Goal: Task Accomplishment & Management: Manage account settings

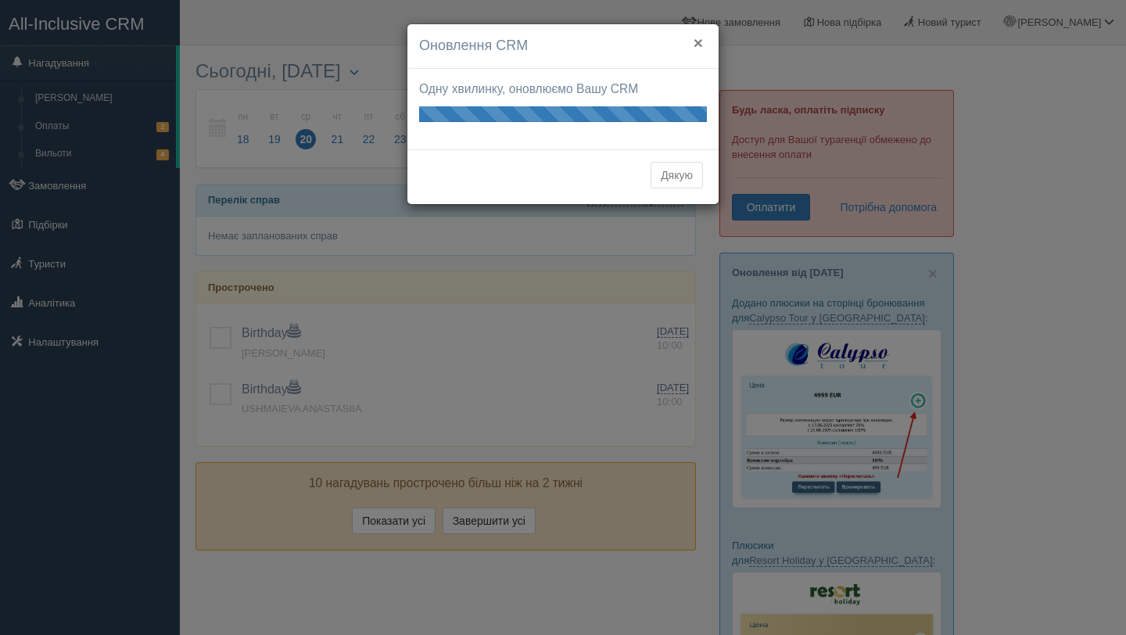
click at [694, 42] on button "×" at bounding box center [698, 42] width 9 height 16
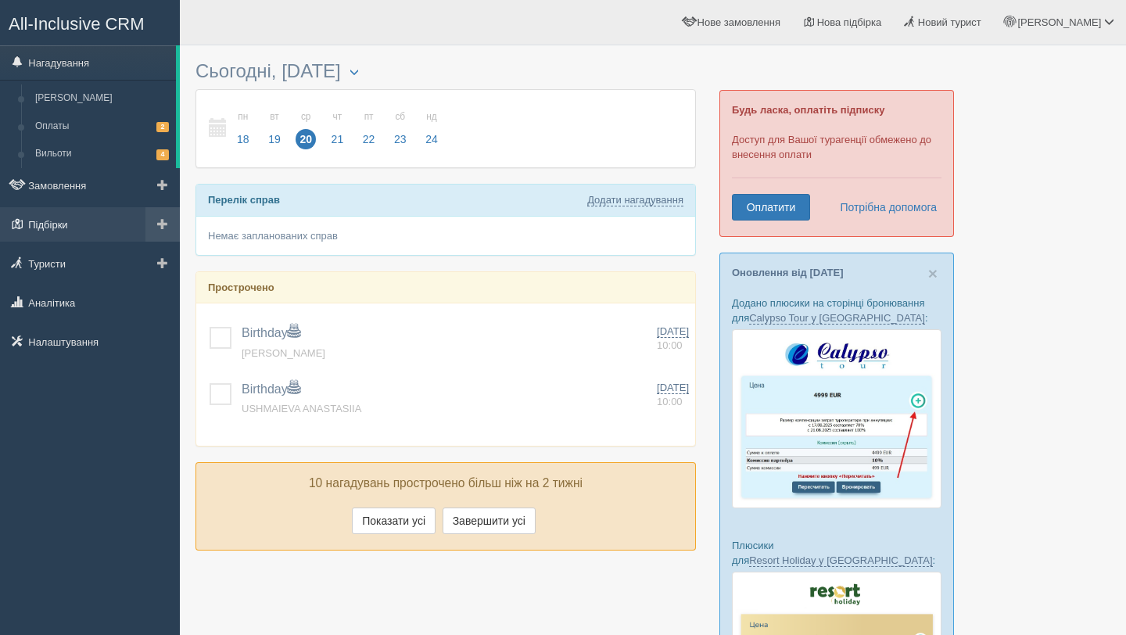
click at [89, 224] on link "Підбірки" at bounding box center [90, 224] width 180 height 34
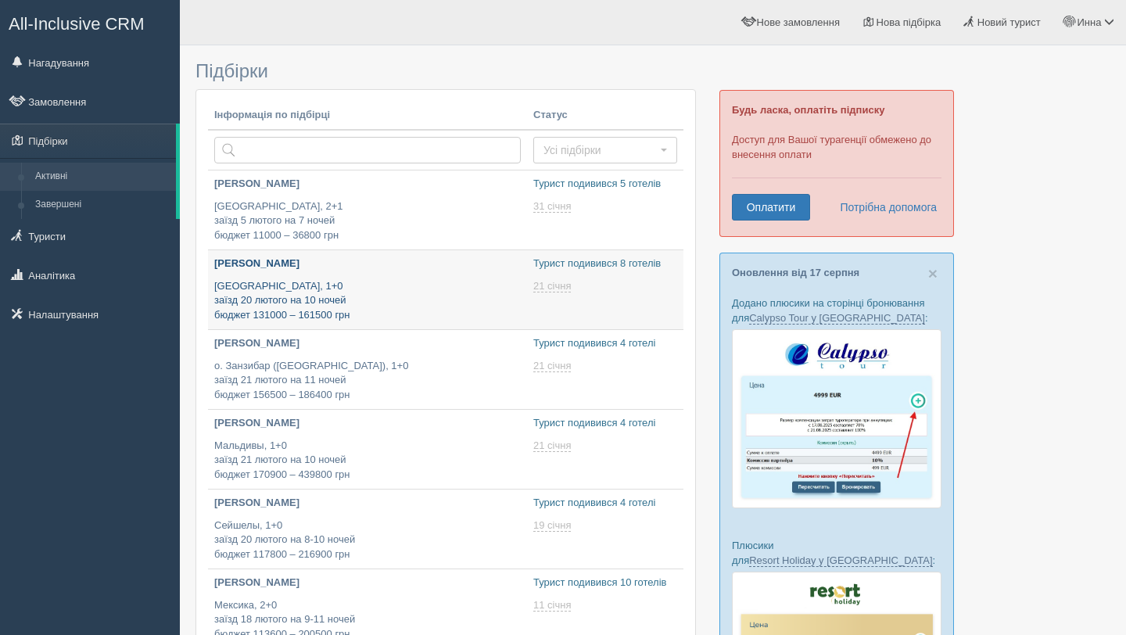
type input "2025-08-20 17:50"
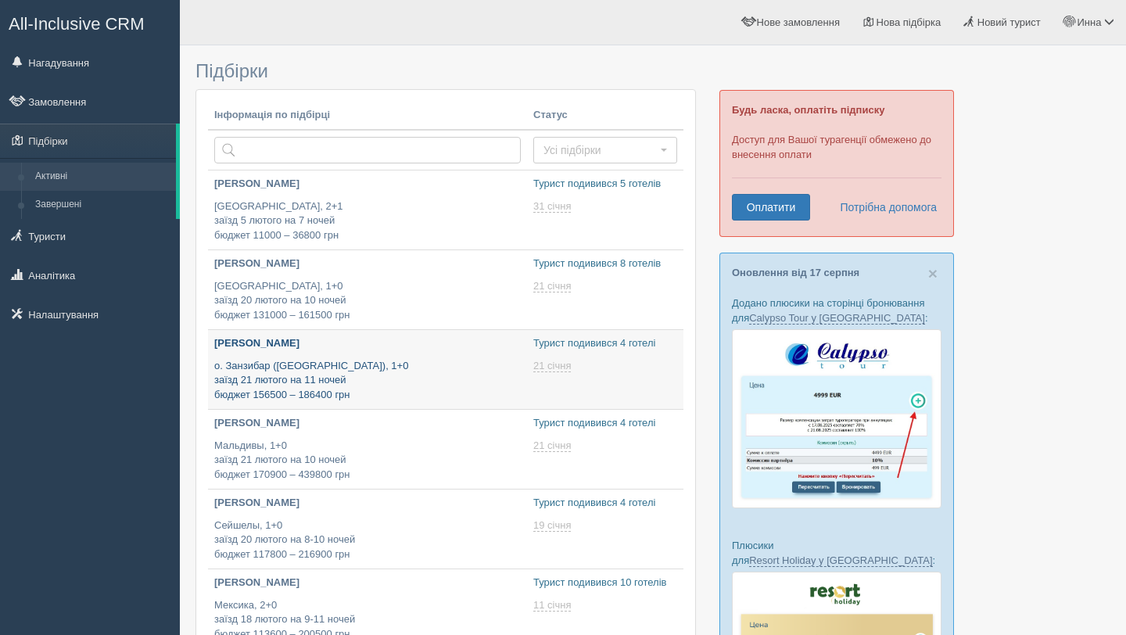
type input "2025-08-20 17:40"
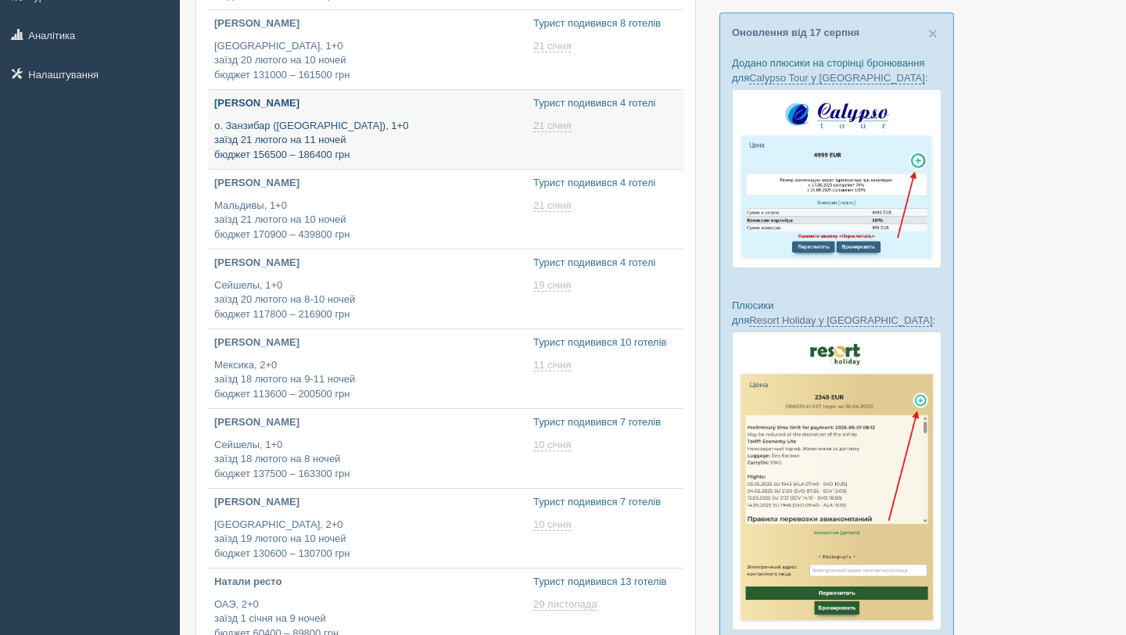
scroll to position [245, 0]
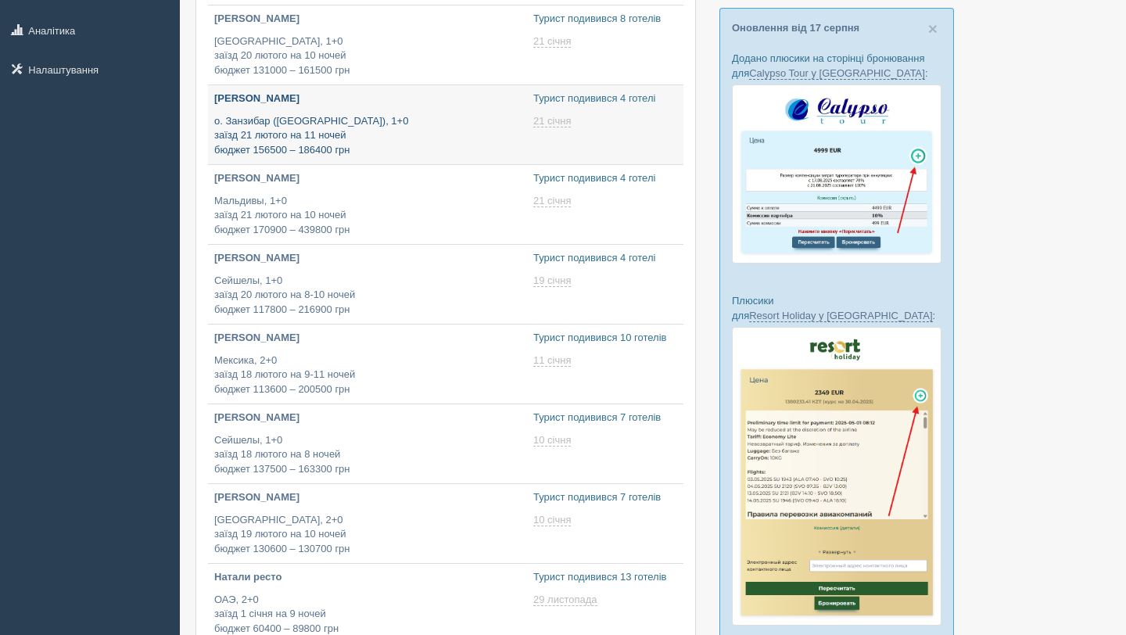
type input "2025-08-20 10:00"
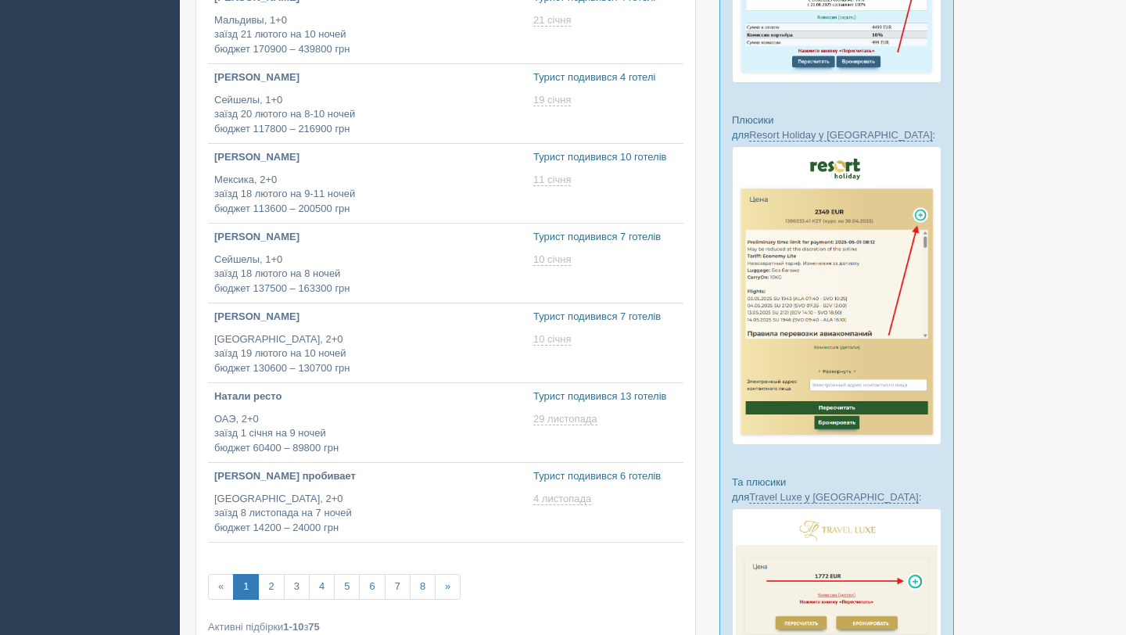
type input "2025-08-20 22:10"
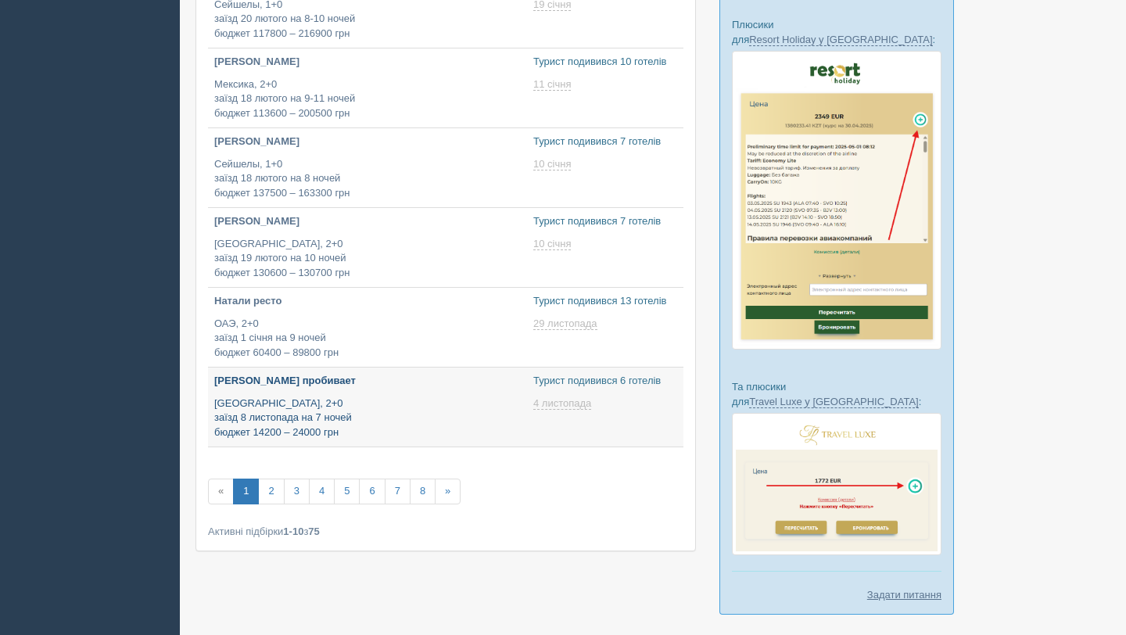
type input "2025-08-20 18:10"
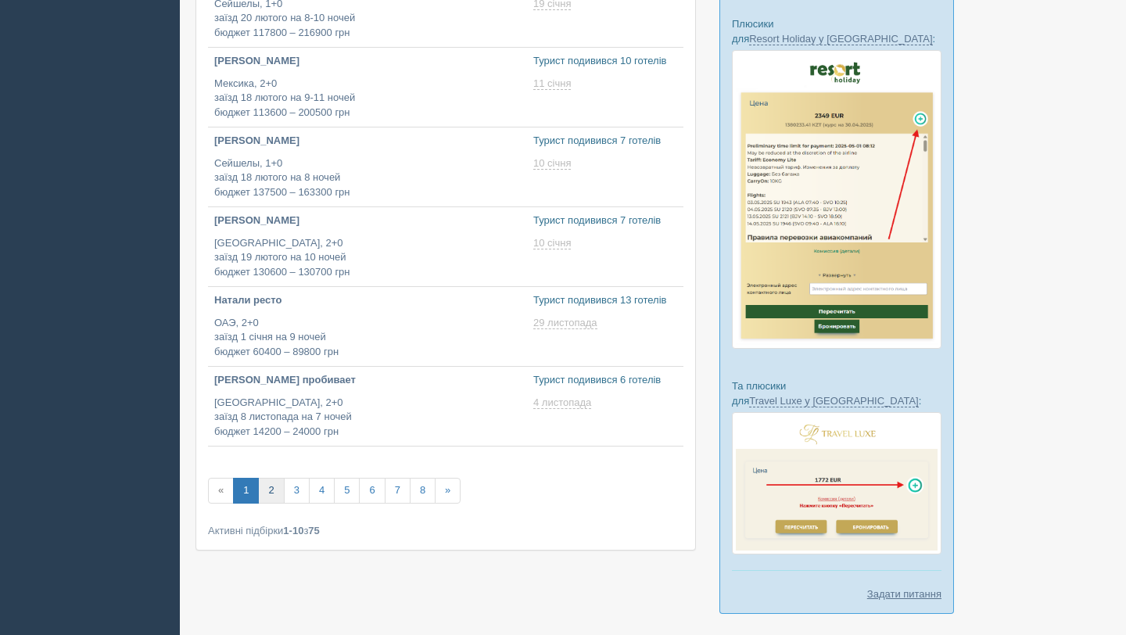
click at [264, 497] on link "2" at bounding box center [271, 491] width 26 height 26
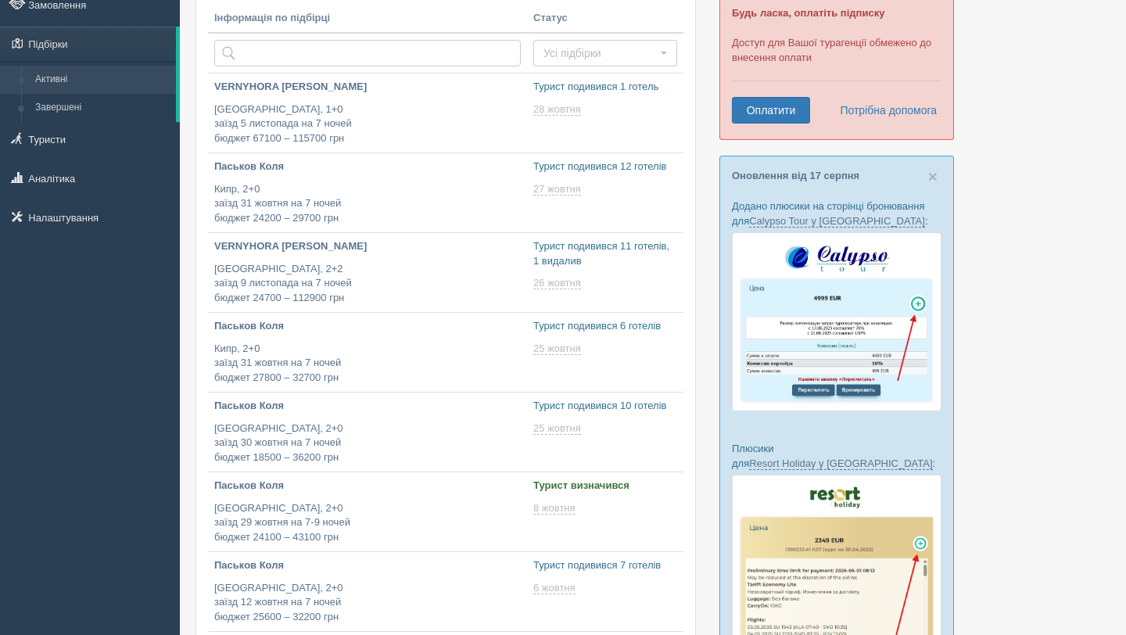
type input "2025-08-20 19:50"
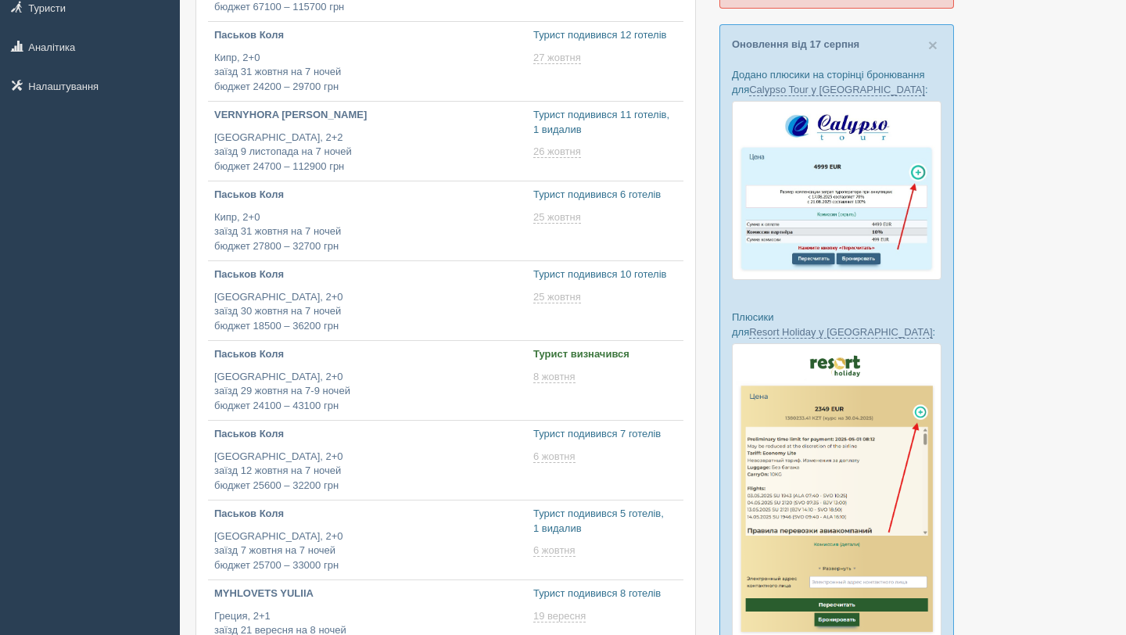
type input "2025-08-20 18:30"
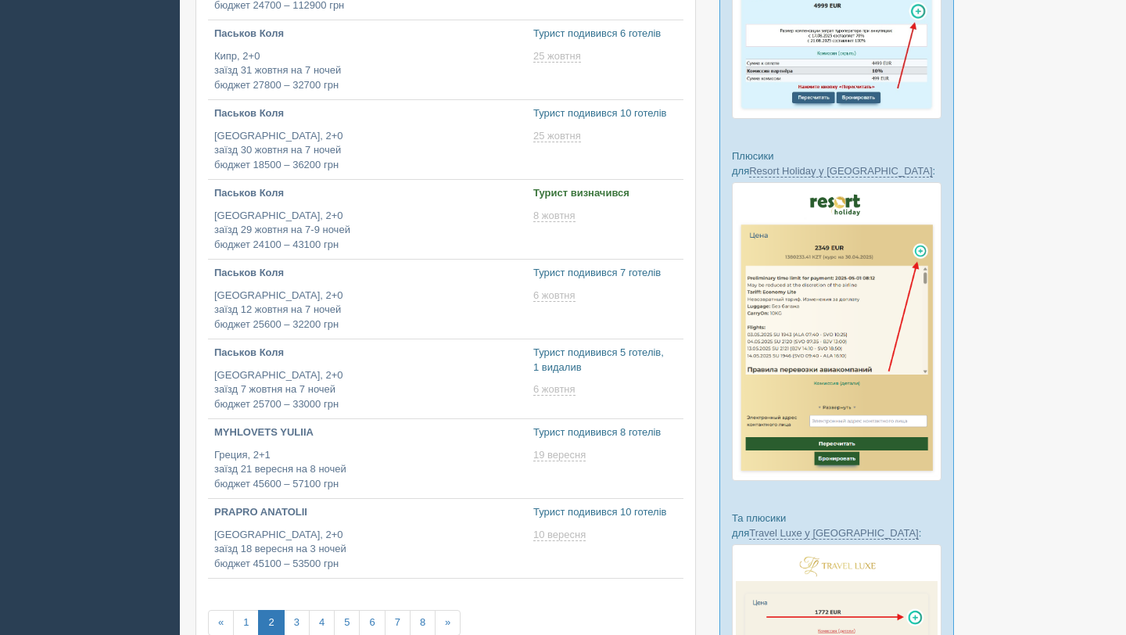
type input "2025-08-20 20:00"
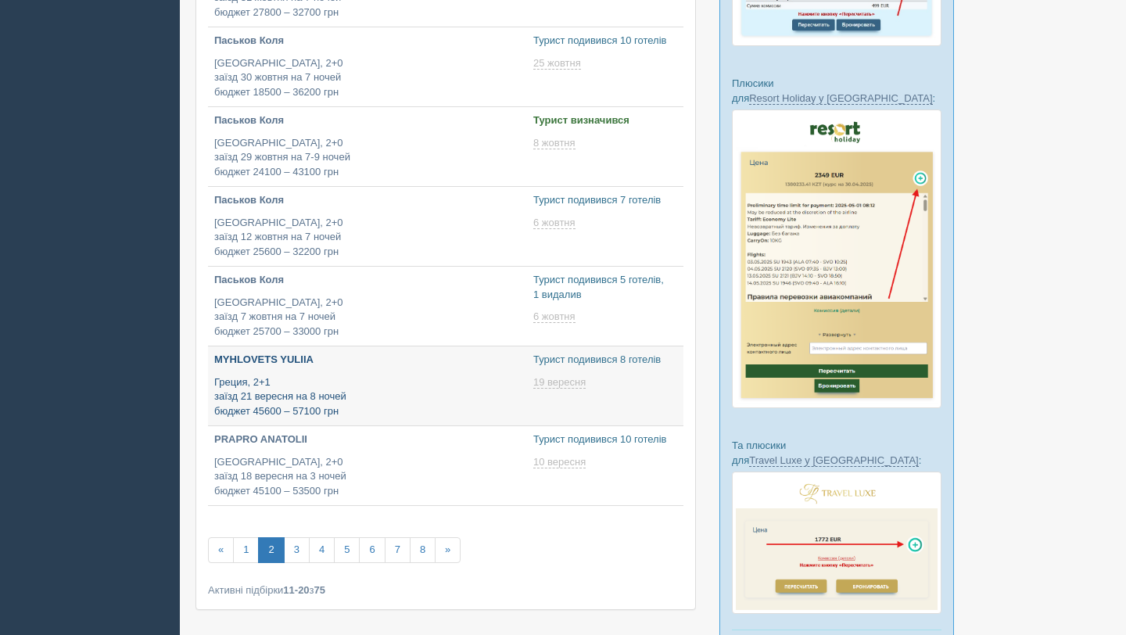
type input "2025-08-20 15:55"
click at [300, 545] on link "3" at bounding box center [297, 550] width 26 height 26
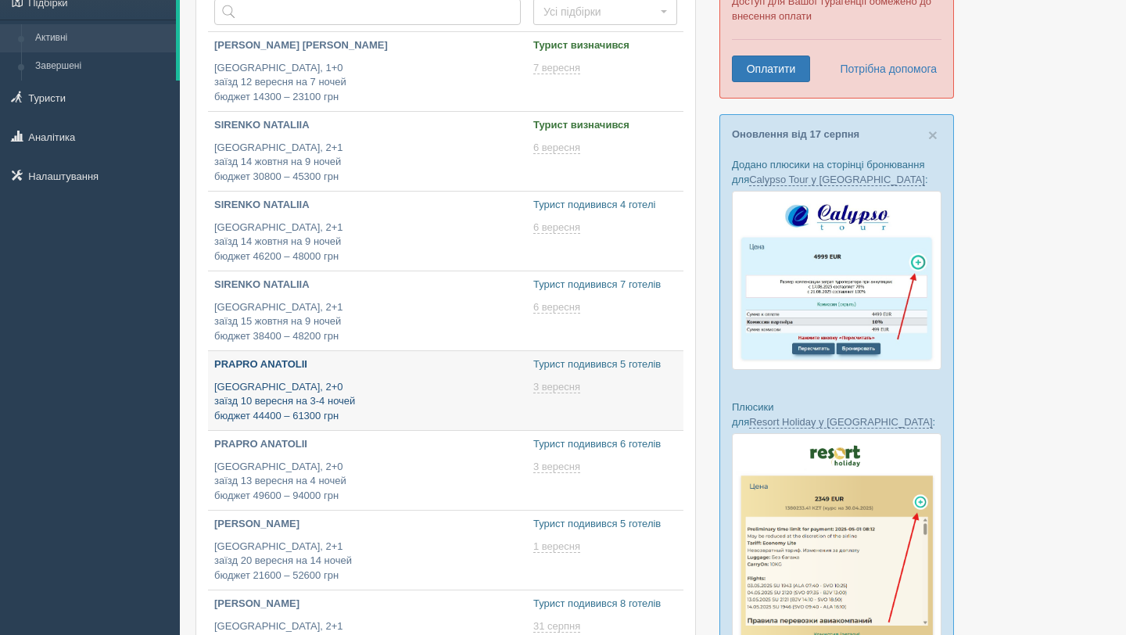
type input "2025-08-20 16:20"
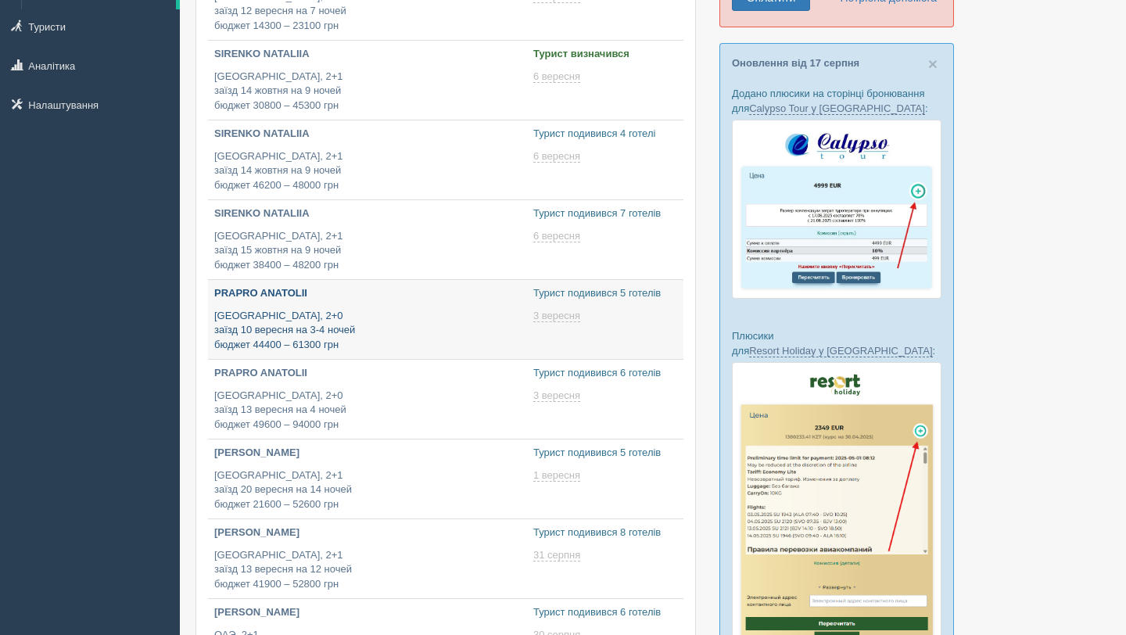
type input "2025-08-20 18:20"
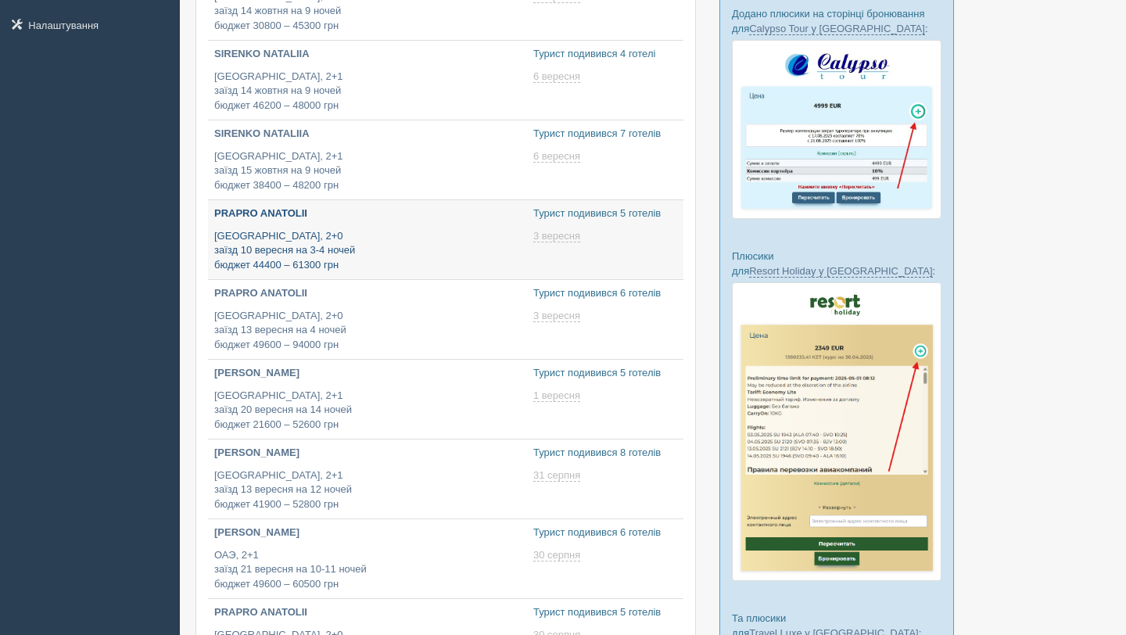
type input "2025-08-20 18:20"
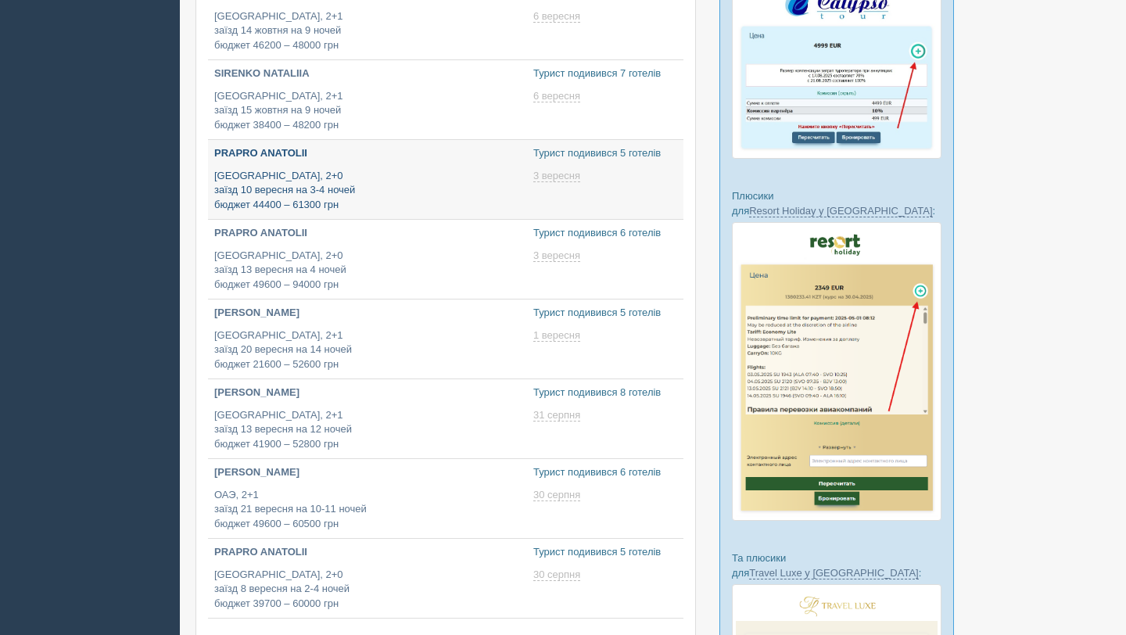
scroll to position [354, 0]
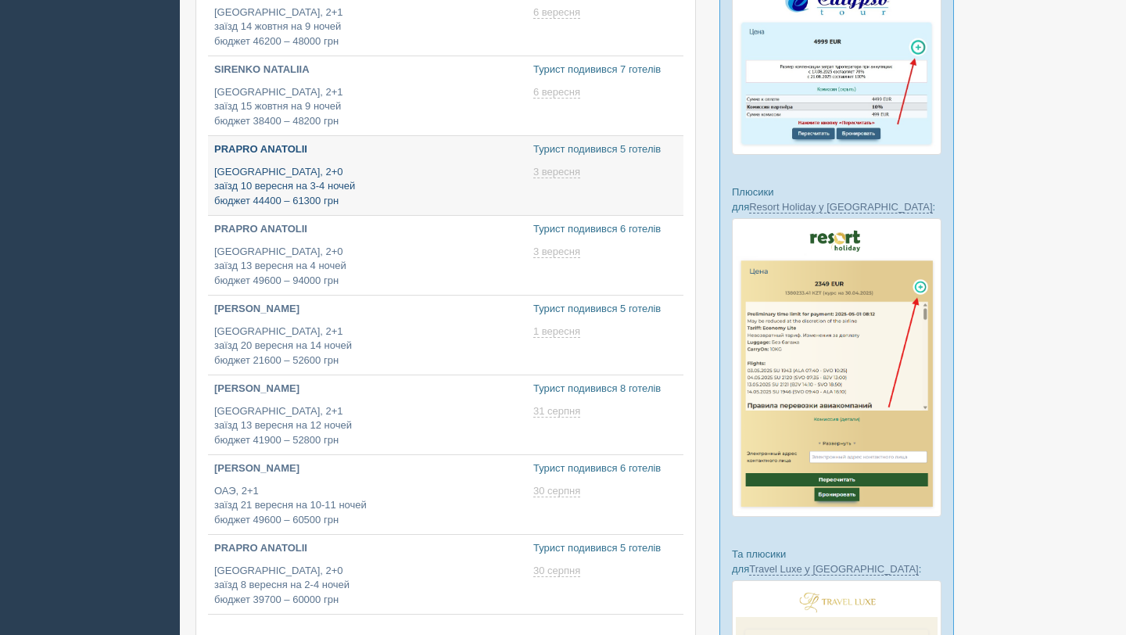
type input "2025-08-20 20:30"
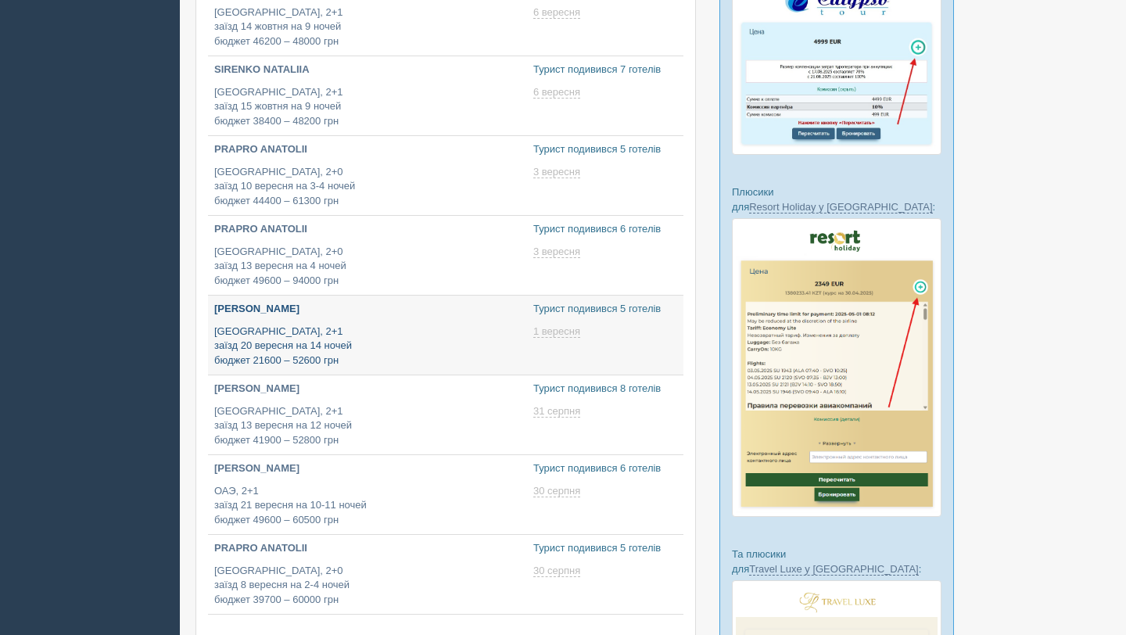
click at [346, 325] on p "Египет, 2+1 заїзд 20 вересня на 14 ночей бюджет 21600 – 52600 грн" at bounding box center [367, 347] width 307 height 44
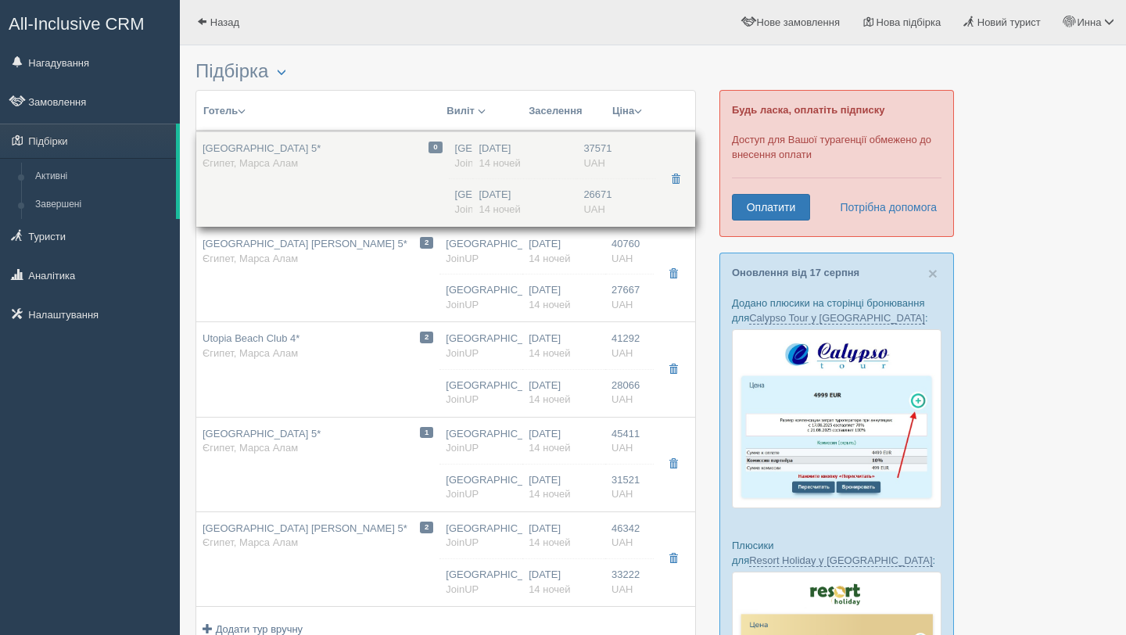
drag, startPoint x: 372, startPoint y: 143, endPoint x: 263, endPoint y: 143, distance: 109.5
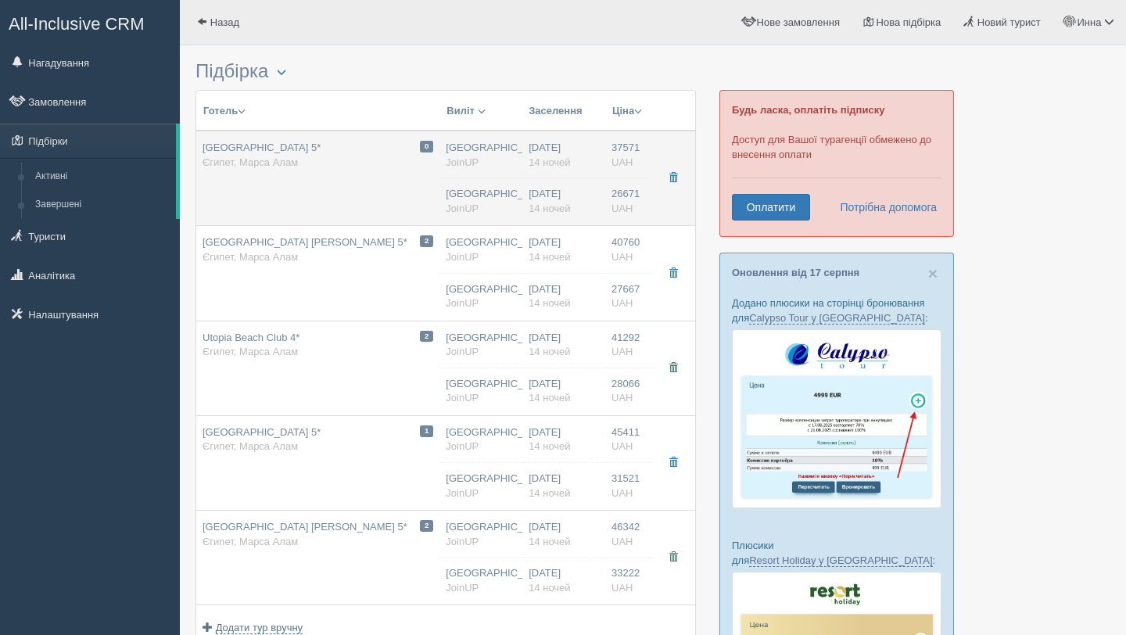
click at [263, 150] on span "Royal Tulip Beach Resort 5*" at bounding box center [262, 148] width 118 height 12
type input "Royal Tulip Beach Resort 5*"
type input "Египет"
type input "Марса Алам"
type input "37571.00"
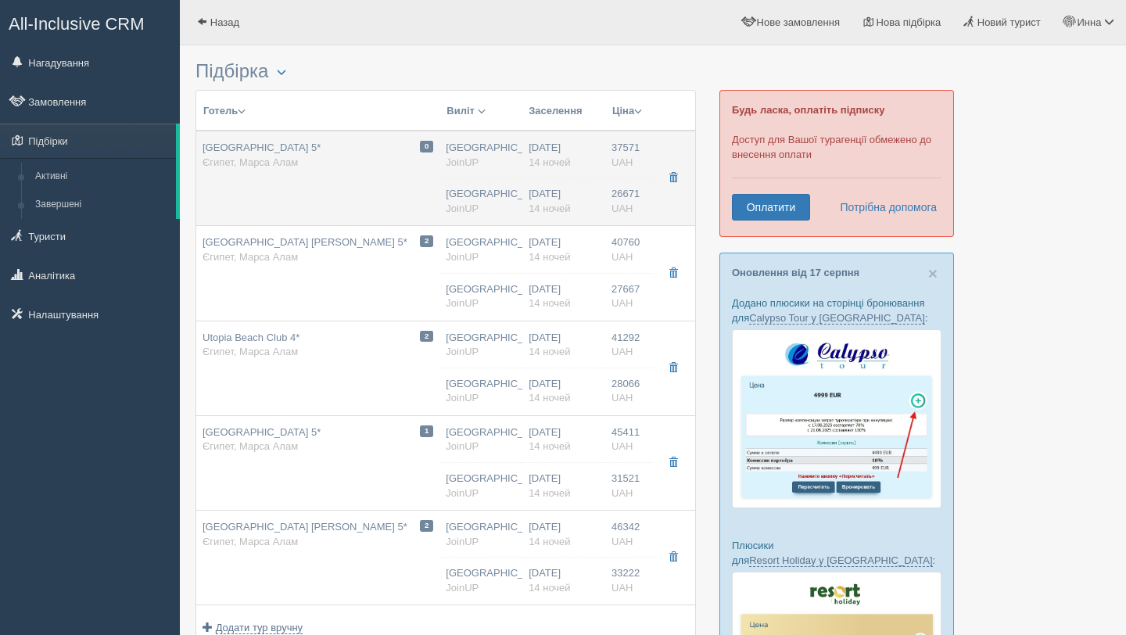
type input "Киев"
type input "12:50"
type input "14"
type input "Superior Room / 2AD+1CHD(0-13"
type input "AI"
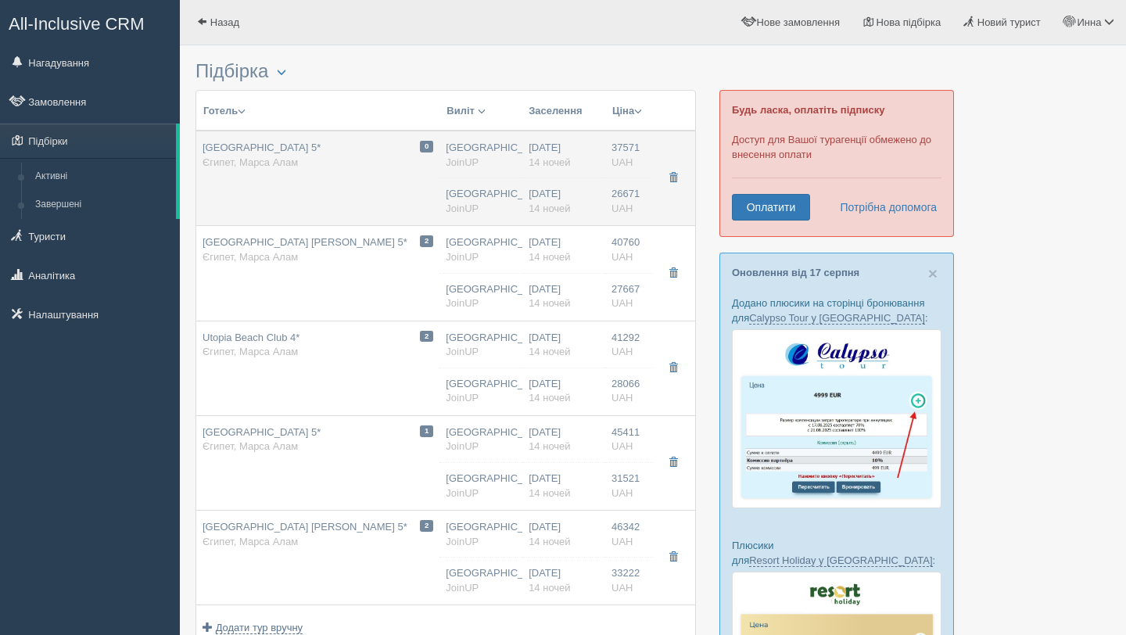
type input "JoinUP"
type input "https://joinup.ua/hotel/royal-tulip-beach-resort/"
type input "26671.00"
type input "Киев"
type input "12:50"
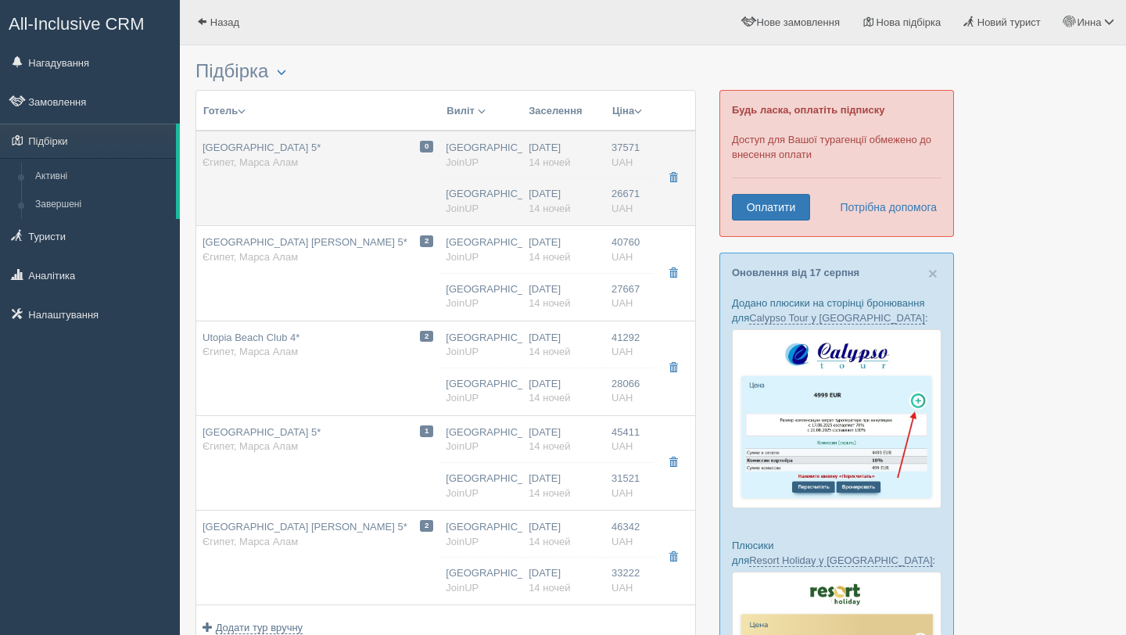
type input "04:15"
type input "14"
type input "Superior Room / SGL"
type input "AI"
type input "JoinUP"
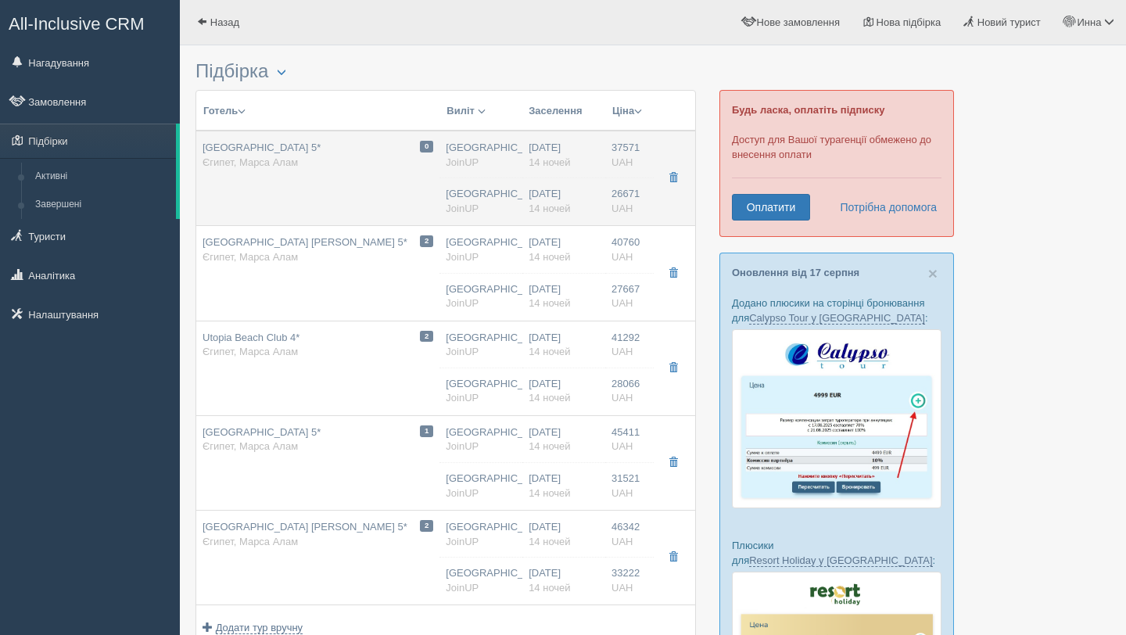
type input "https://joinup.ua/hotel/royal-tulip-beach-resort/"
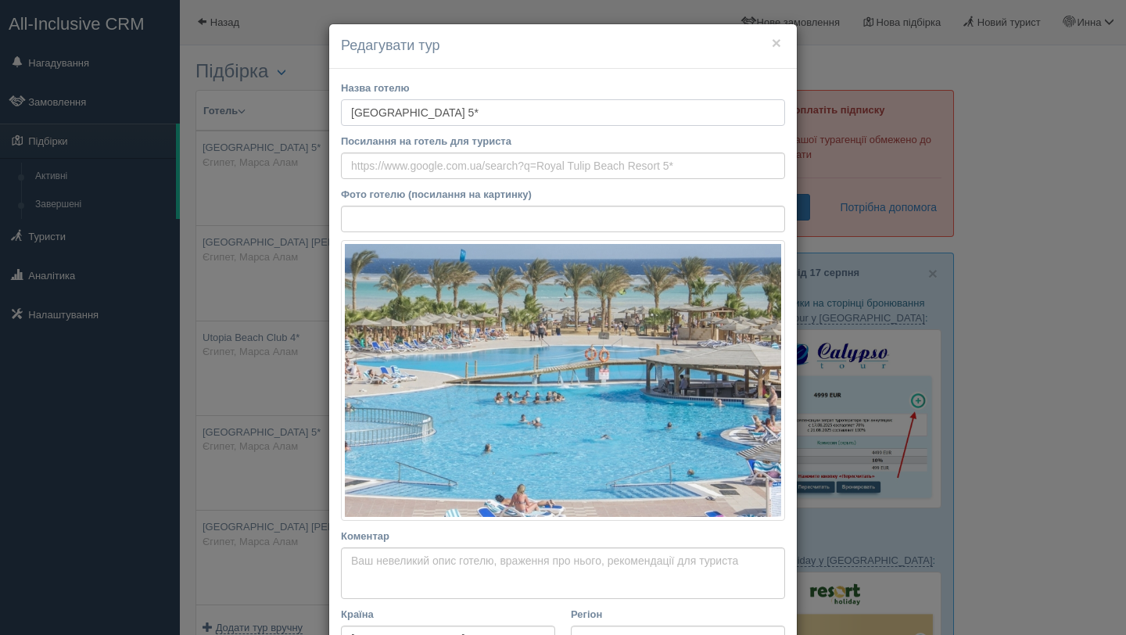
click at [503, 111] on input "Royal Tulip Beach Resort 5*" at bounding box center [563, 112] width 444 height 27
click at [506, 109] on input "Royal Tulip Beach Resort 5*" at bounding box center [563, 112] width 444 height 27
drag, startPoint x: 495, startPoint y: 110, endPoint x: 344, endPoint y: 117, distance: 151.1
click at [344, 117] on input "Royal Tulip Beach Resort 5*" at bounding box center [563, 112] width 444 height 27
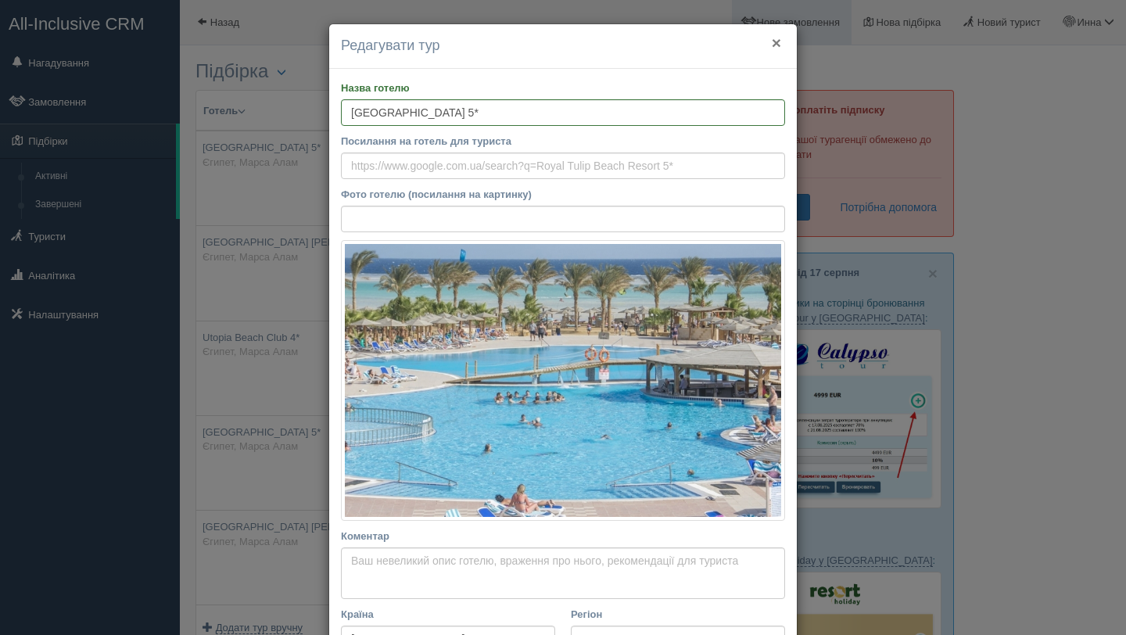
click at [772, 41] on button "×" at bounding box center [776, 42] width 9 height 16
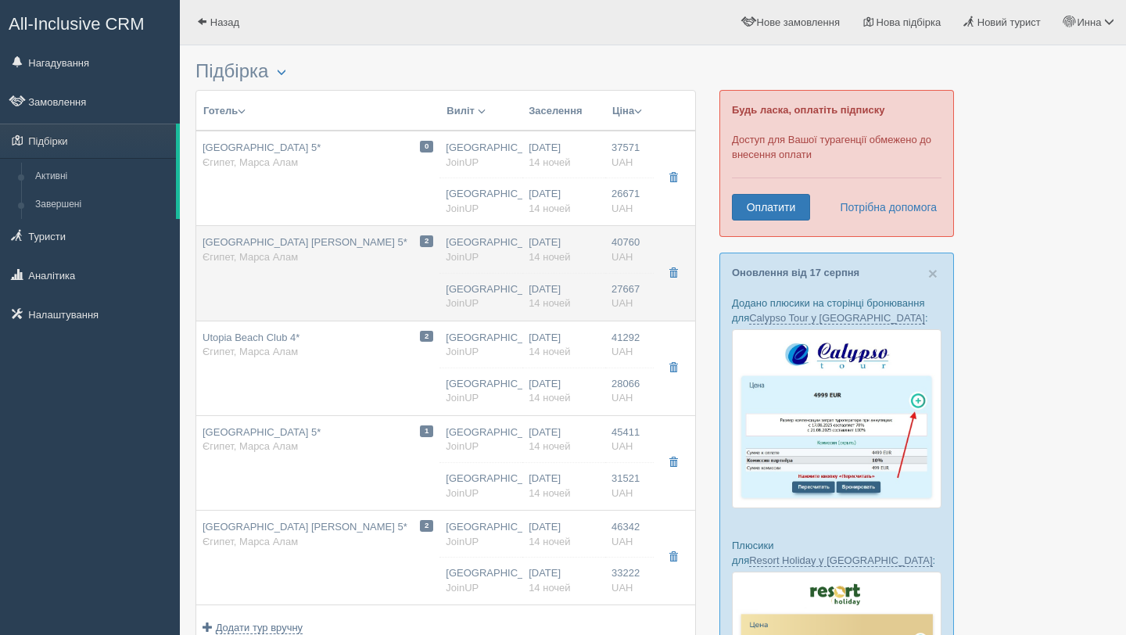
click at [321, 238] on span "Fantazia Resort Marsa Alam 5*" at bounding box center [305, 242] width 205 height 12
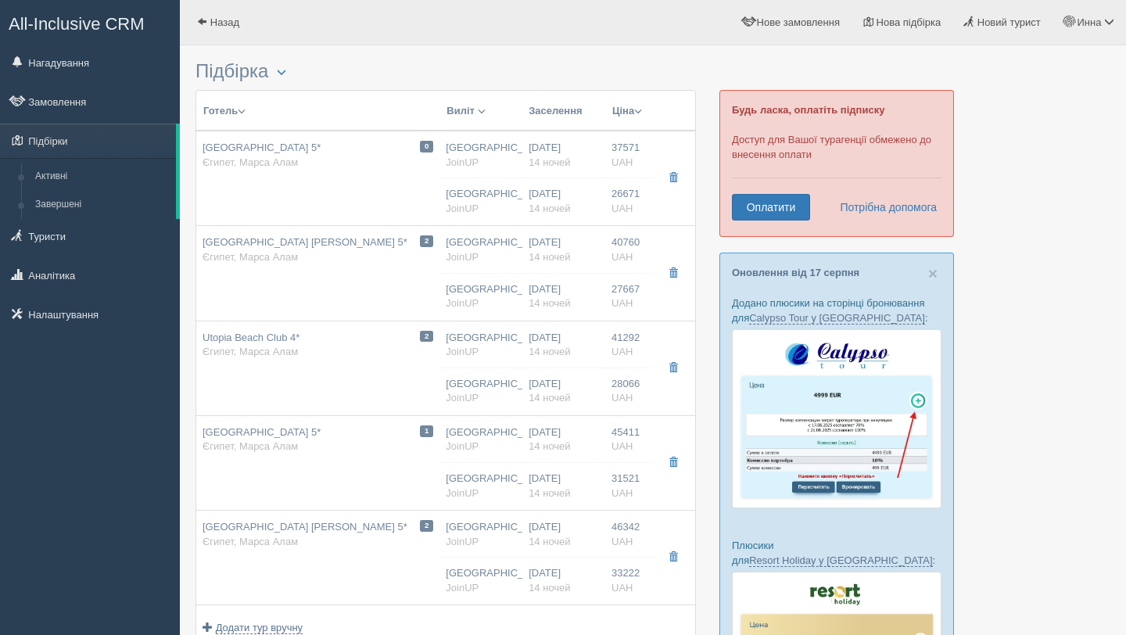
type input "Fantazia Resort Marsa Alam 5*"
type input "40760.00"
type input "12:50"
type input "Standard Room Side Sea View / 2AD+1CHD(0-13"
type input "https://joinup.ua/hotel/fantazia-resort-marsa-alam/"
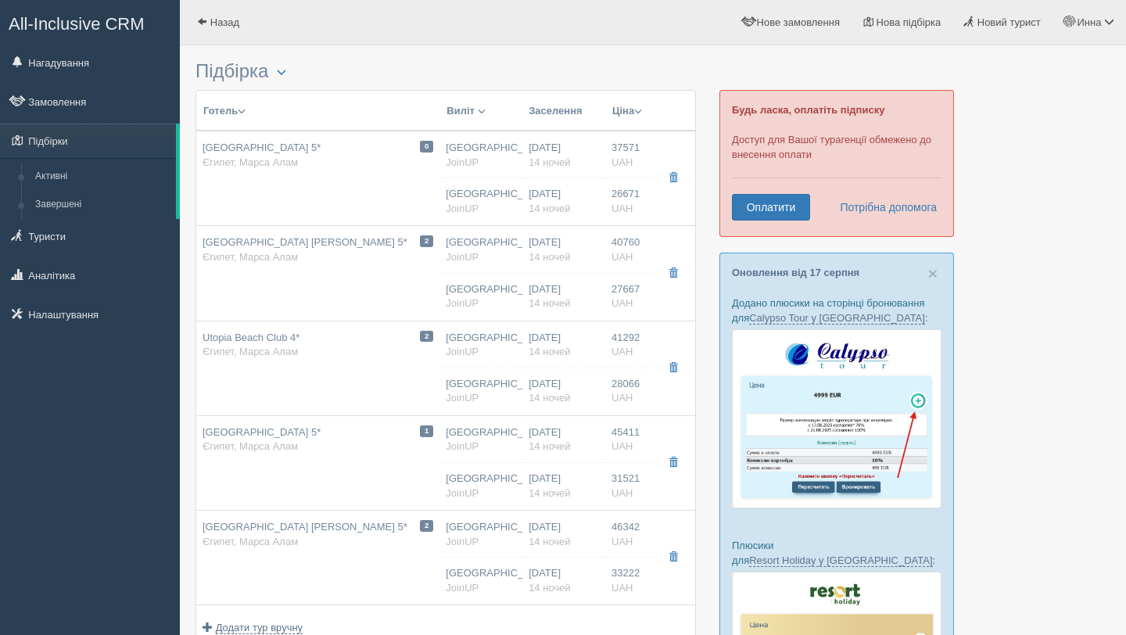
type input "27667.00"
type input "12:50"
type input "04:15"
type input "Standard Room Side Sea View / SGL"
type input "https://joinup.ua/hotel/fantazia-resort-marsa-alam/"
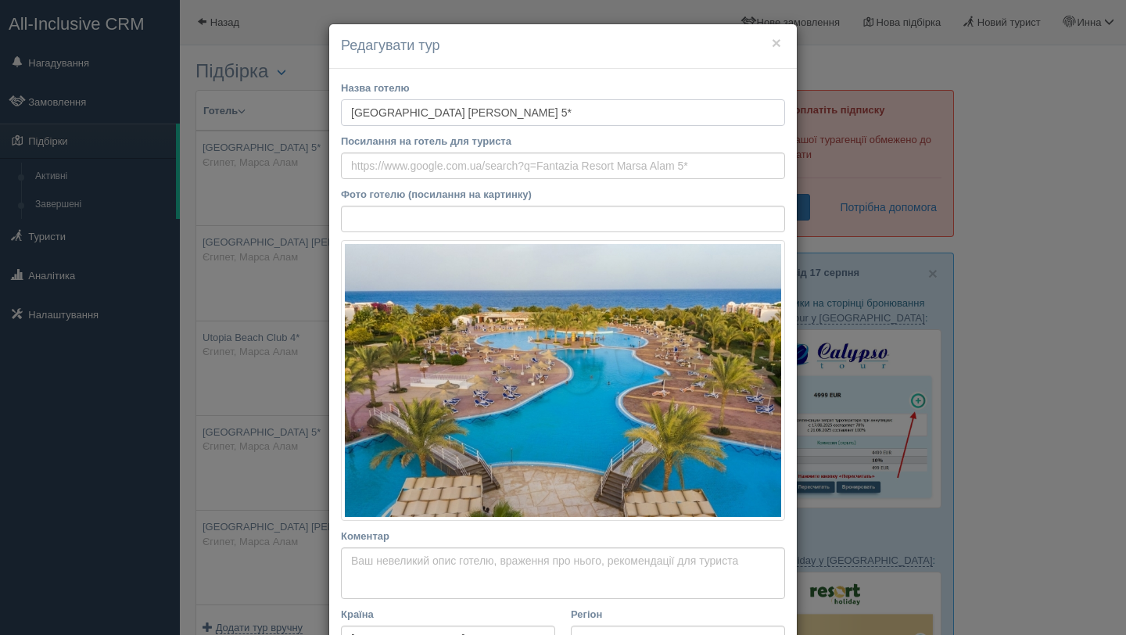
drag, startPoint x: 494, startPoint y: 113, endPoint x: 348, endPoint y: 112, distance: 146.3
click at [348, 112] on input "Fantazia Resort Marsa Alam 5*" at bounding box center [563, 112] width 444 height 27
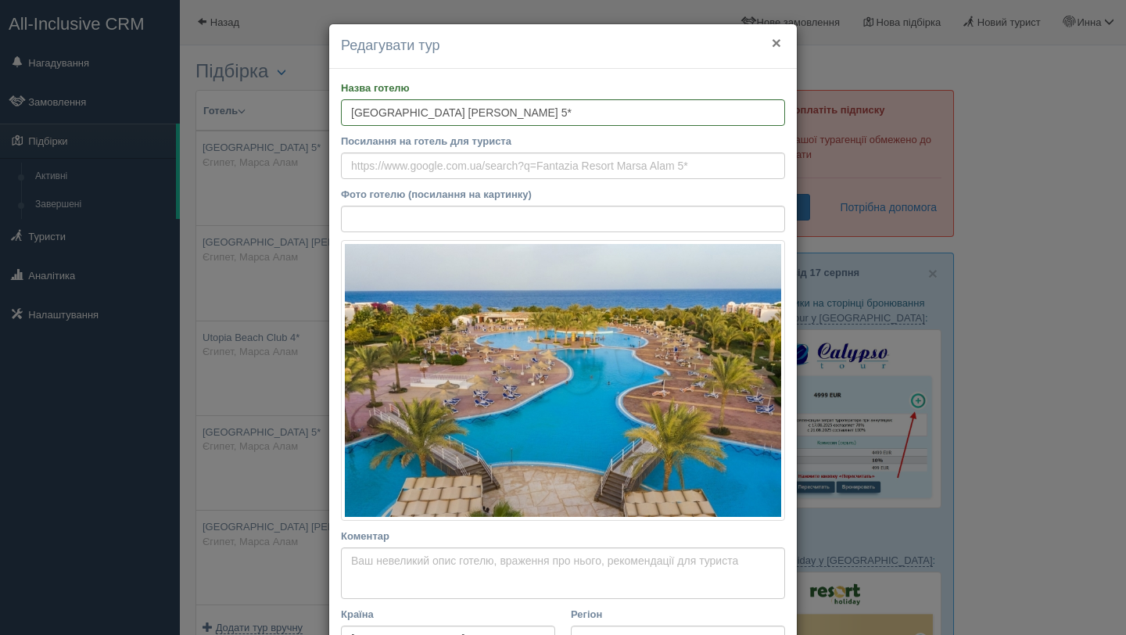
click at [778, 42] on button "×" at bounding box center [776, 42] width 9 height 16
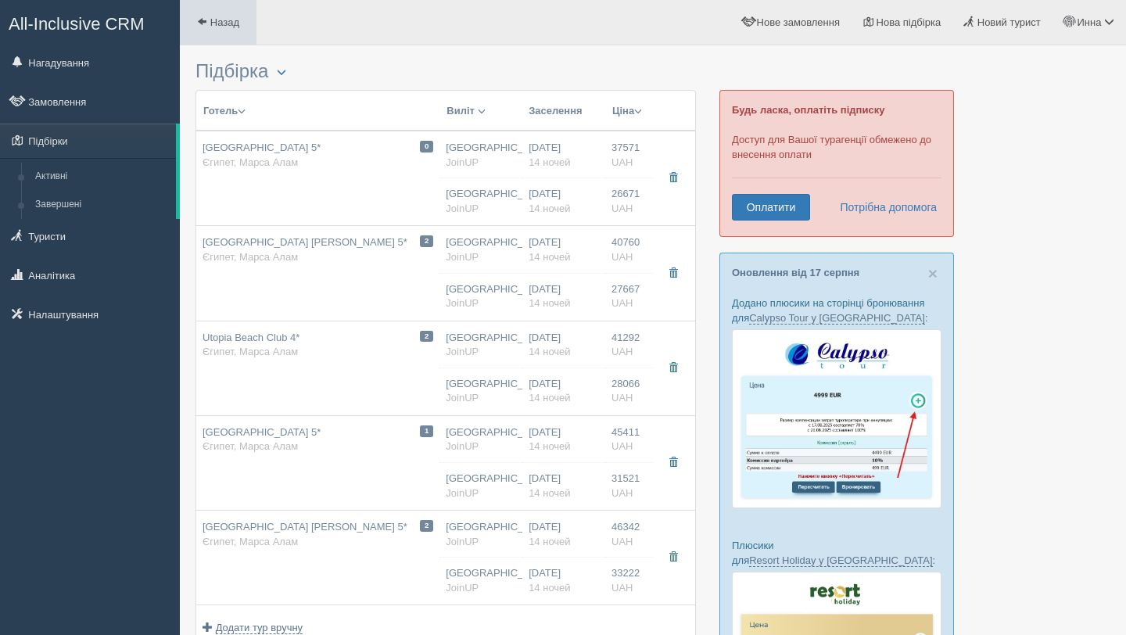
click at [202, 19] on span at bounding box center [202, 21] width 10 height 10
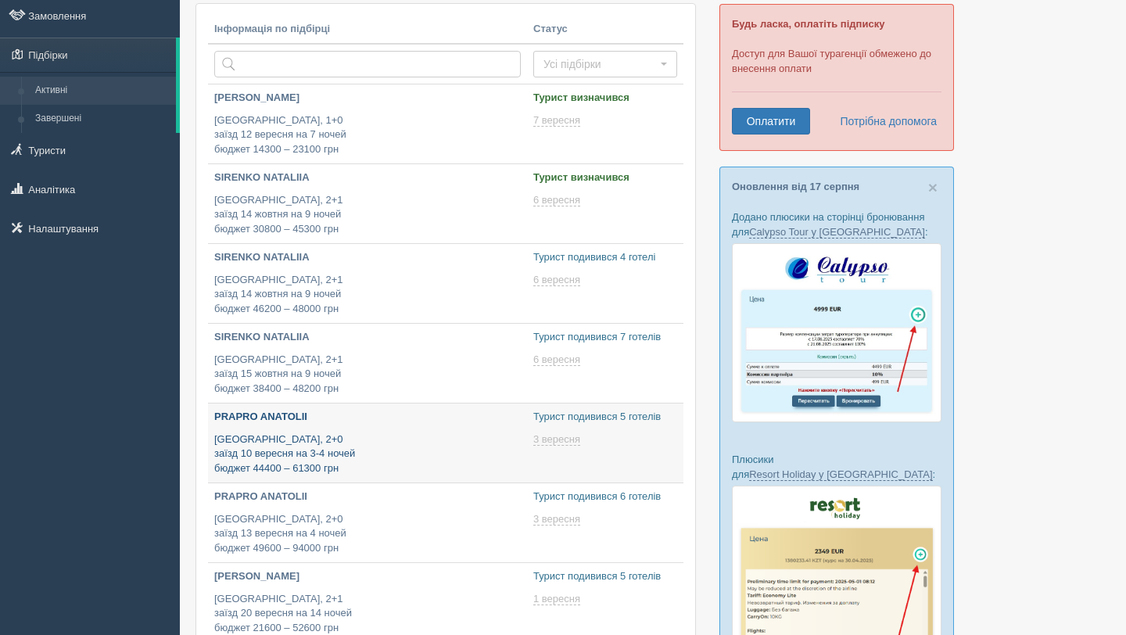
type input "[DATE] 17:55"
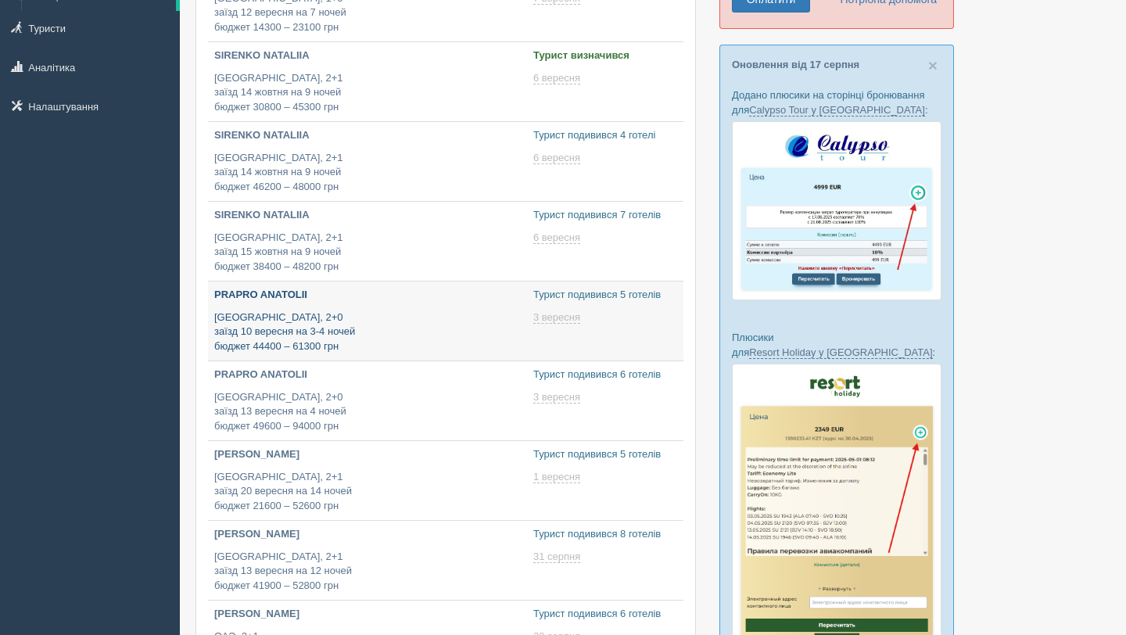
type input "[DATE] 18:20"
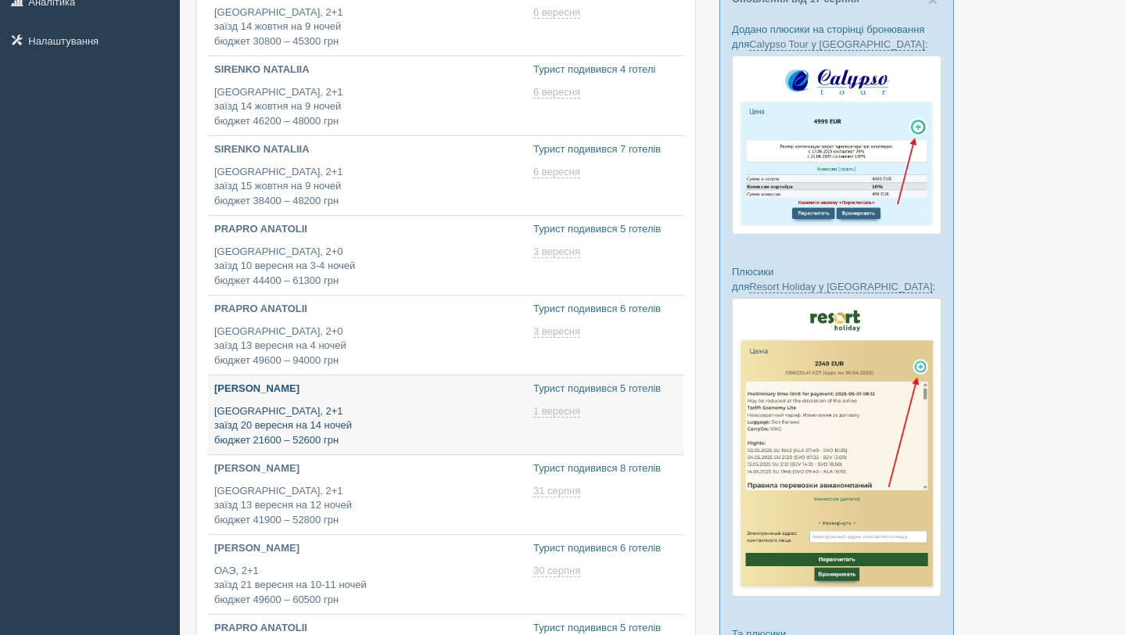
scroll to position [282, 0]
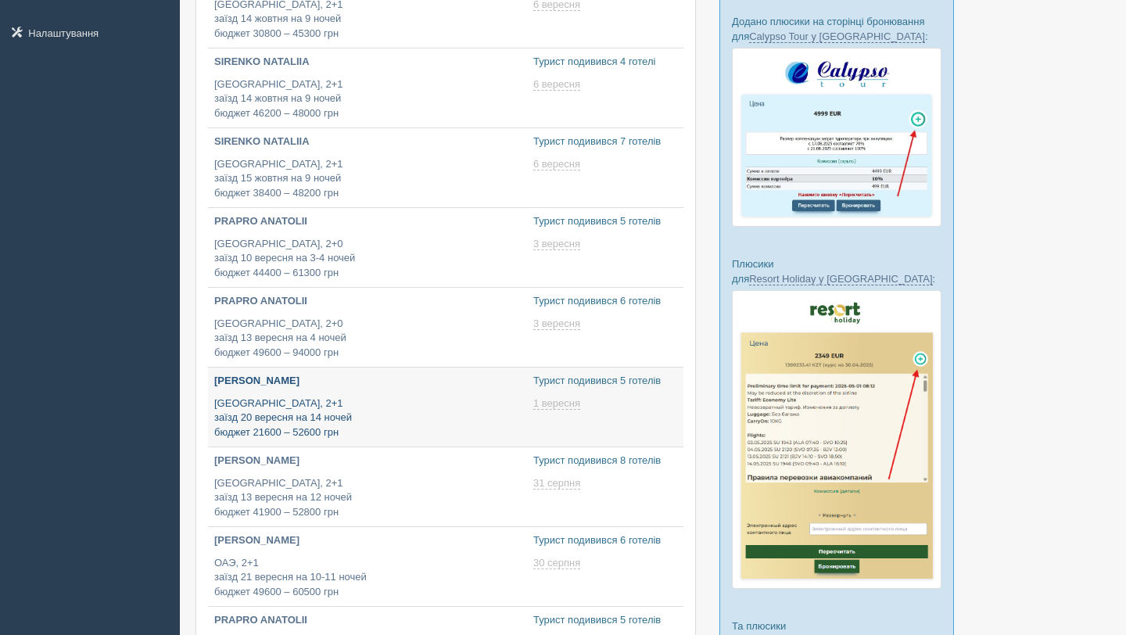
click at [374, 393] on div "NIKITENKO TARAS Египет, 2+1 заїзд 20 вересня на 14 ночей бюджет 21600 – 52600 г…" at bounding box center [367, 407] width 307 height 66
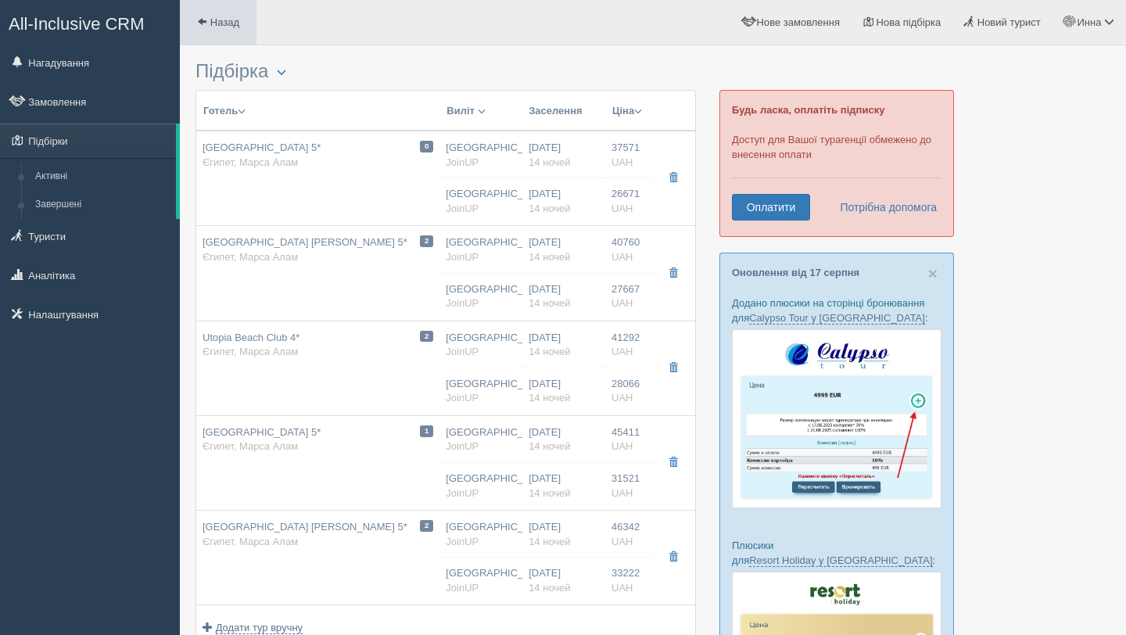
click at [224, 15] on link "Назад" at bounding box center [218, 22] width 77 height 45
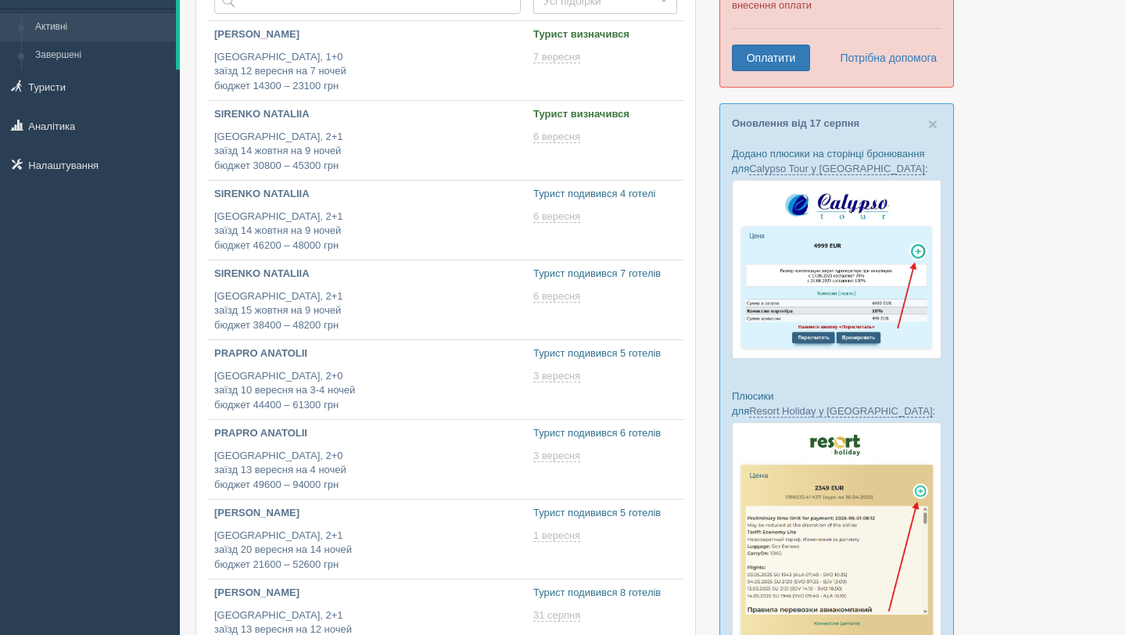
type input "2025-08-20 18:20"
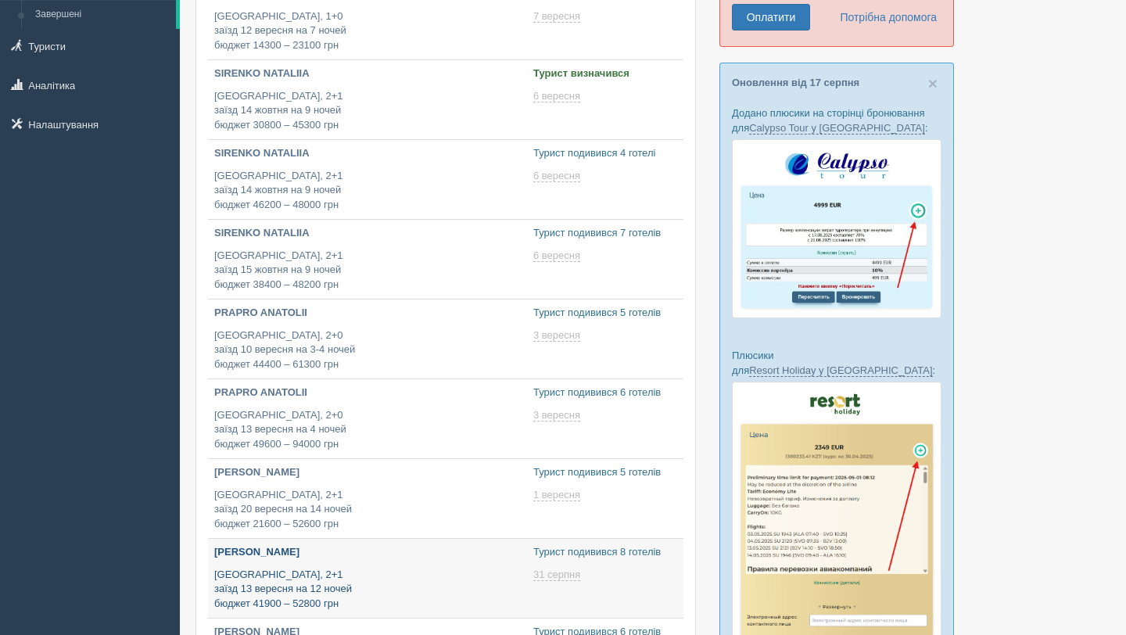
type input "2025-08-20 18:20"
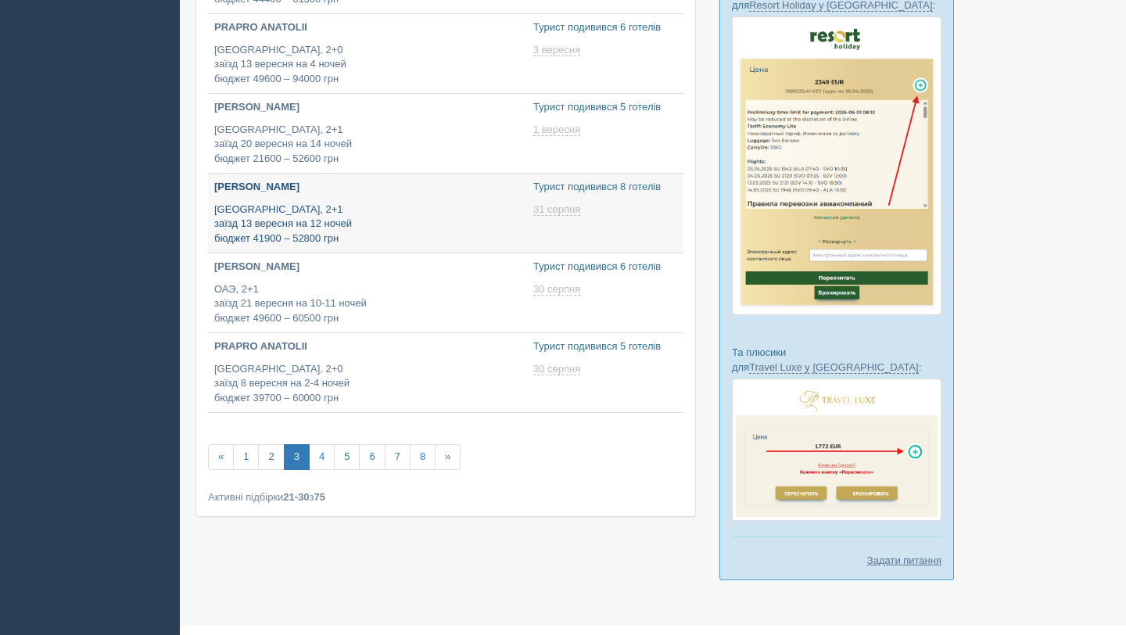
scroll to position [558, 0]
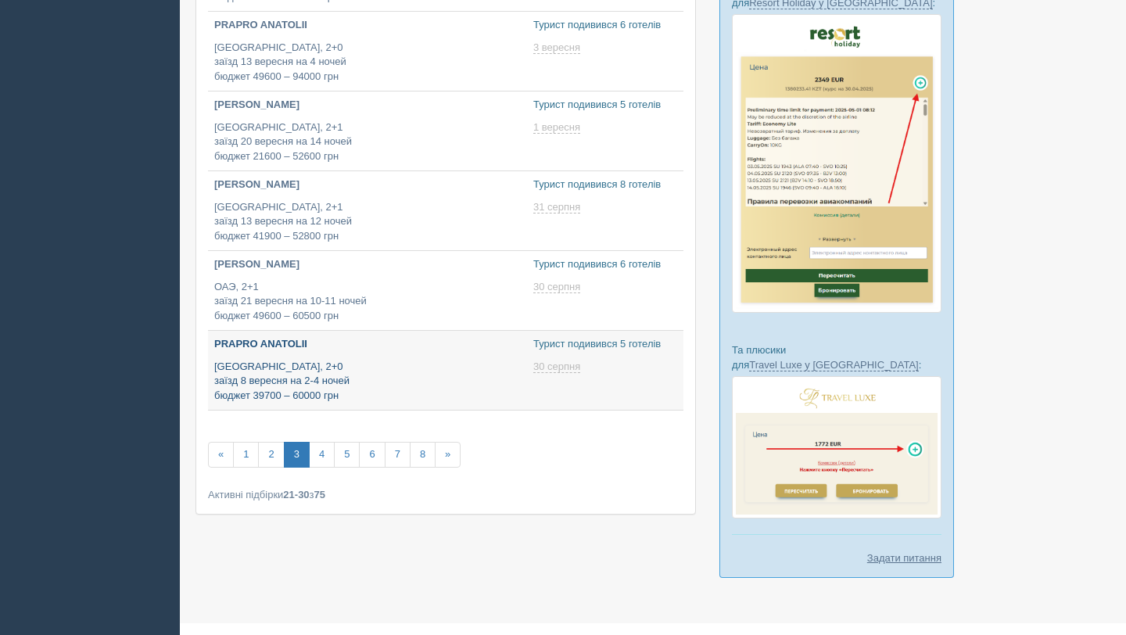
type input "2025-08-20 19:45"
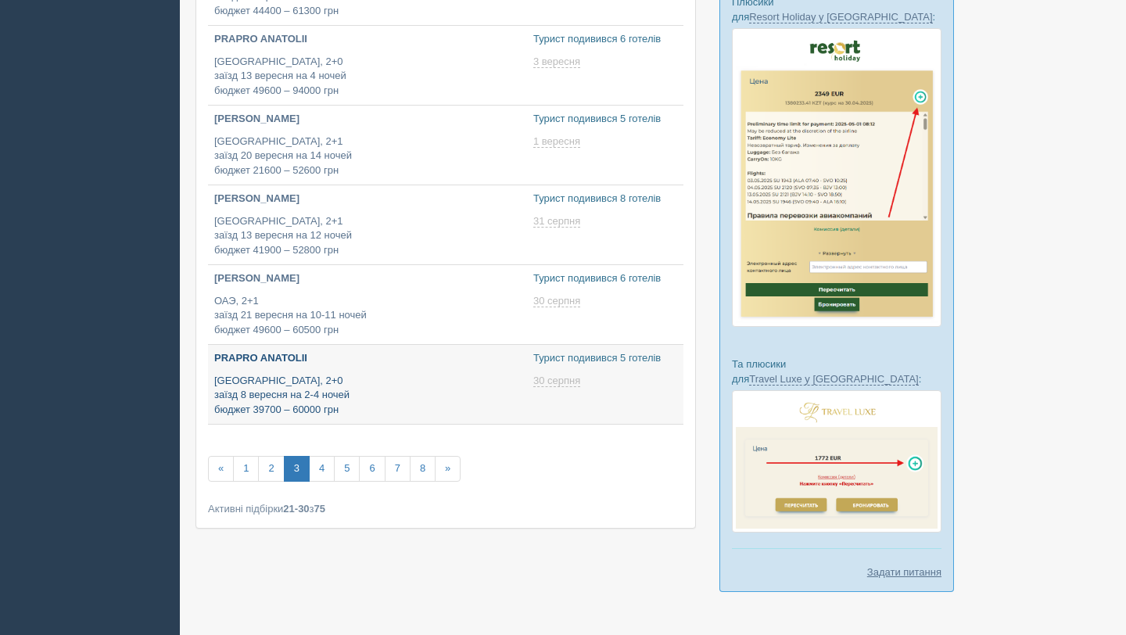
scroll to position [535, 0]
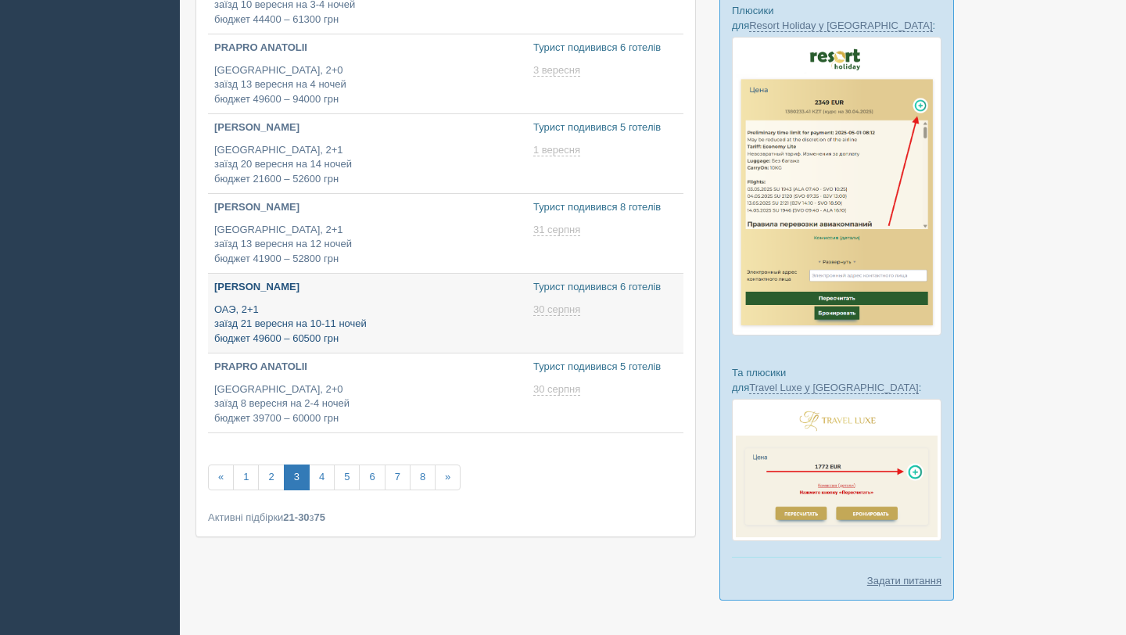
type input "2025-08-20 20:30"
click at [313, 305] on p "ОАЭ, 2+1 заїзд 21 вересня на 10-11 ночей бюджет 49600 – 60500 грн" at bounding box center [367, 325] width 307 height 44
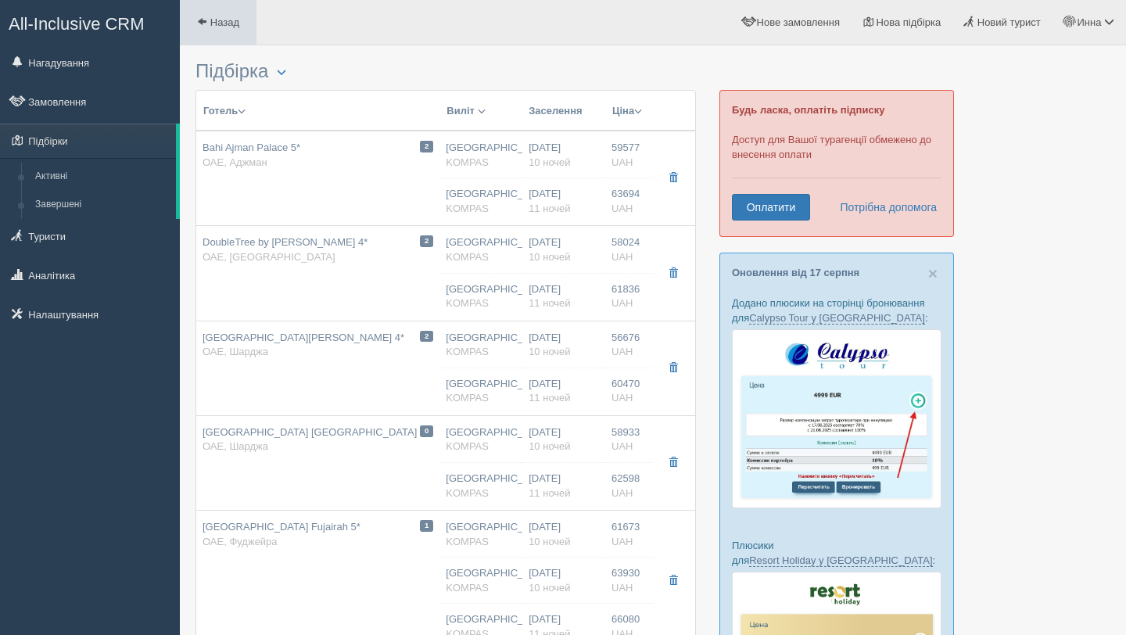
click at [205, 20] on span at bounding box center [202, 21] width 10 height 10
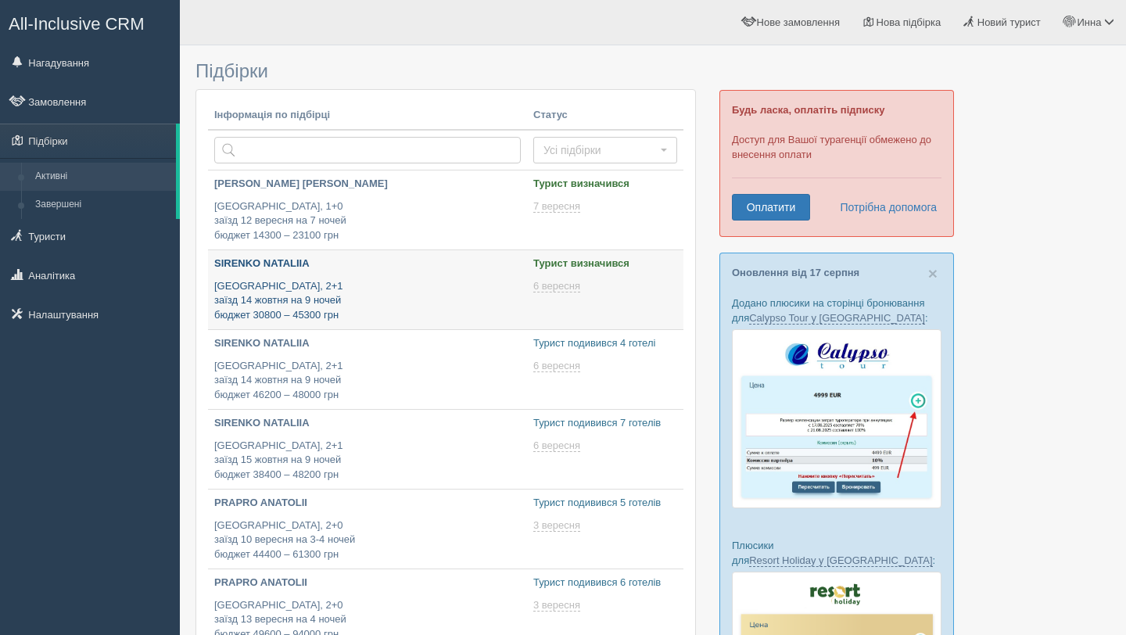
type input "[DATE] 14:15"
type input "[DATE] 18:05"
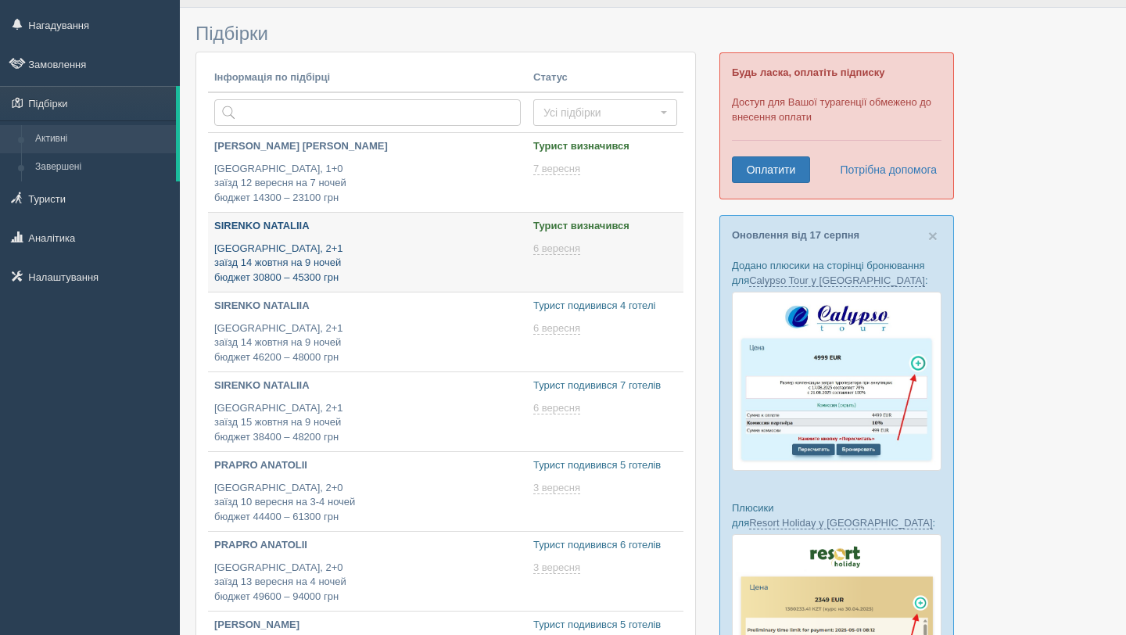
type input "[DATE] 16:45"
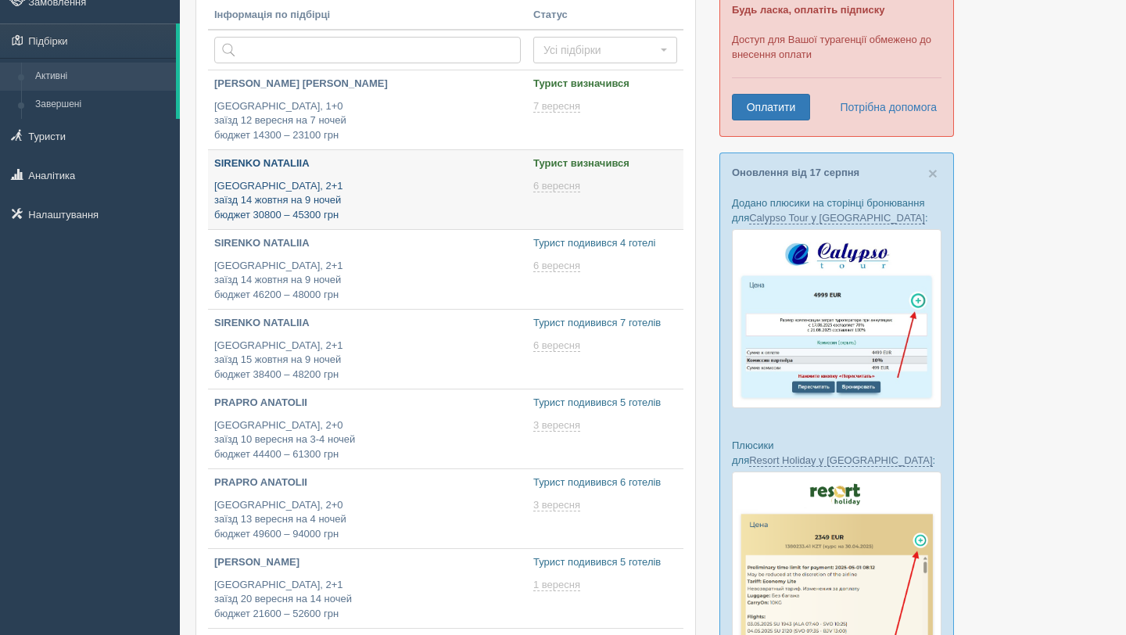
scroll to position [120, 0]
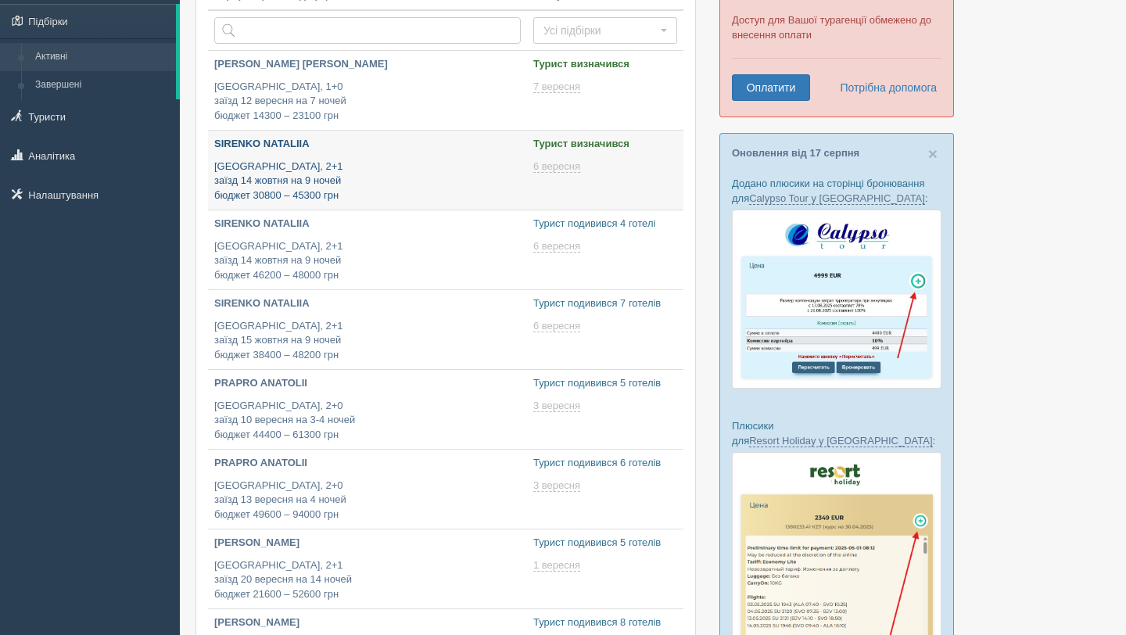
type input "[DATE] 16:35"
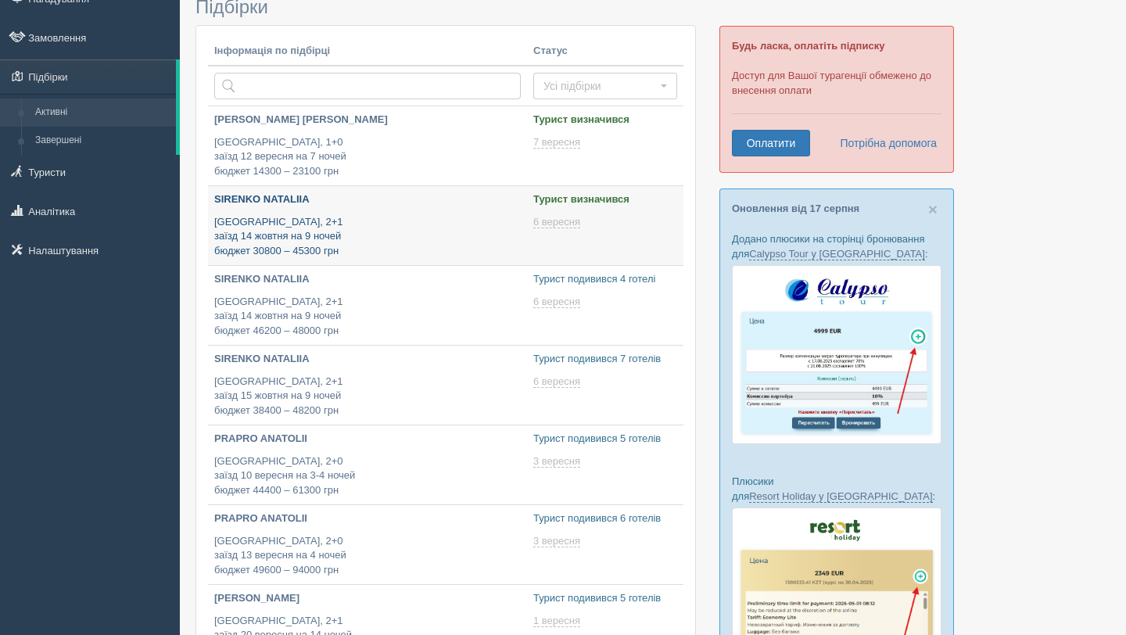
scroll to position [63, 0]
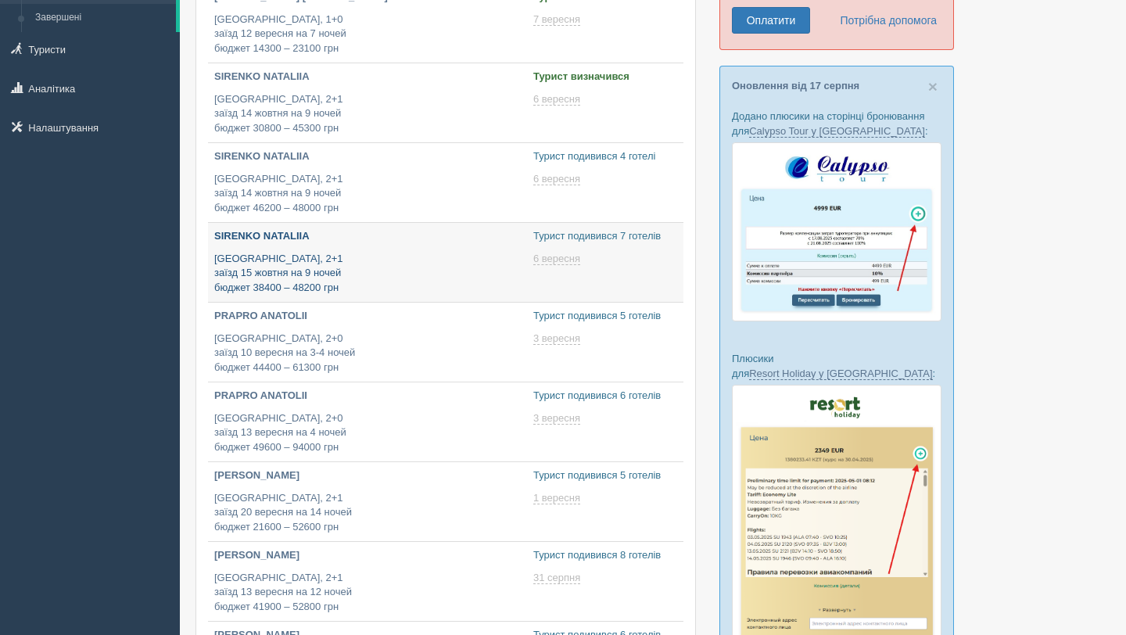
type input "[DATE] 18:20"
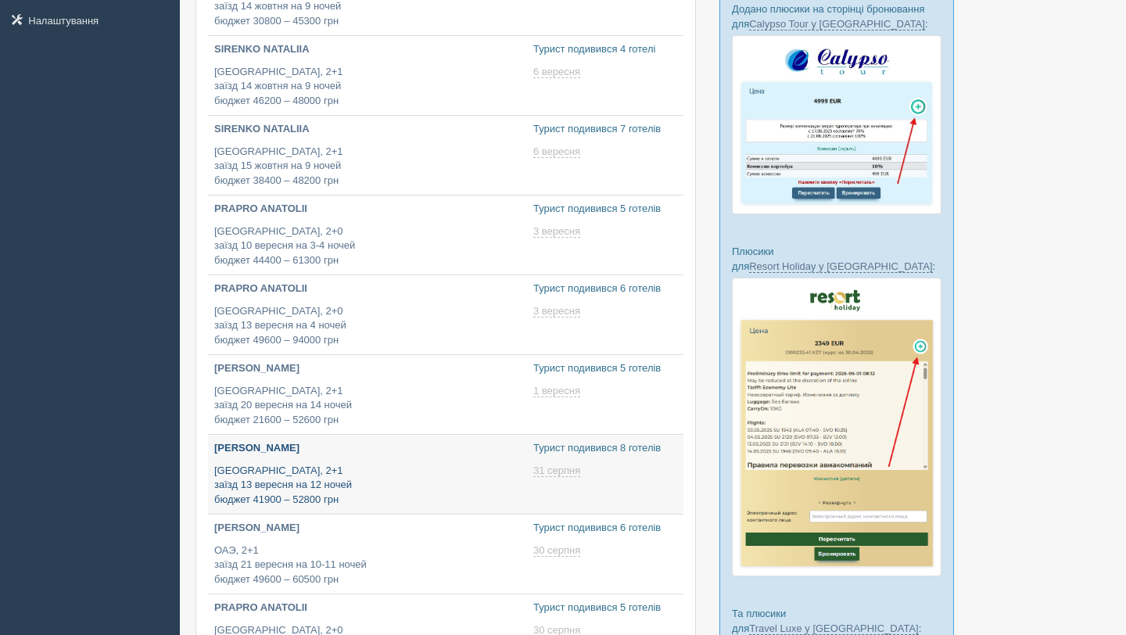
type input "[DATE] 18:20"
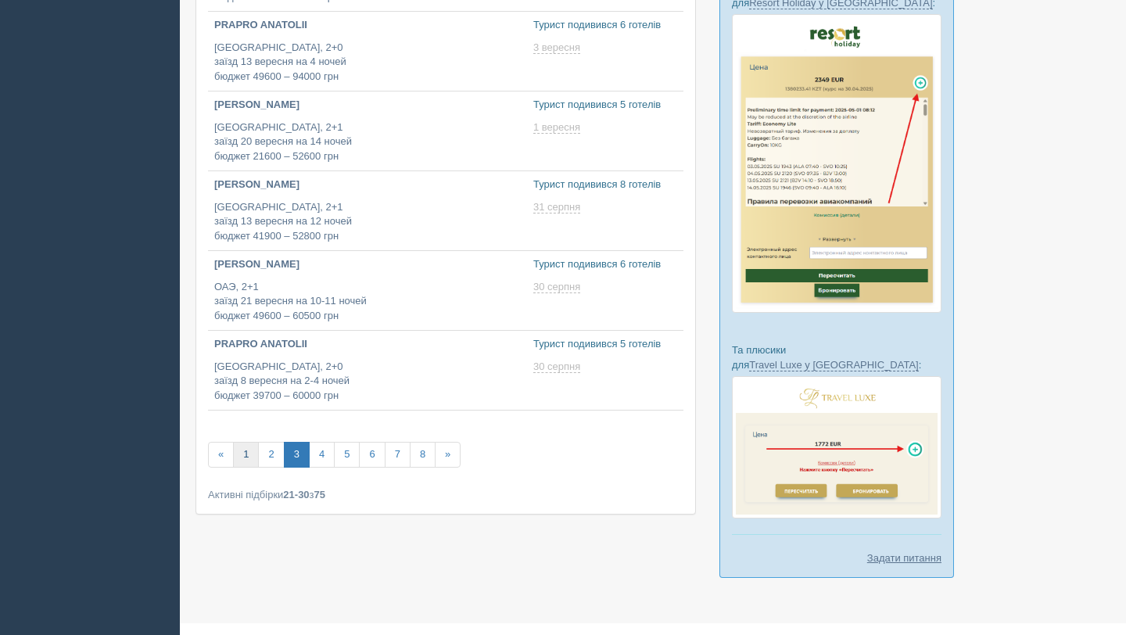
click at [249, 452] on link "1" at bounding box center [246, 455] width 26 height 26
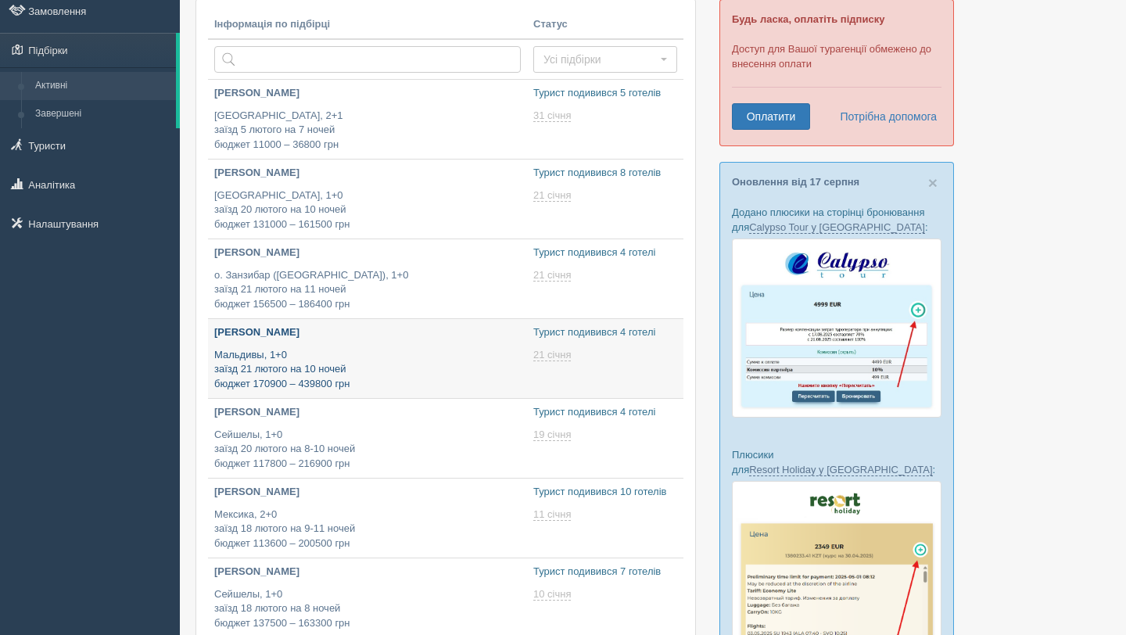
scroll to position [92, 0]
type input "2025-08-20 20:10"
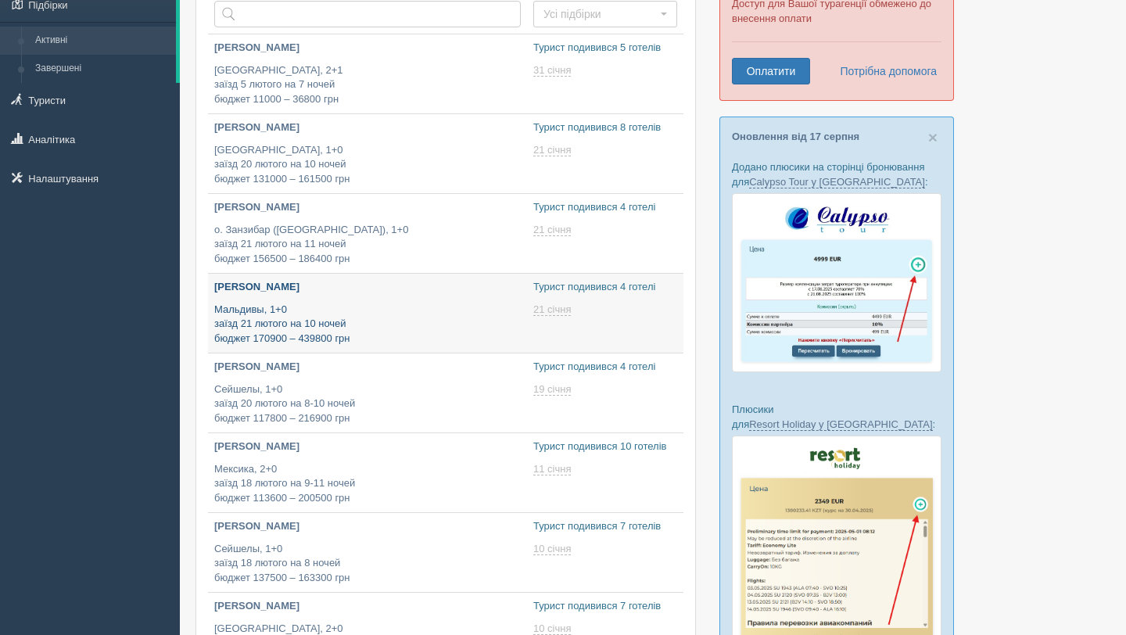
type input "2025-08-20 10:00"
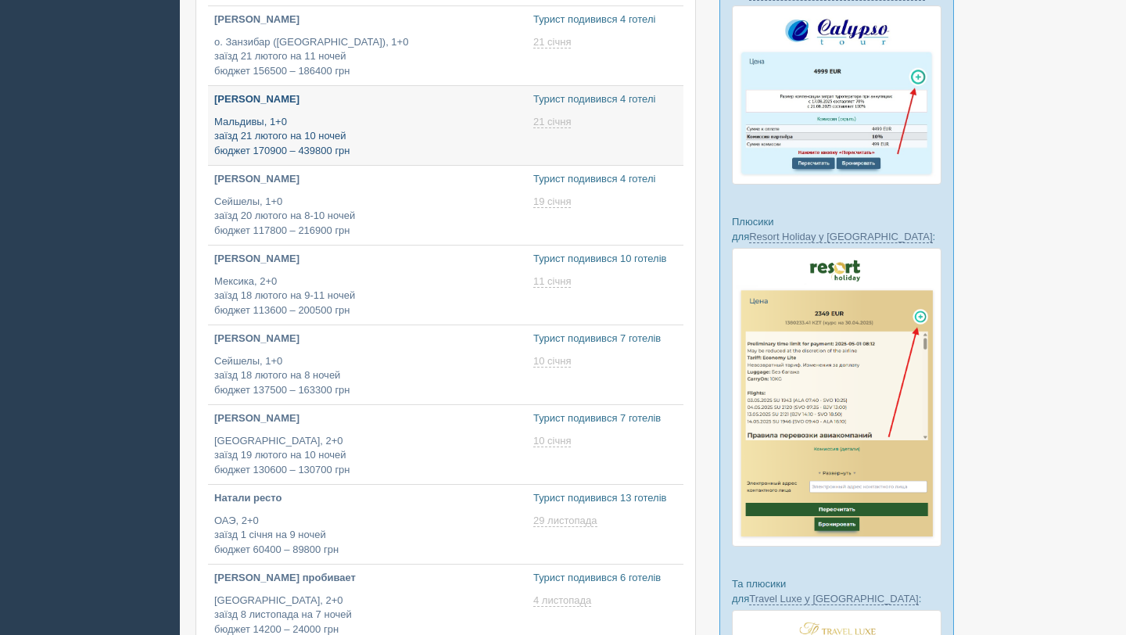
type input "2025-08-20 21:45"
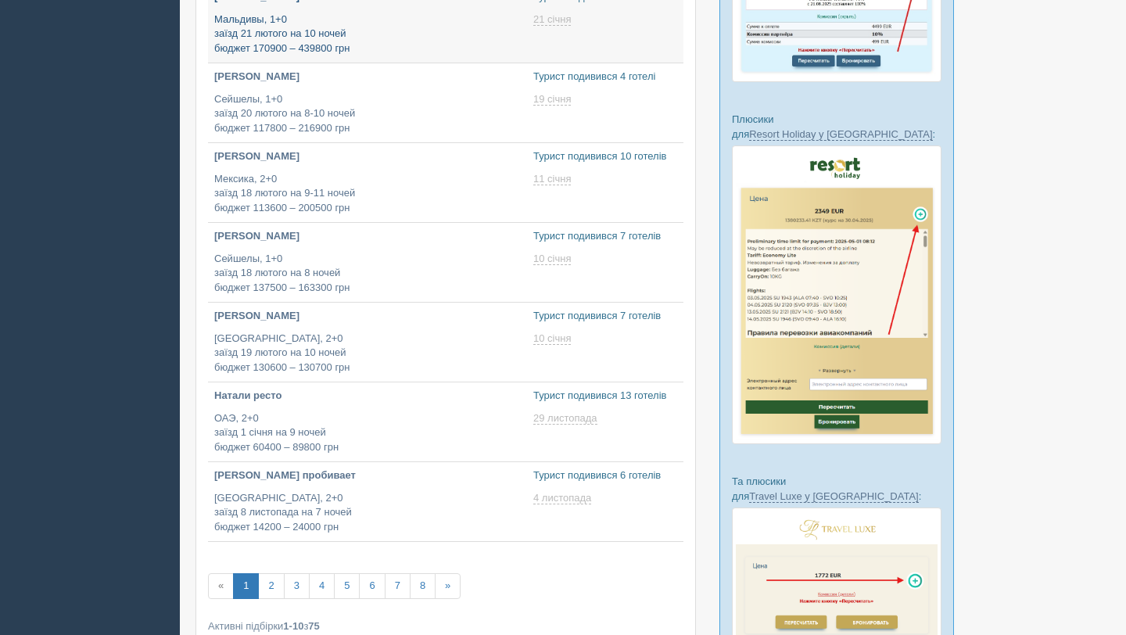
type input "2025-08-20 22:10"
type input "2025-08-20 18:10"
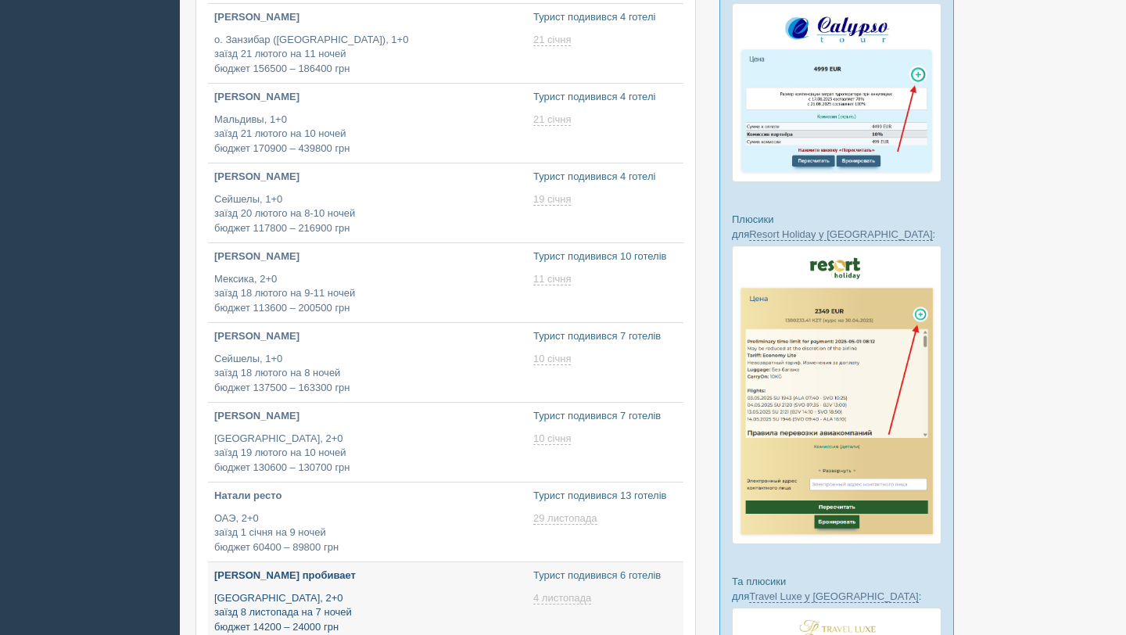
scroll to position [253, 0]
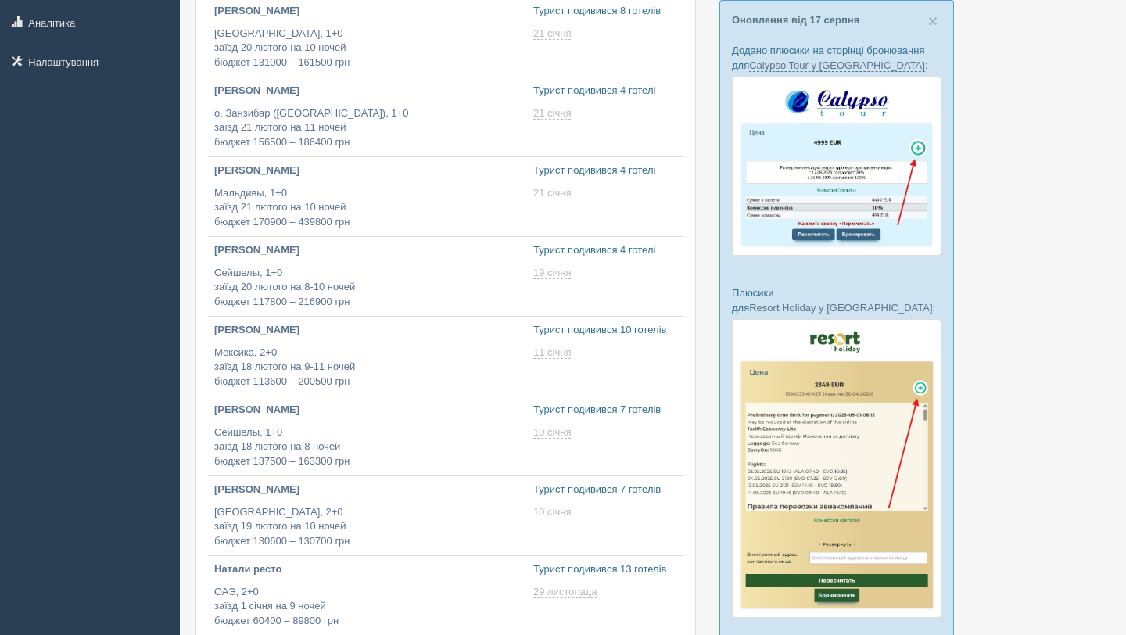
type input "2025-08-20 23:45"
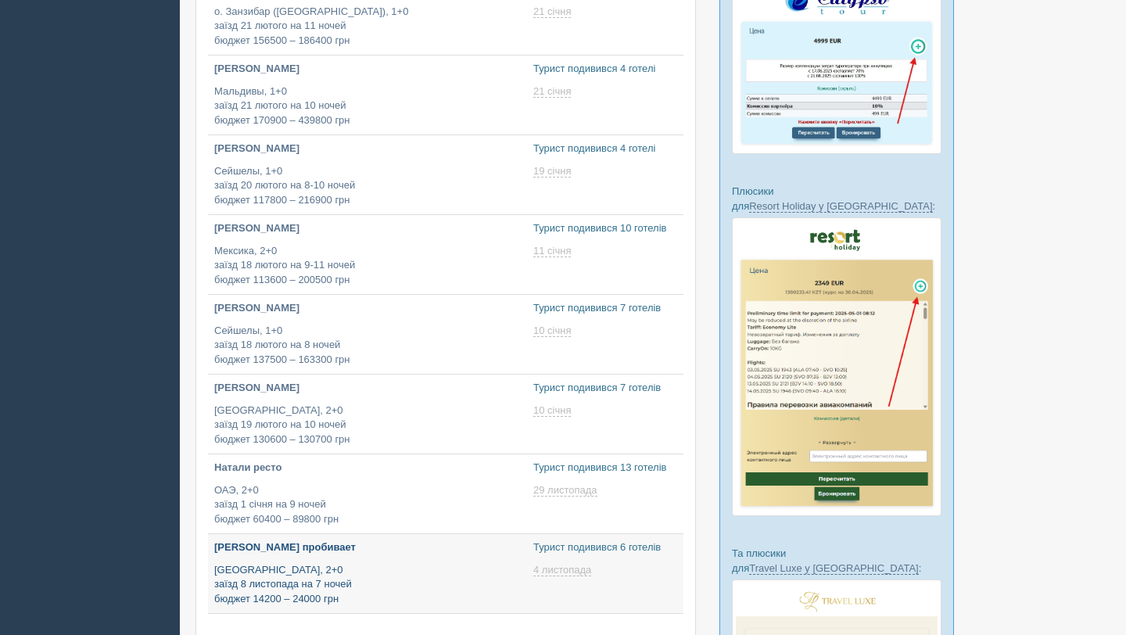
scroll to position [490, 0]
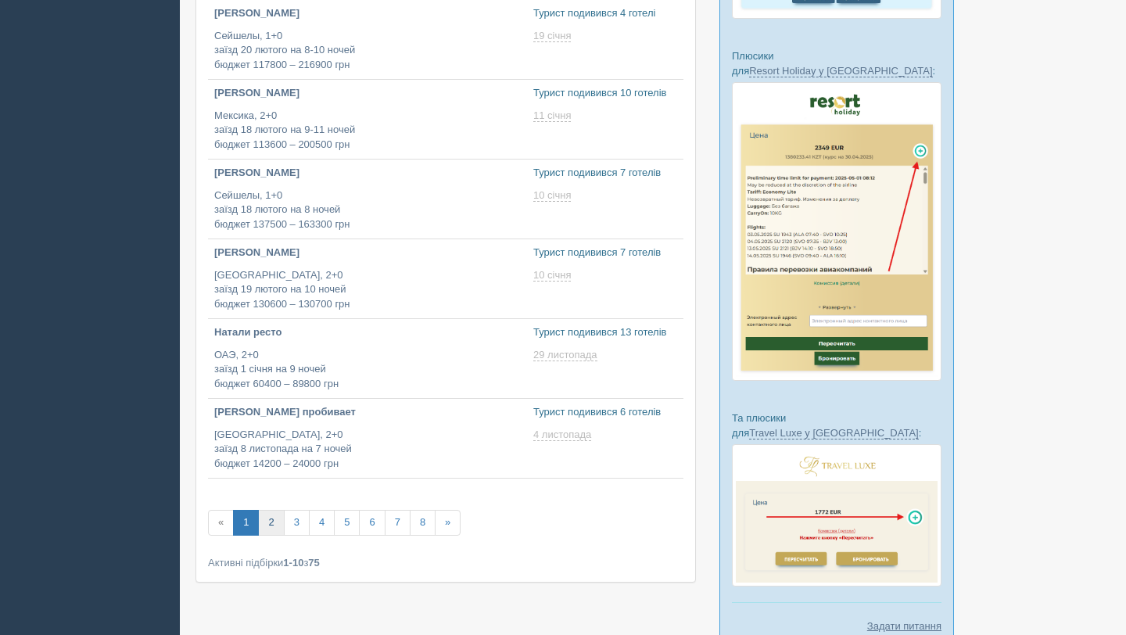
click at [275, 526] on link "2" at bounding box center [271, 523] width 26 height 26
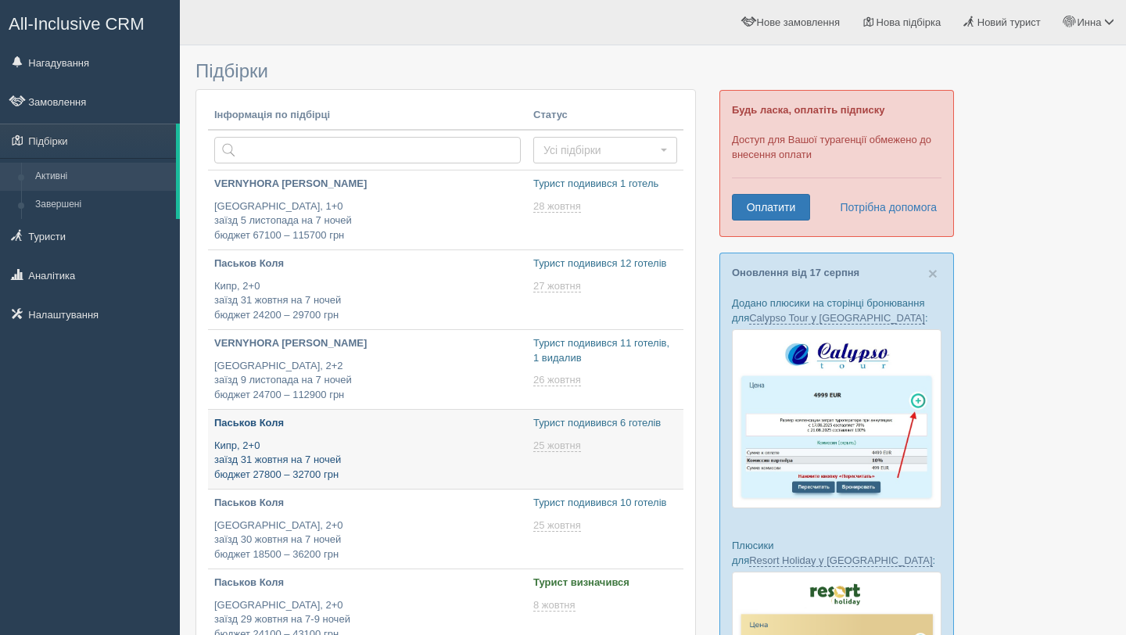
type input "[DATE] 21:55"
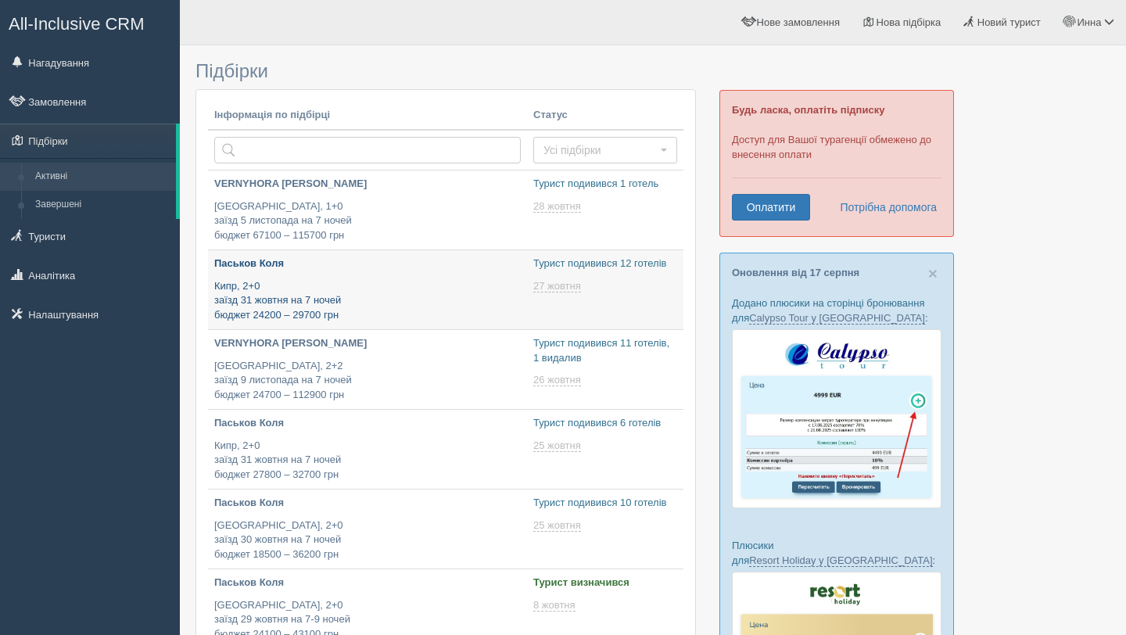
type input "[DATE] 14:30"
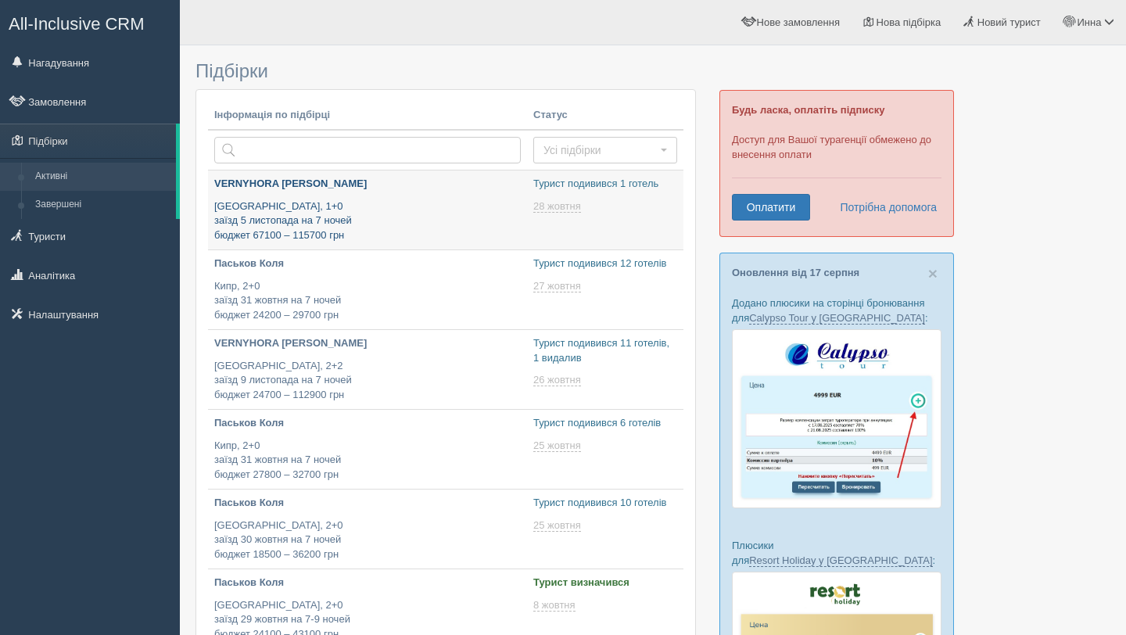
type input "[DATE] 17:30"
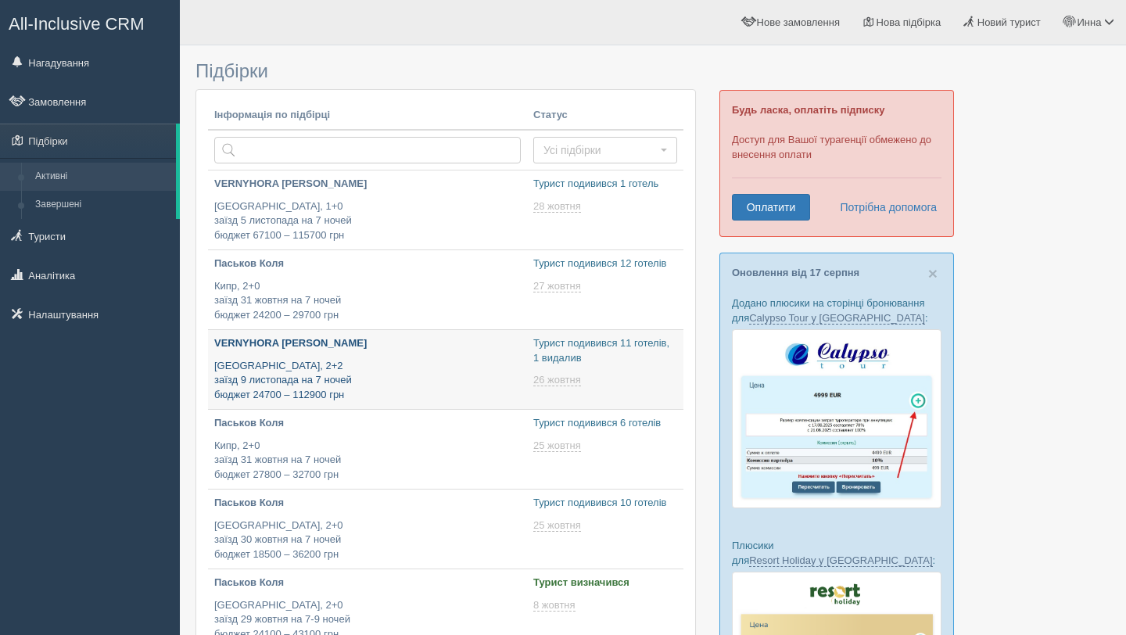
type input "[DATE] 14:40"
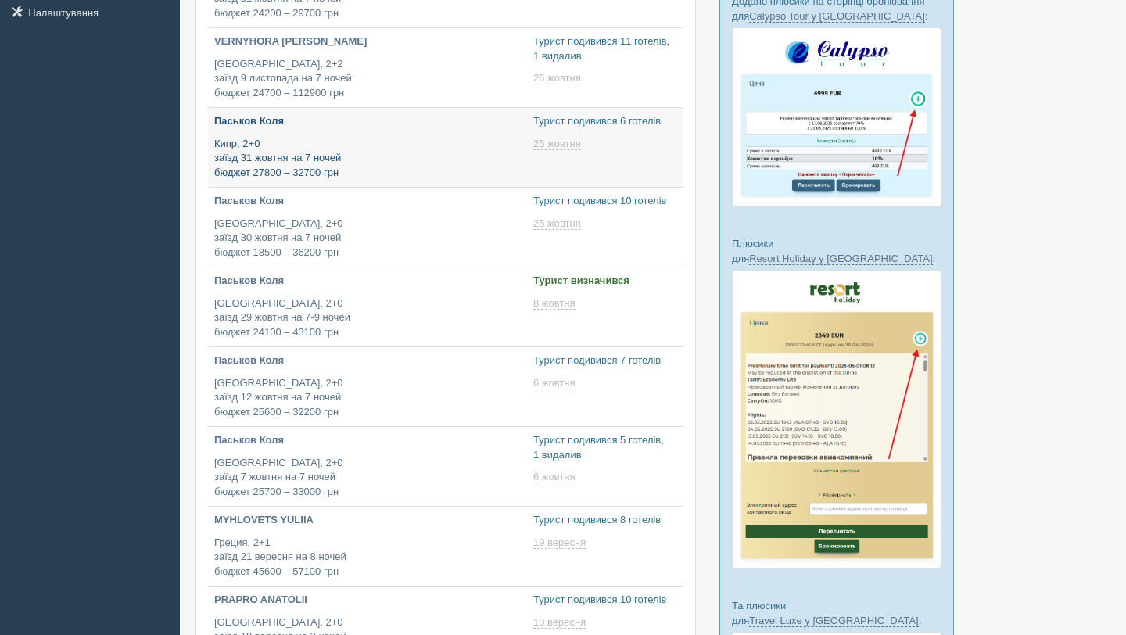
type input "[DATE] 18:30"
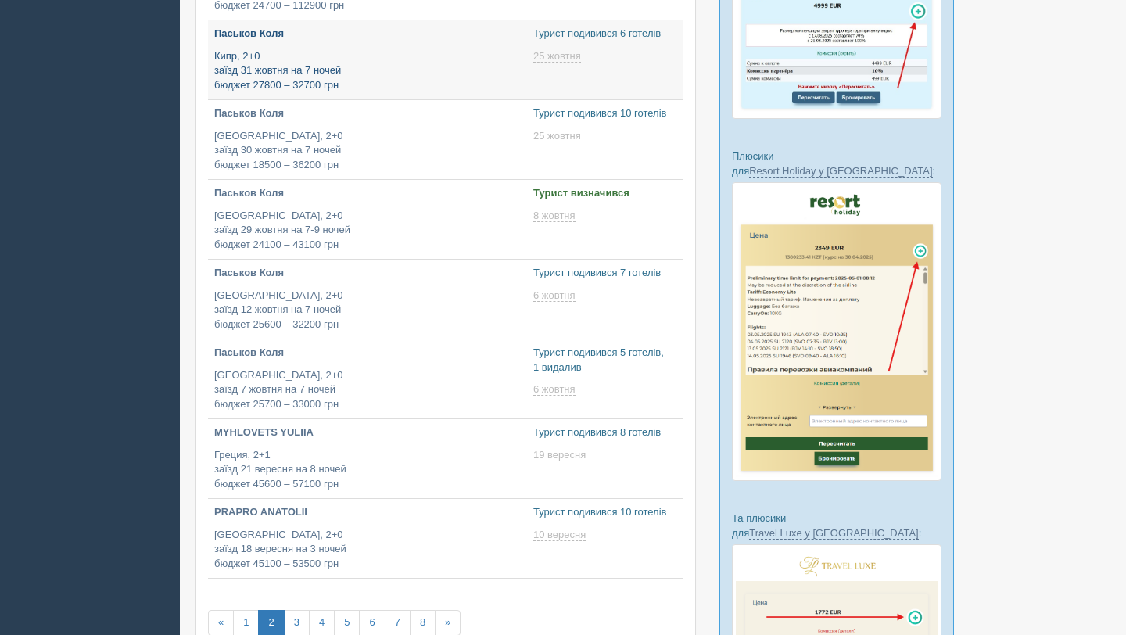
type input "[DATE] 18:15"
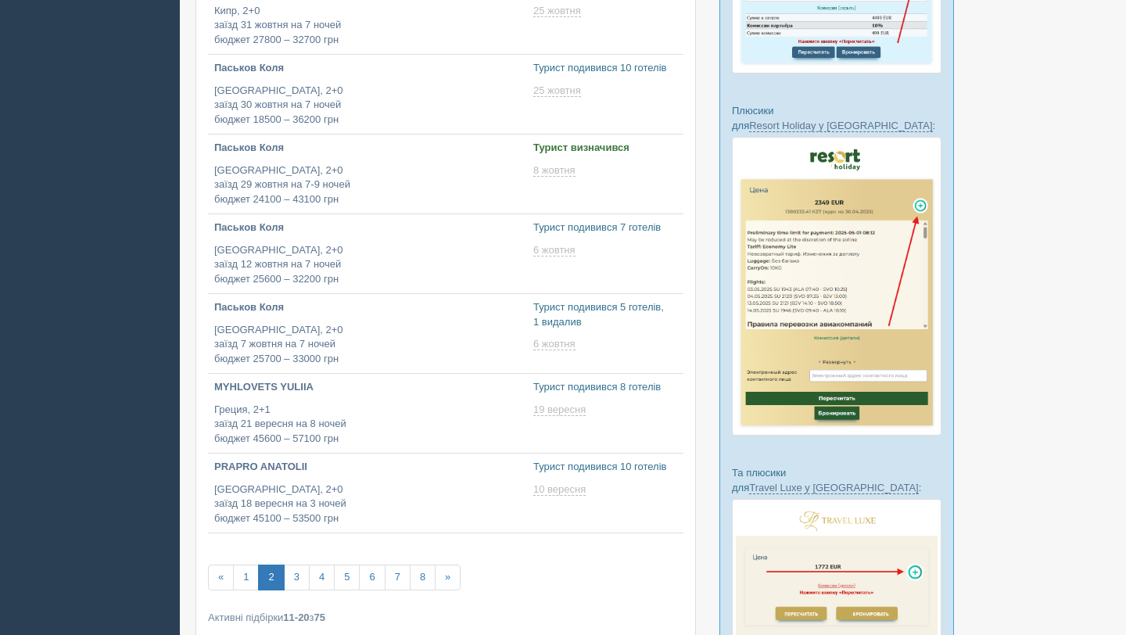
type input "[DATE] 15:55"
click at [250, 583] on link "1" at bounding box center [246, 578] width 26 height 26
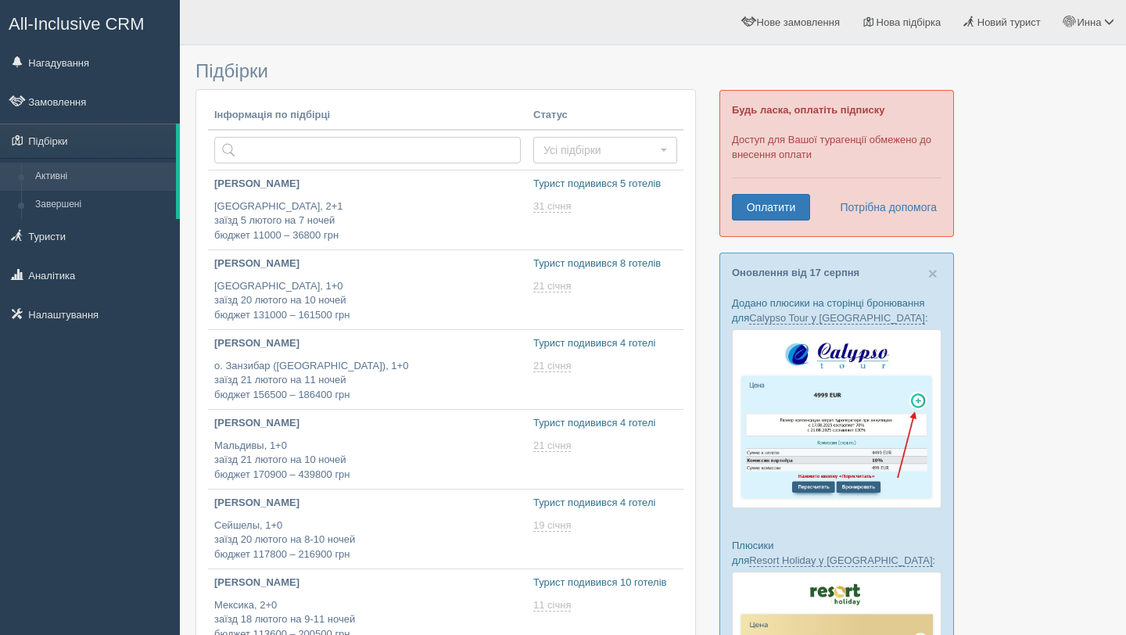
type input "2025-08-20 17:40"
type input "2025-08-20 12:45"
type input "2025-08-20 17:50"
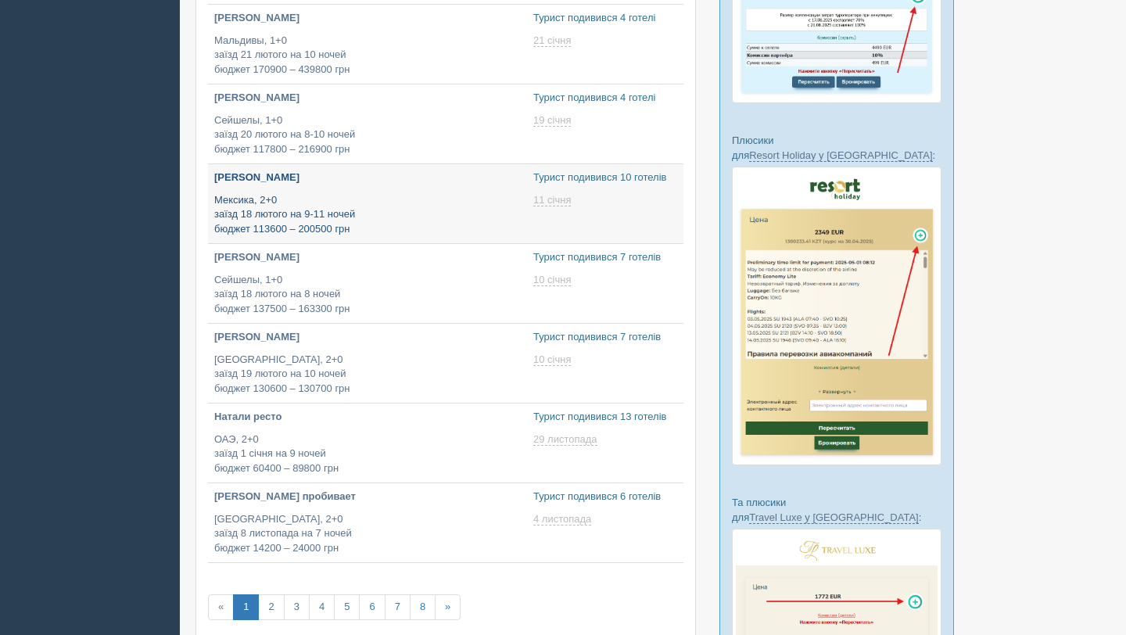
type input "2025-08-20 21:45"
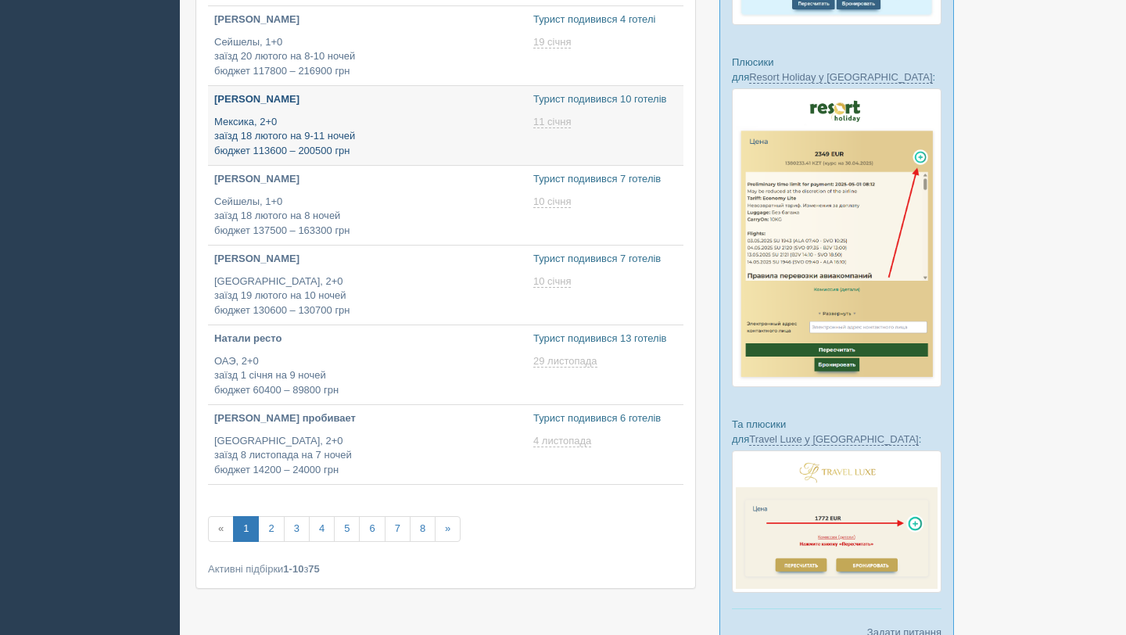
scroll to position [509, 0]
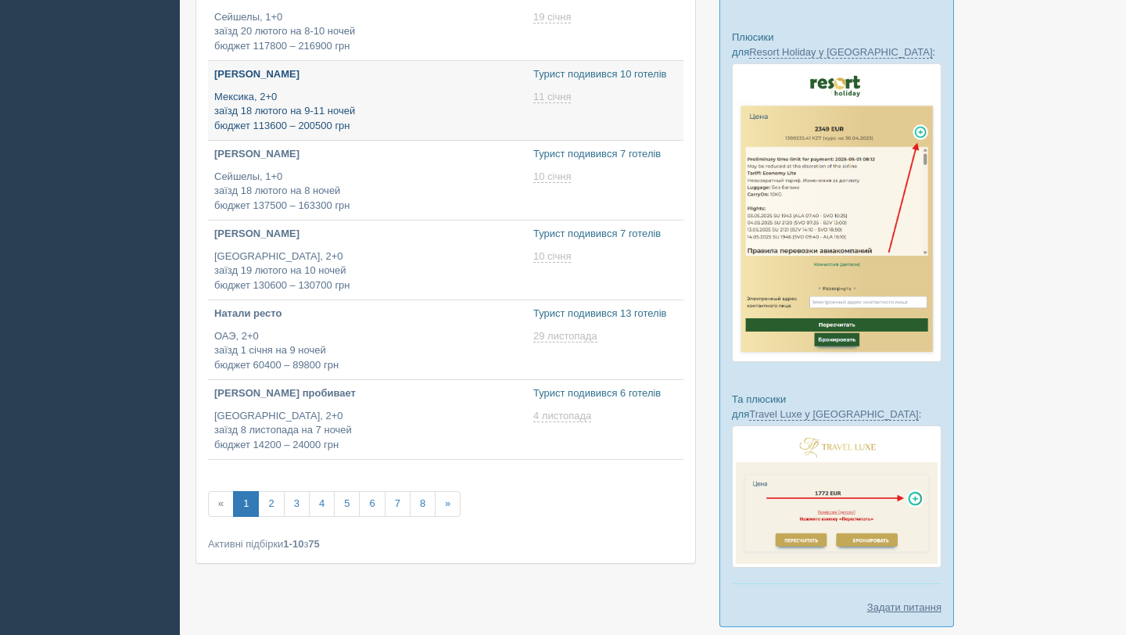
type input "2025-08-20 22:10"
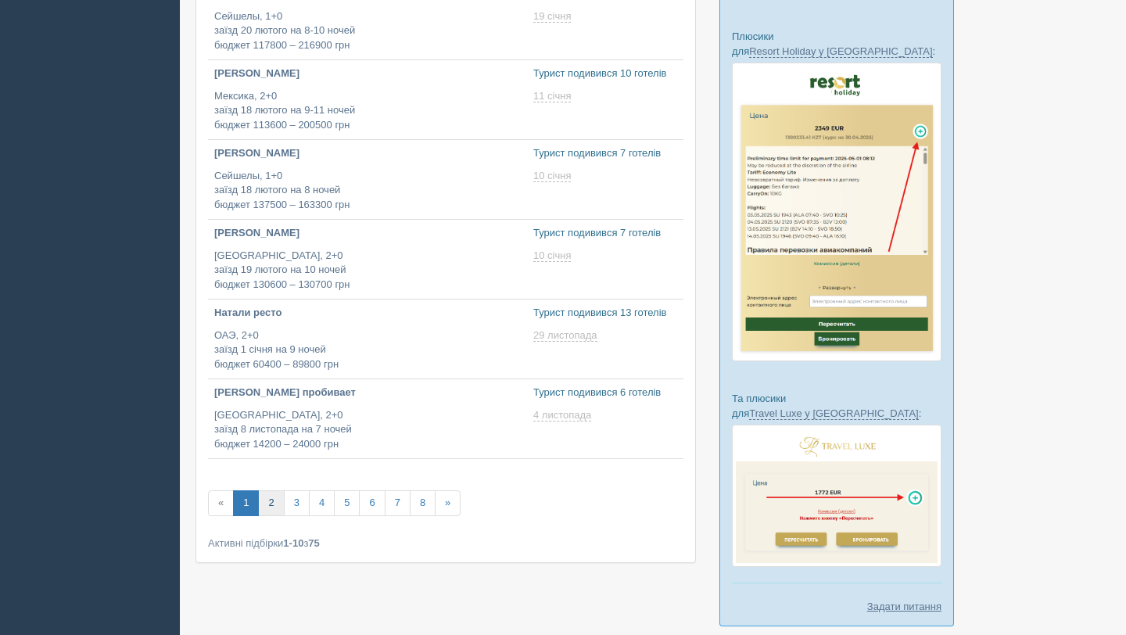
click at [275, 509] on link "2" at bounding box center [271, 503] width 26 height 26
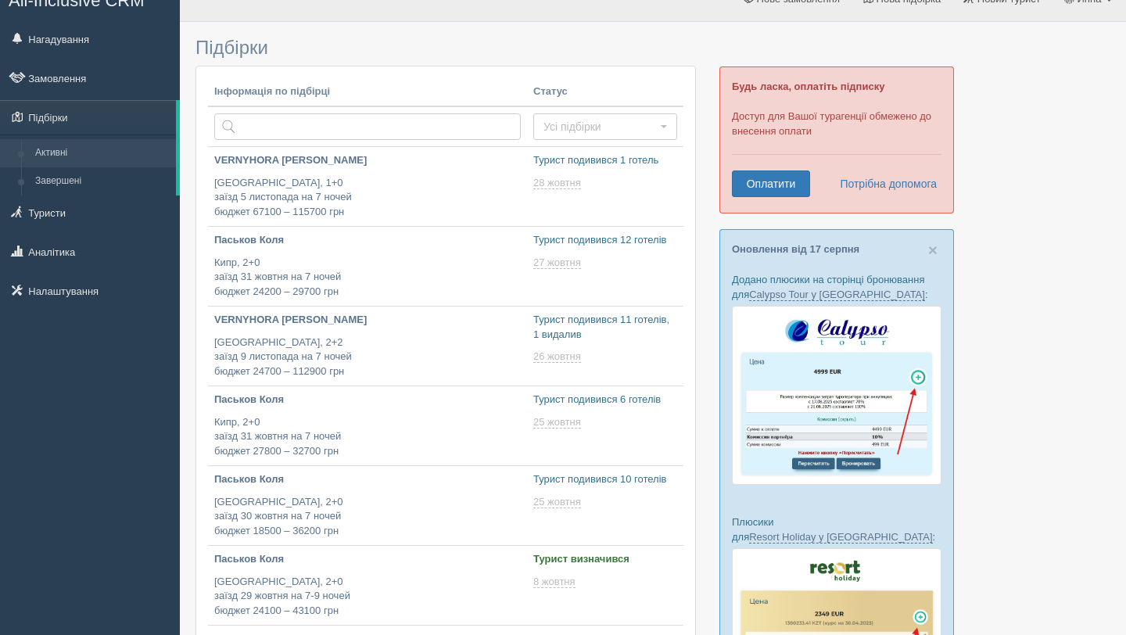
scroll to position [30, 0]
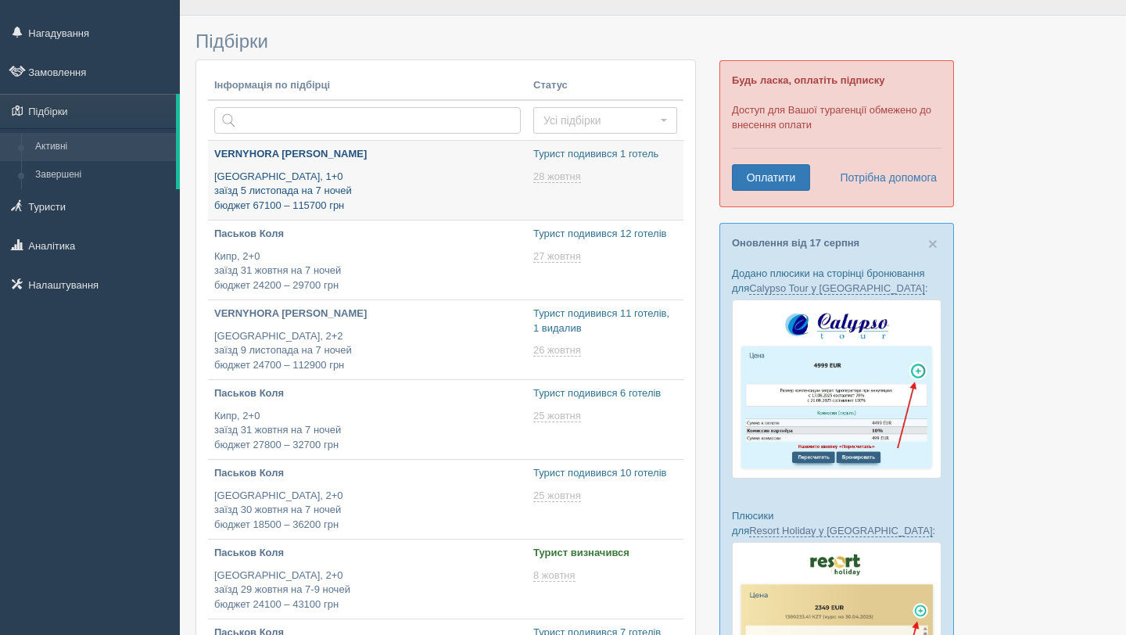
type input "[DATE] 14:30"
type input "[DATE] 17:30"
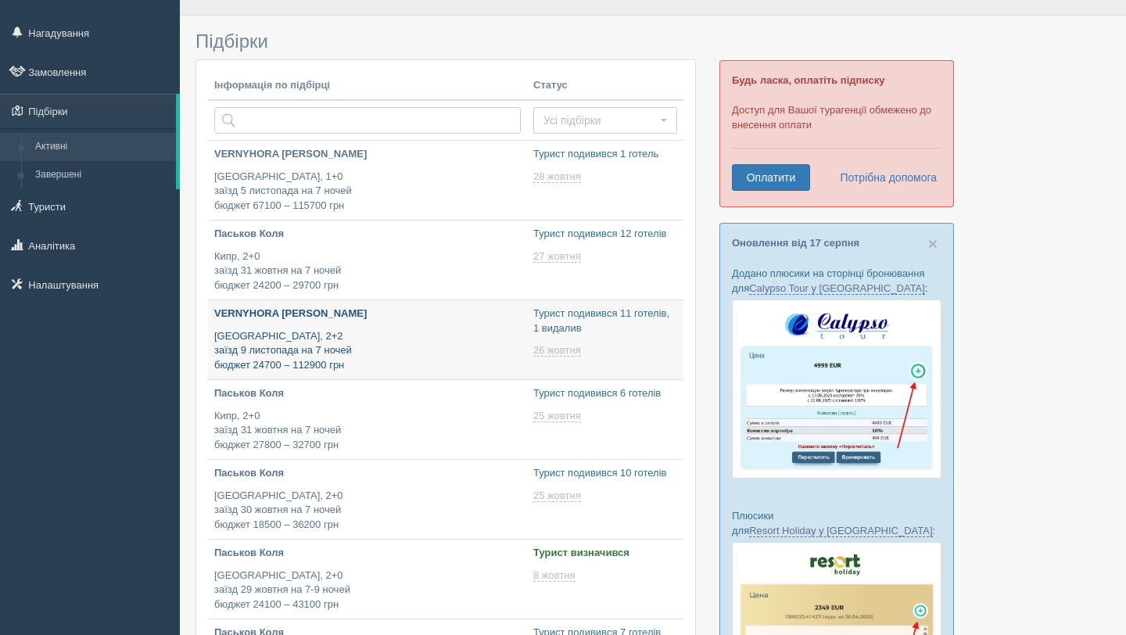
type input "[DATE] 14:40"
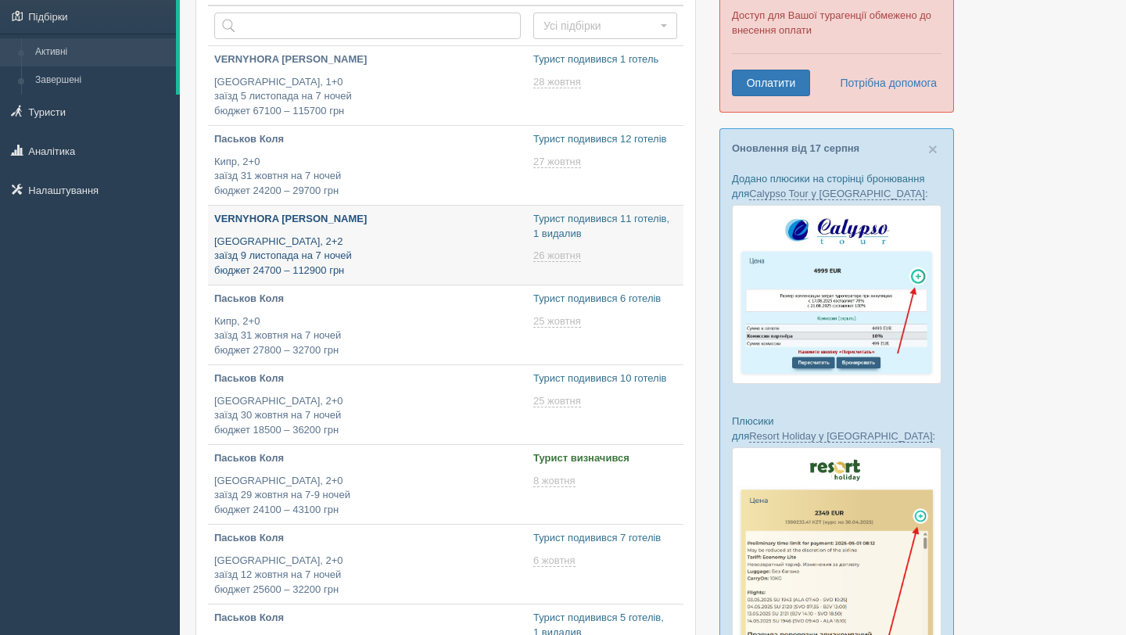
type input "[DATE] 20:55"
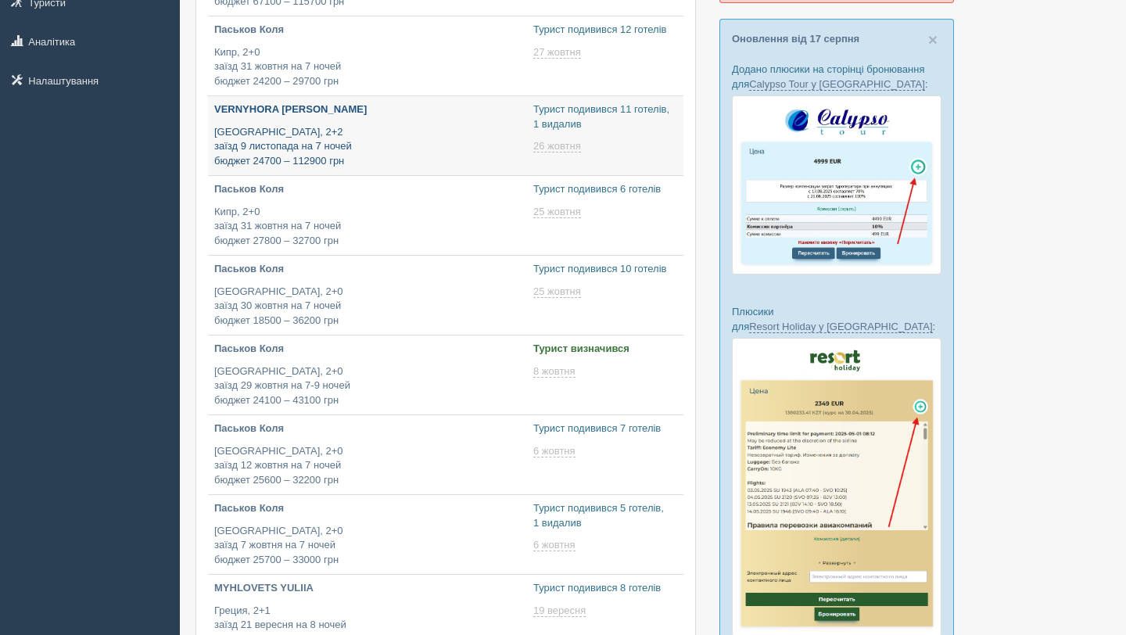
scroll to position [257, 0]
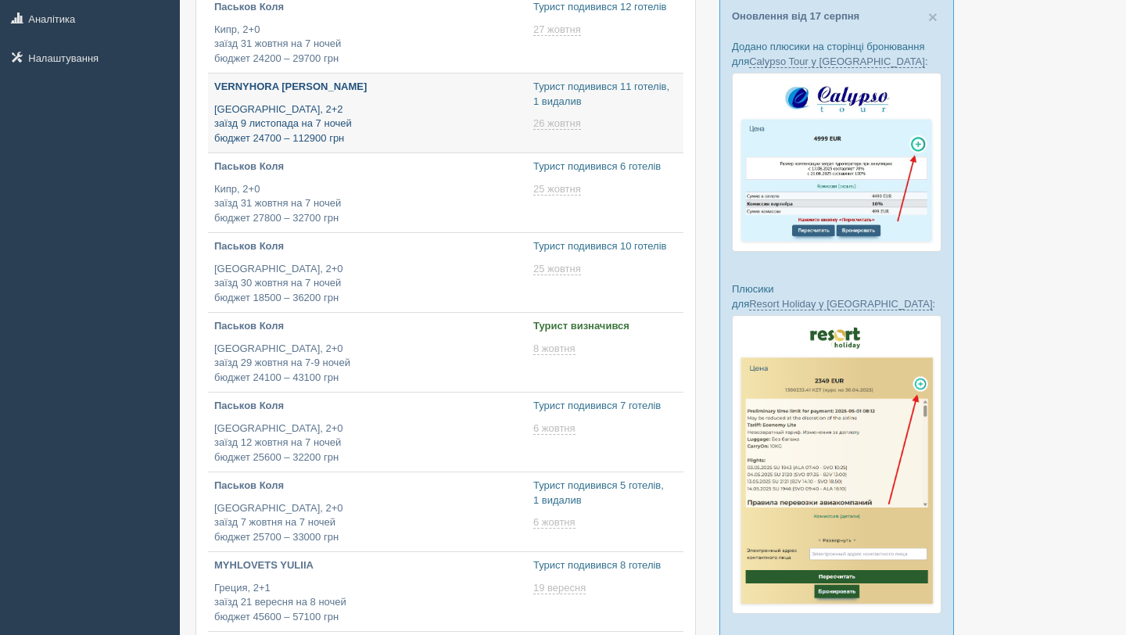
type input "[DATE] 19:50"
type input "[DATE] 18:30"
type input "[DATE] 18:15"
type input "[DATE] 15:55"
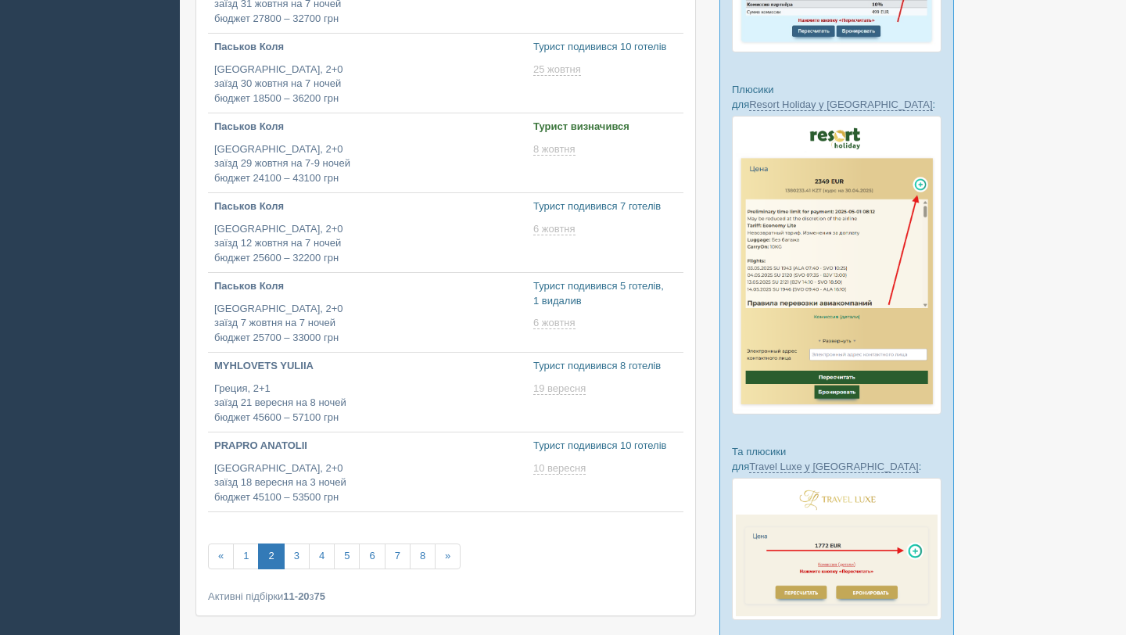
scroll to position [459, 0]
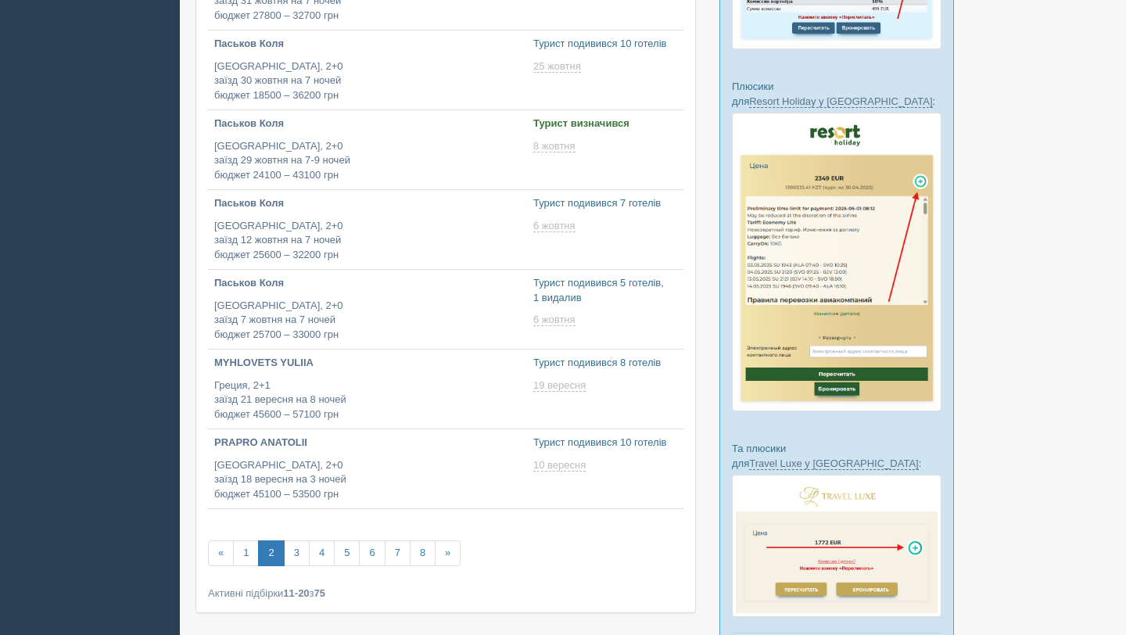
type input "[DATE] 20:00"
click at [294, 554] on link "3" at bounding box center [297, 553] width 26 height 26
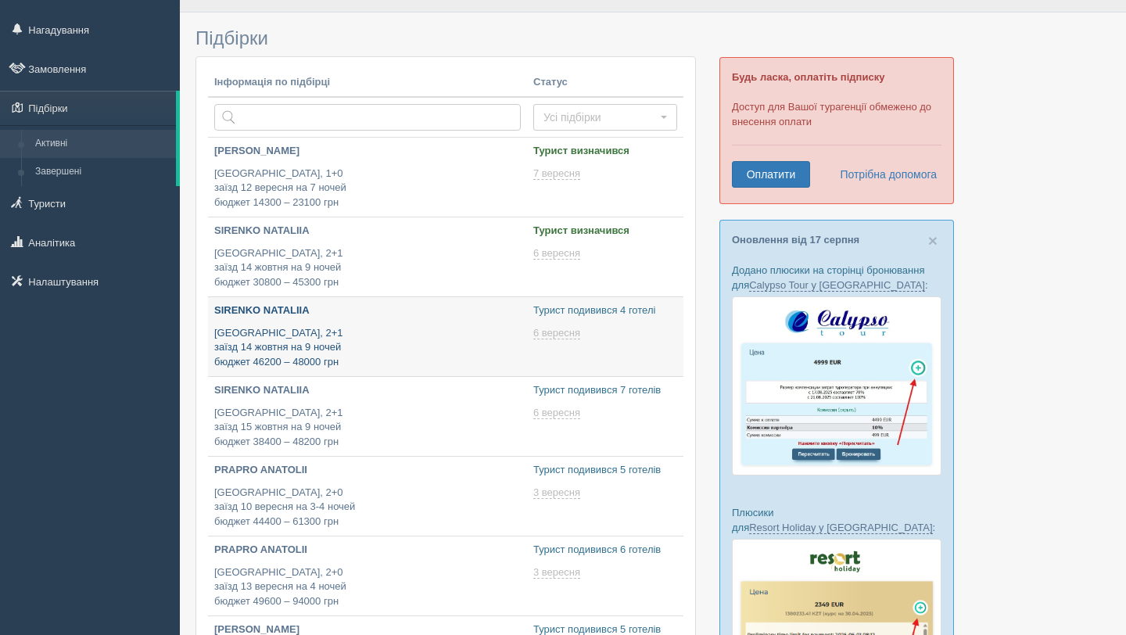
type input "2025-08-20 16:35"
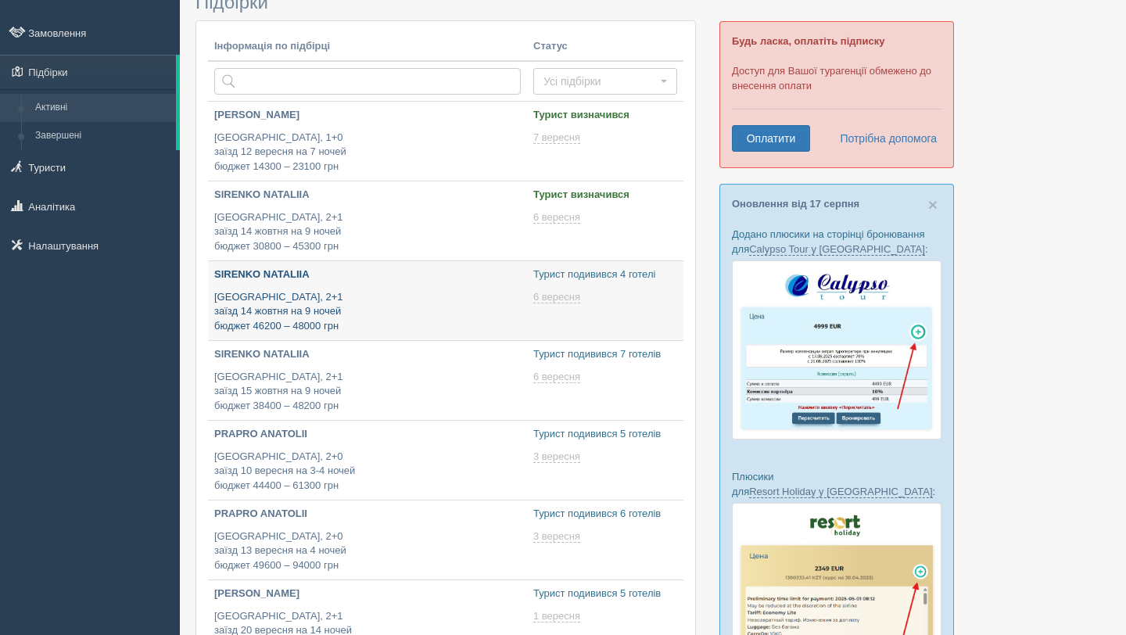
scroll to position [85, 0]
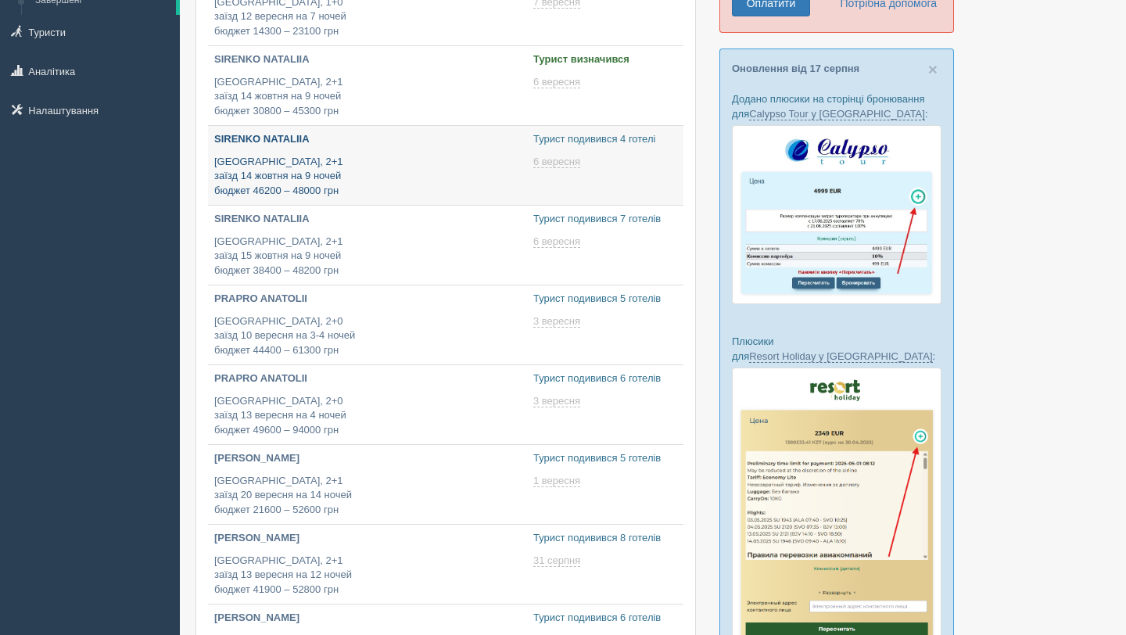
type input "2025-08-20 16:20"
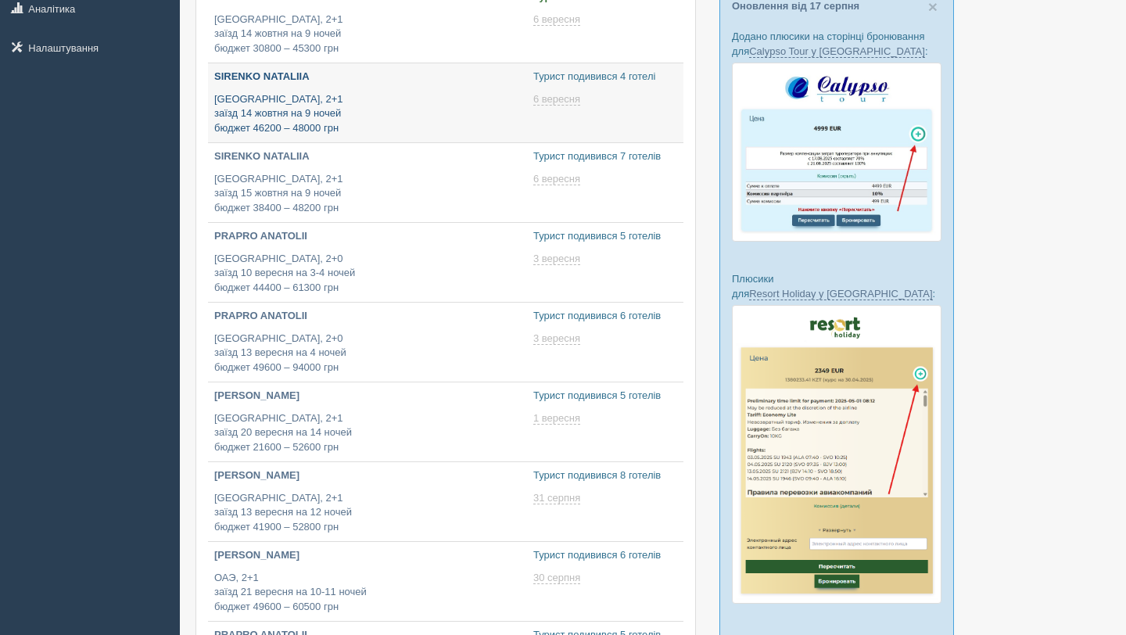
type input "2025-08-20 18:20"
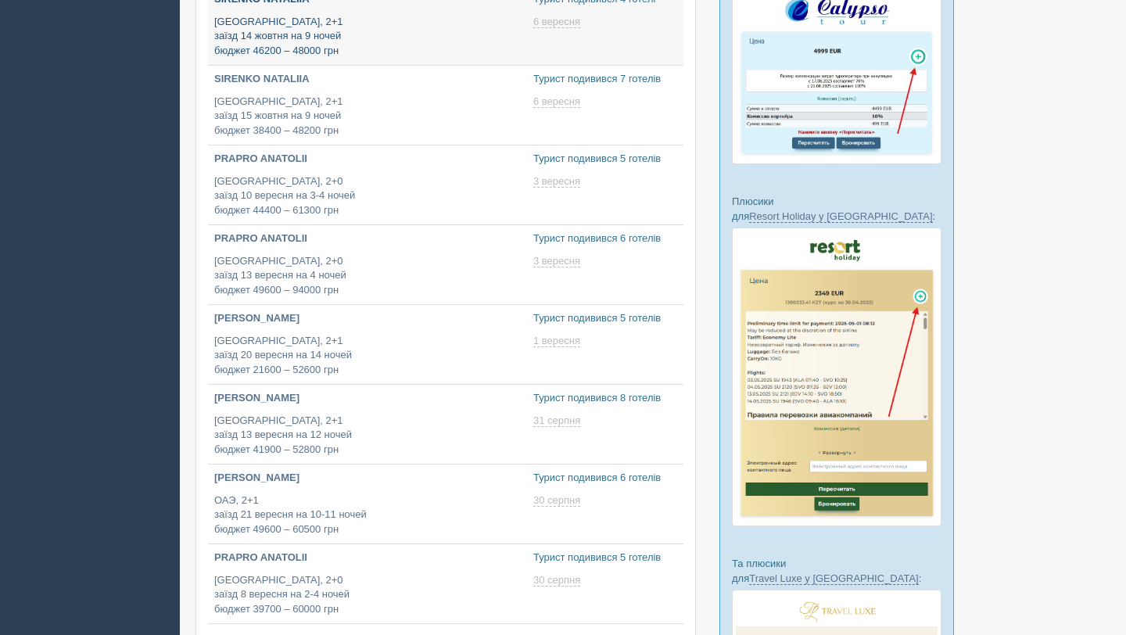
type input "2025-08-20 18:20"
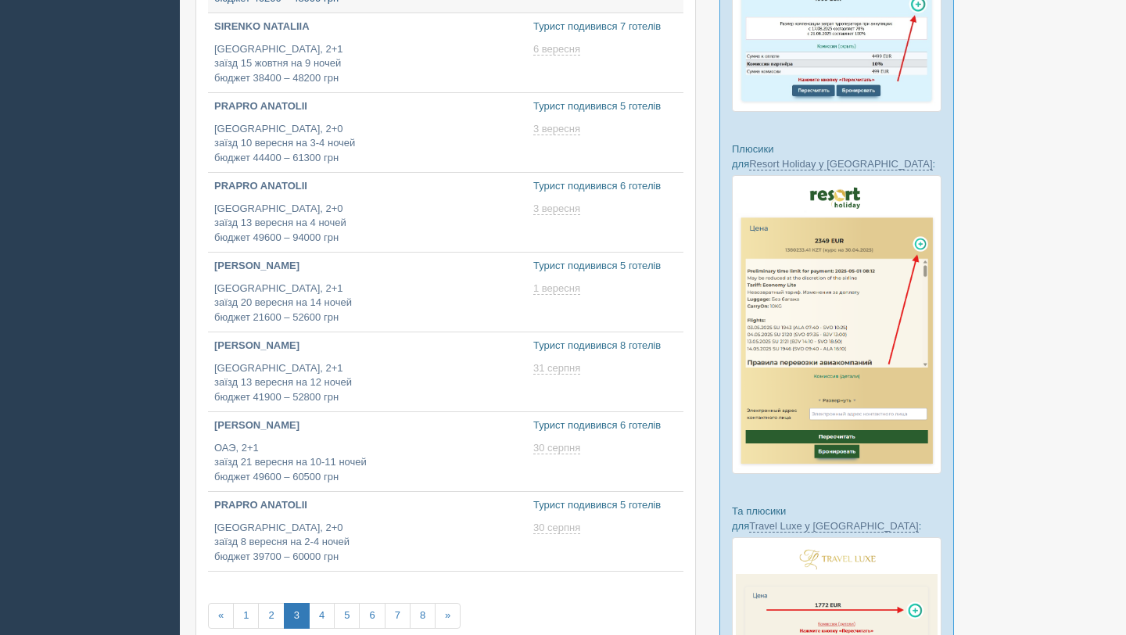
scroll to position [399, 0]
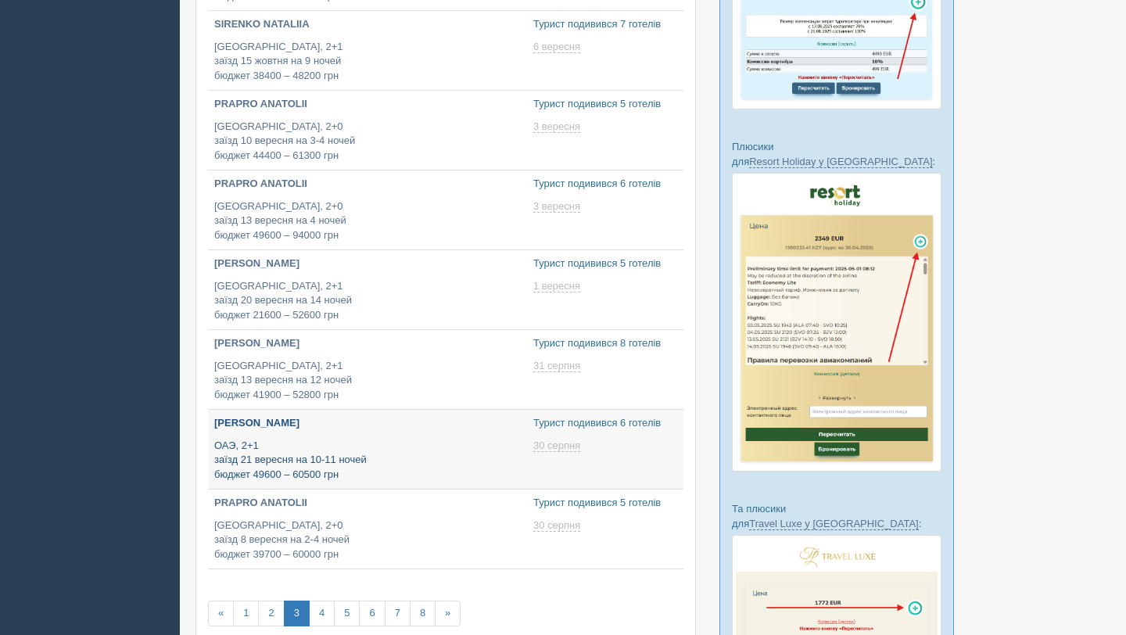
type input "2025-08-20 20:30"
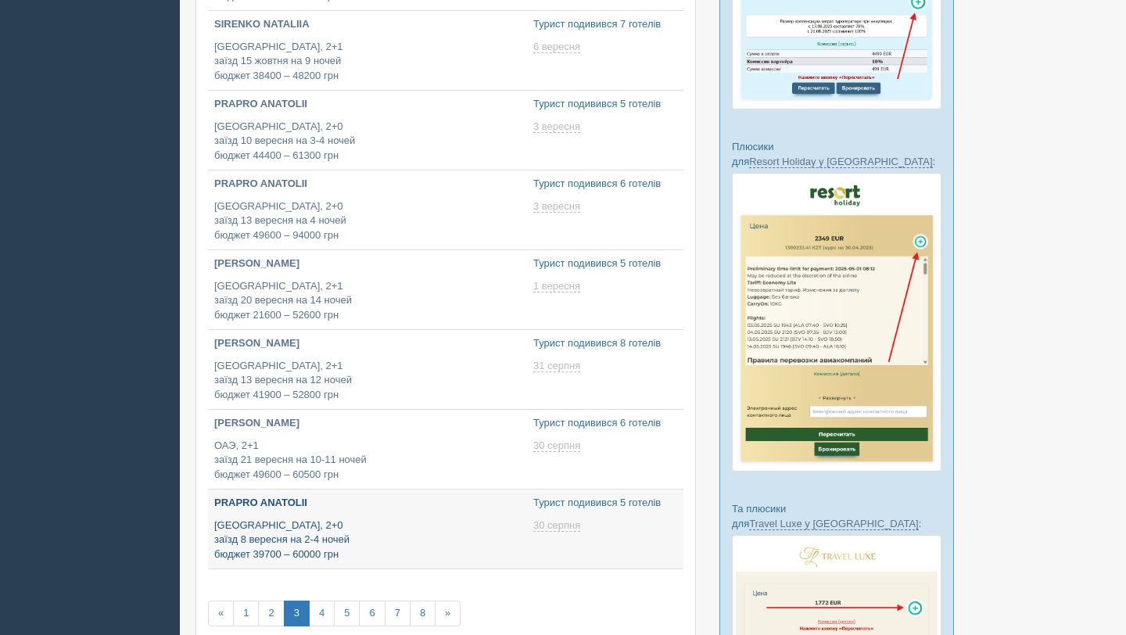
type input "2025-08-20 19:45"
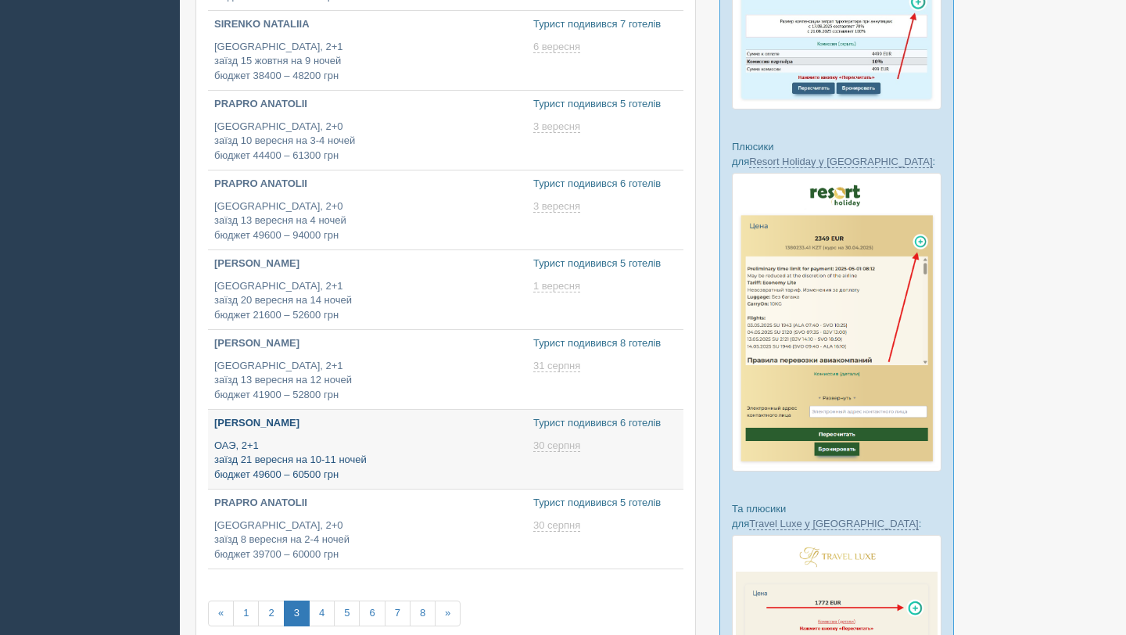
click at [321, 457] on p "ОАЭ, 2+1 заїзд 21 вересня на 10-11 ночей бюджет 49600 – 60500 грн" at bounding box center [367, 461] width 307 height 44
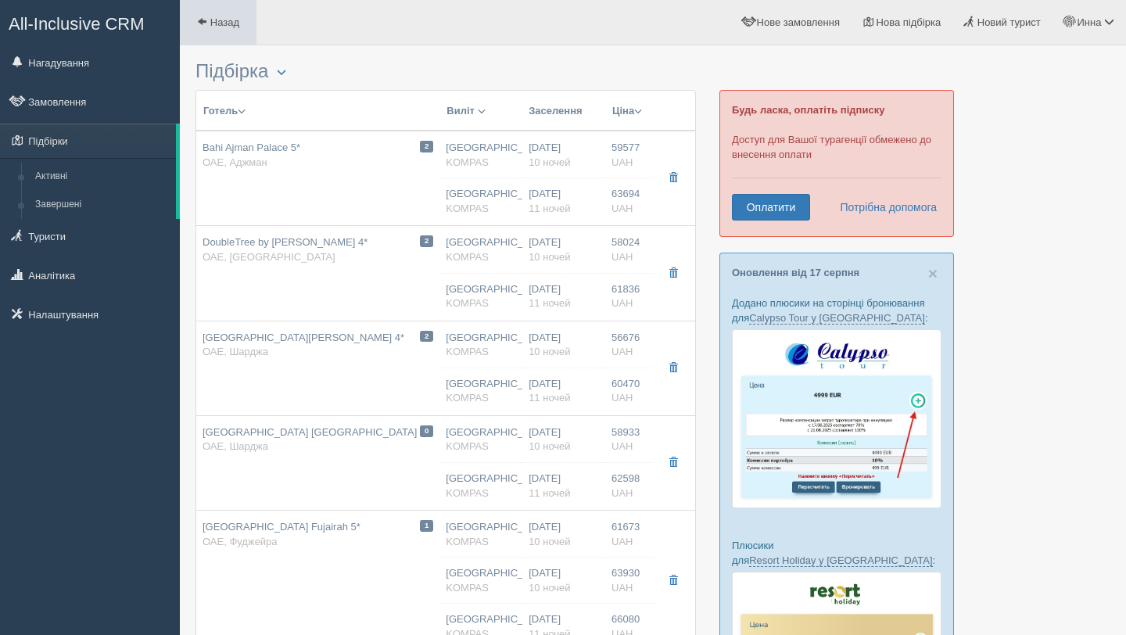
click at [204, 21] on span at bounding box center [202, 21] width 10 height 10
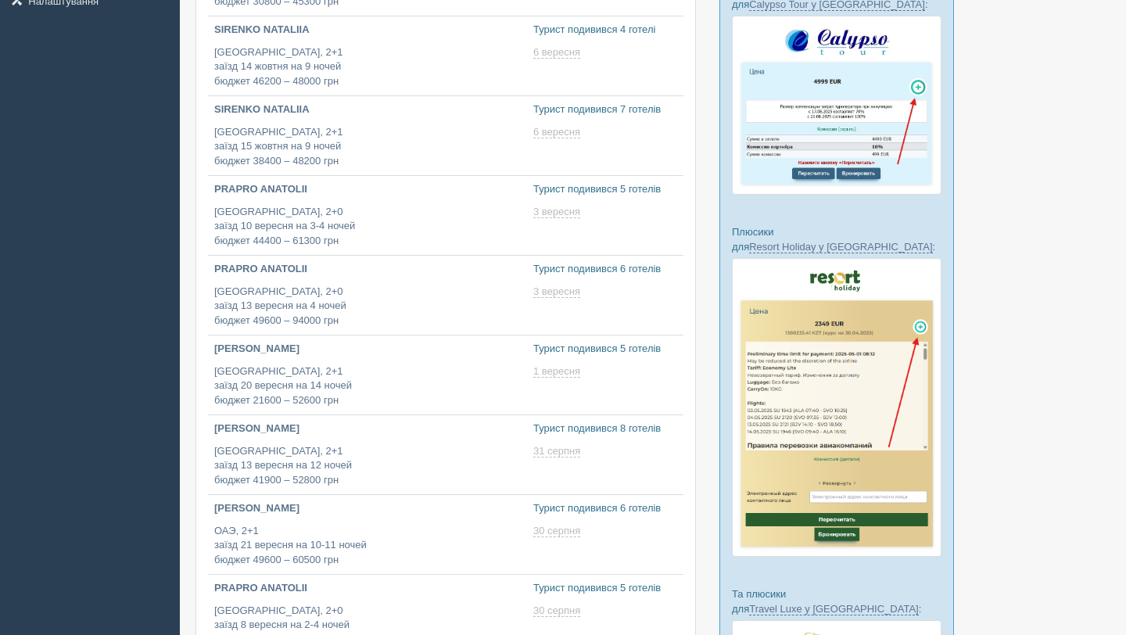
type input "[DATE] 20:30"
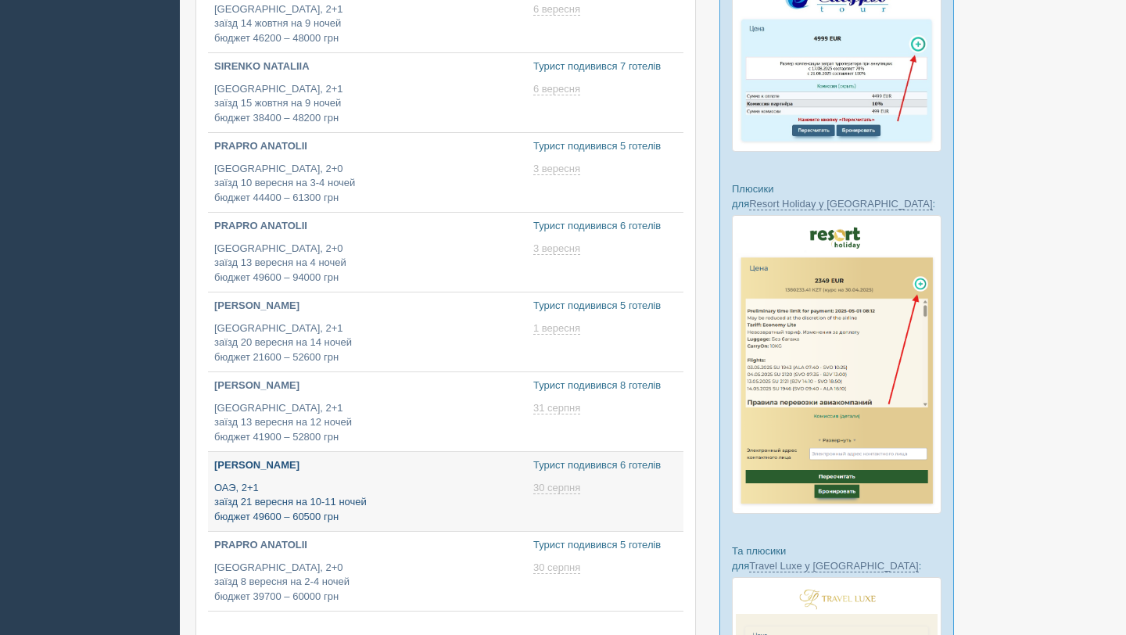
scroll to position [558, 0]
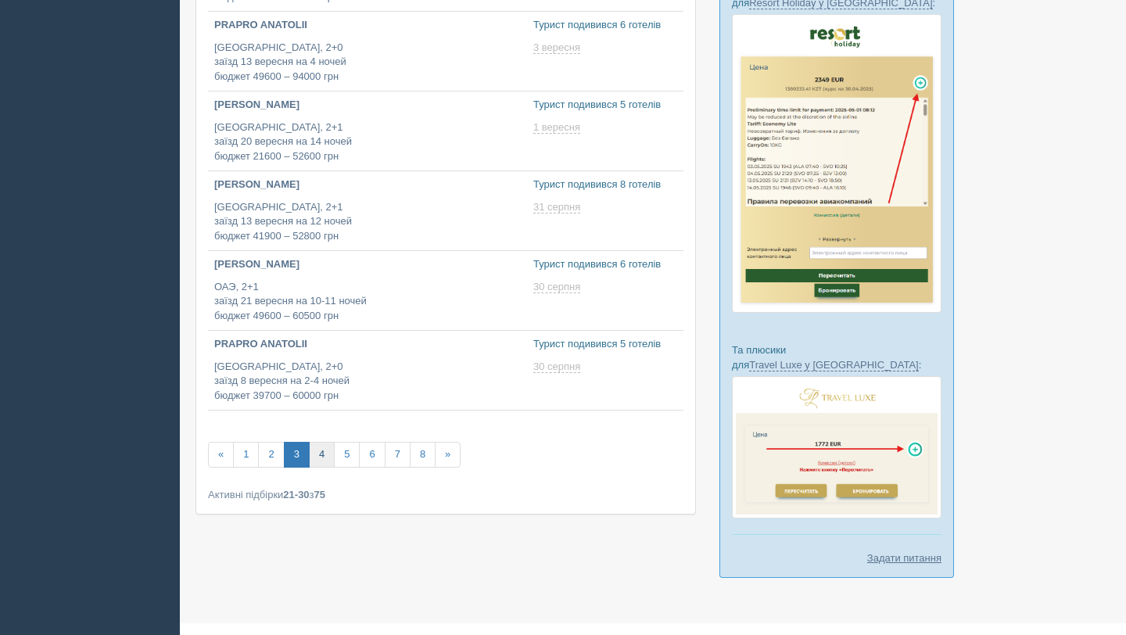
click at [316, 457] on link "4" at bounding box center [322, 455] width 26 height 26
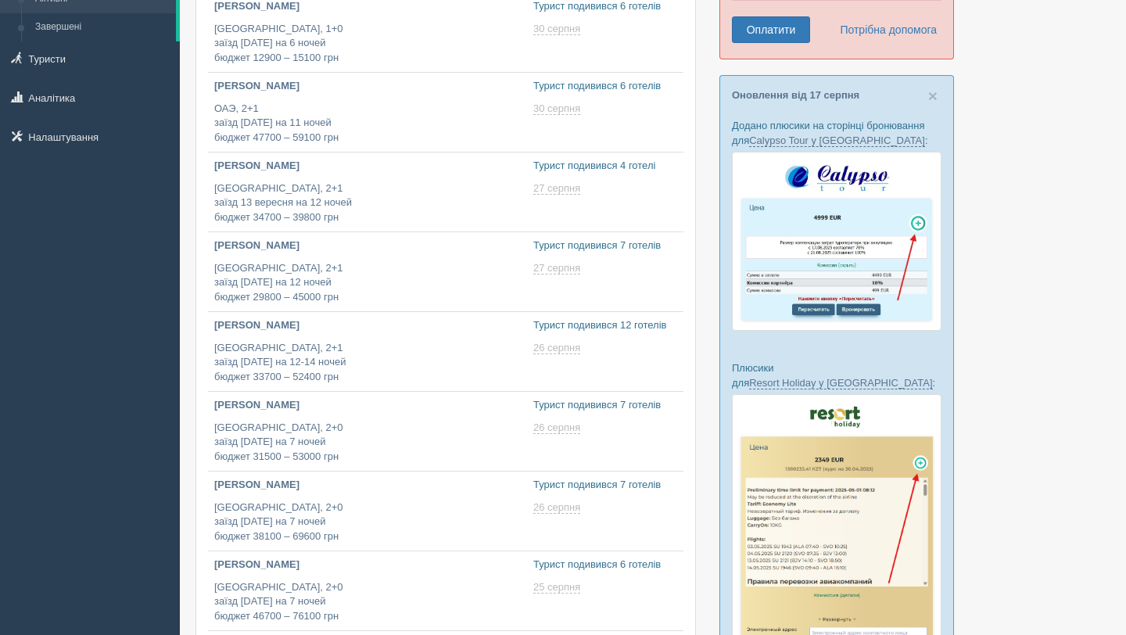
scroll to position [197, 0]
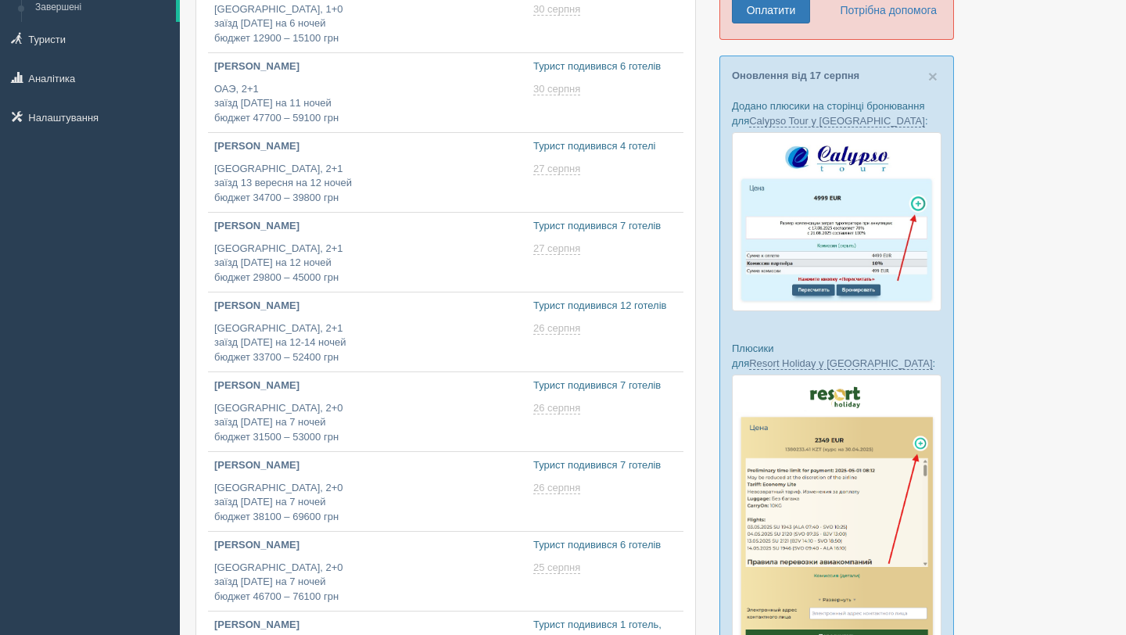
type input "[DATE] 13:15"
type input "[DATE] 16:10"
type input "[DATE] 15:20"
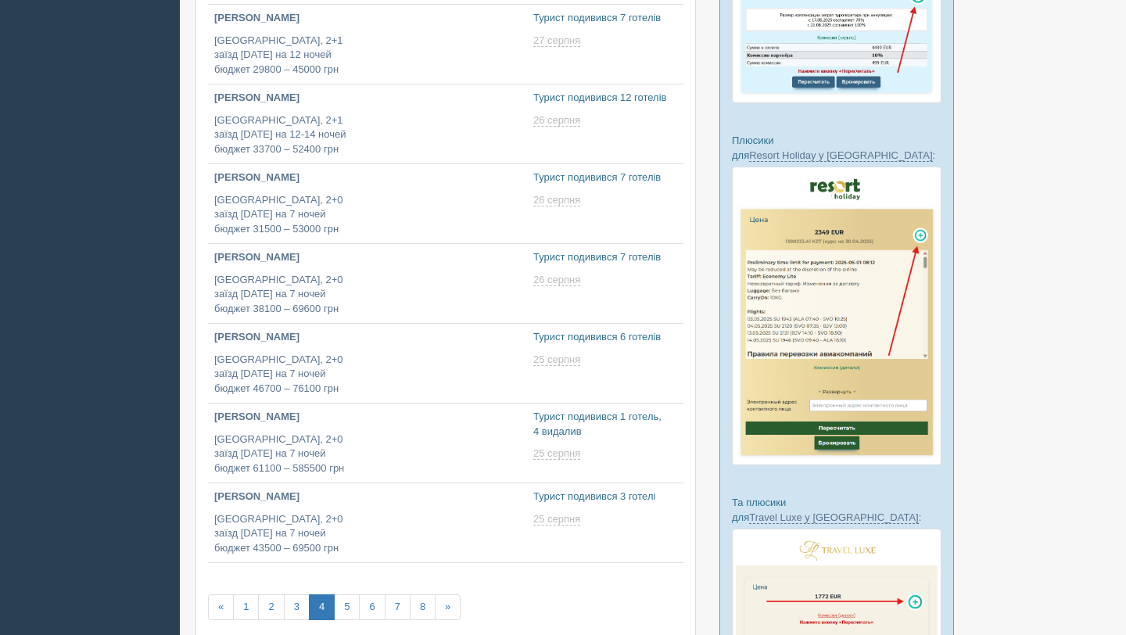
scroll to position [447, 0]
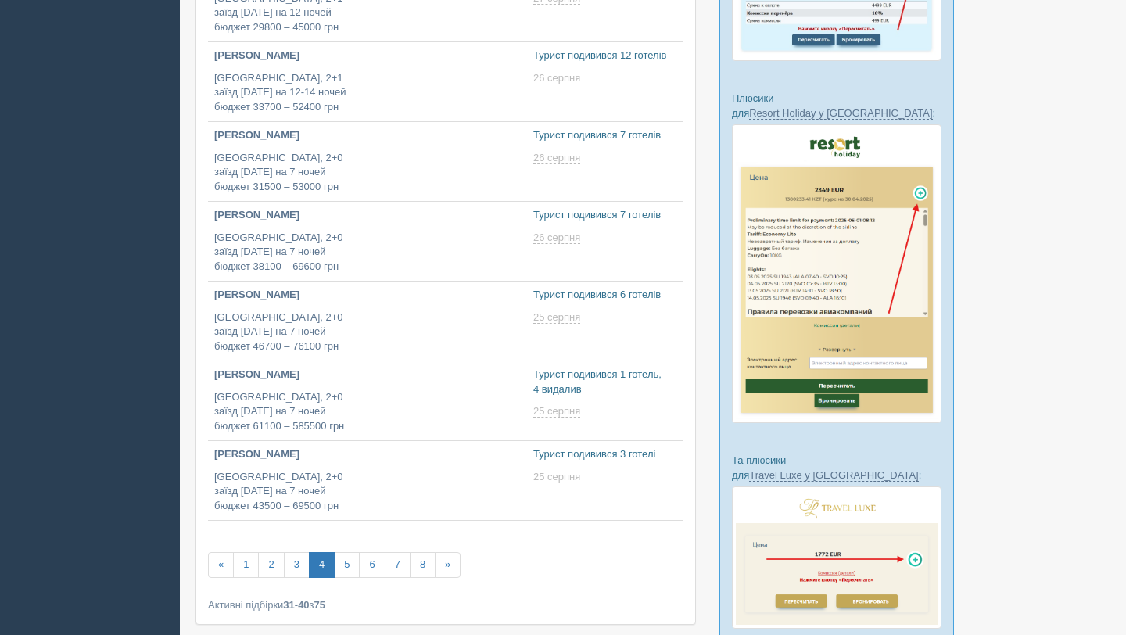
type input "[DATE] 12:10"
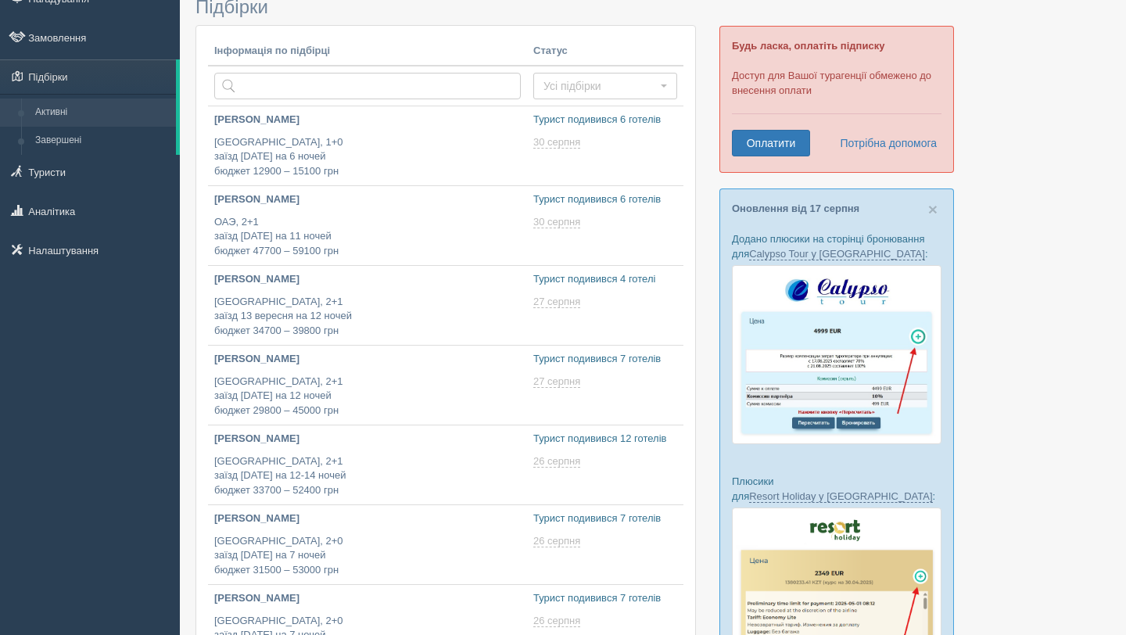
type input "[DATE] 16:10"
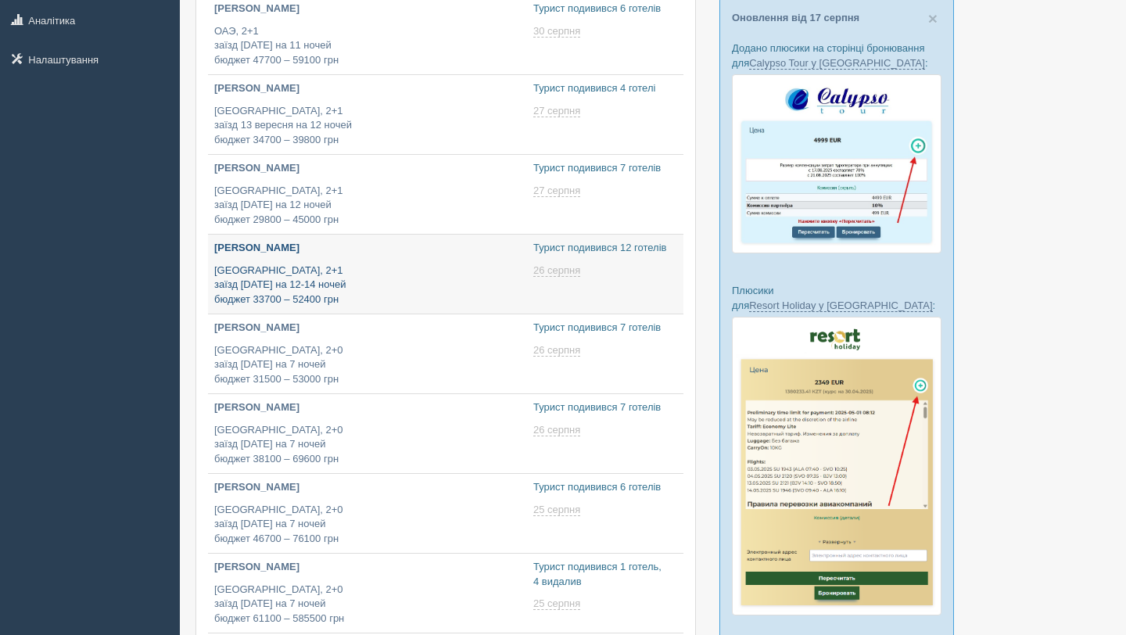
scroll to position [558, 0]
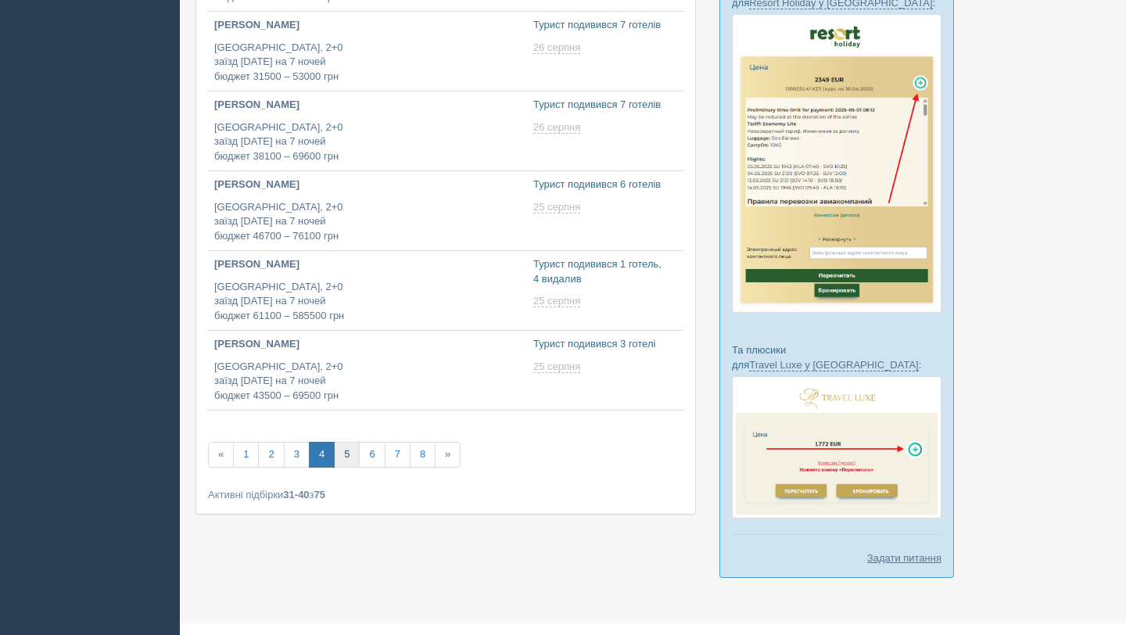
click at [354, 453] on link "5" at bounding box center [347, 455] width 26 height 26
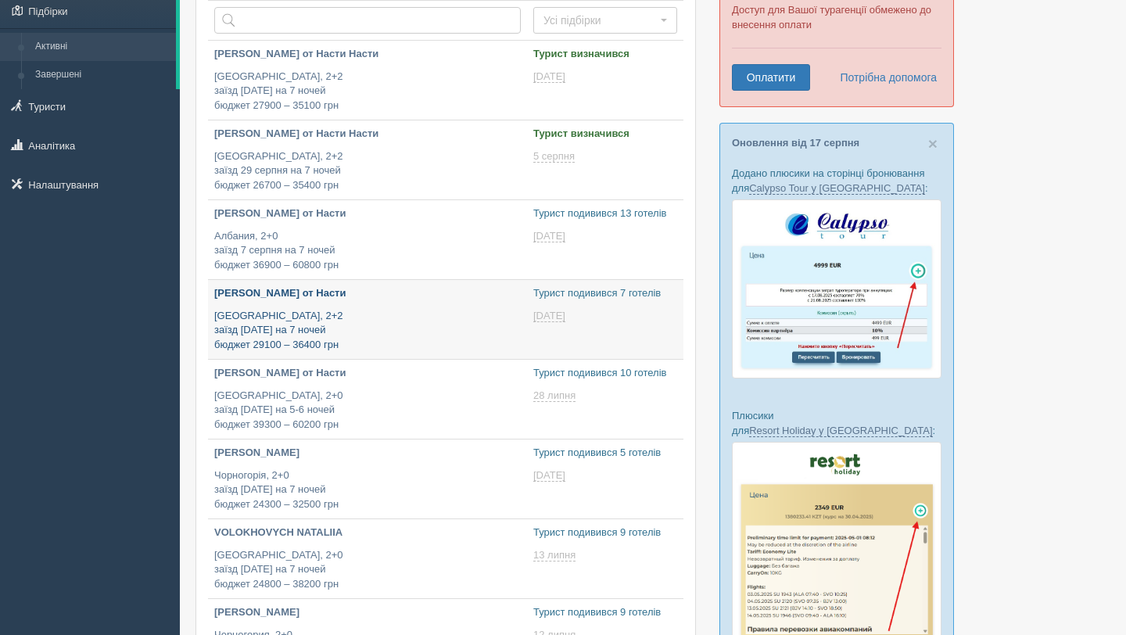
scroll to position [149, 0]
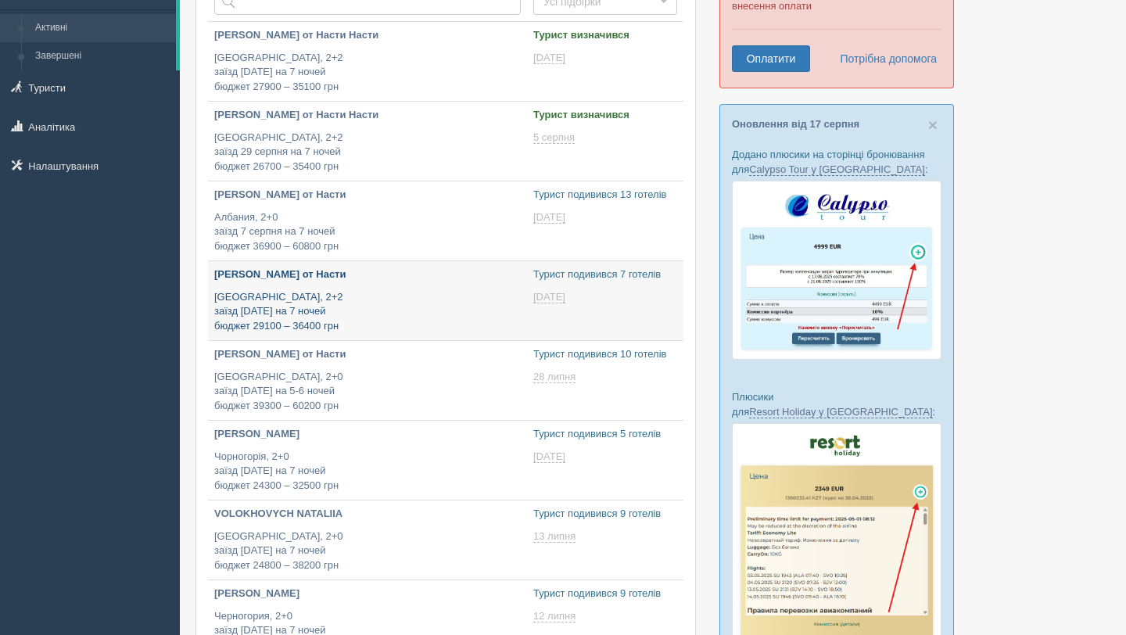
type input "[DATE] 10:30"
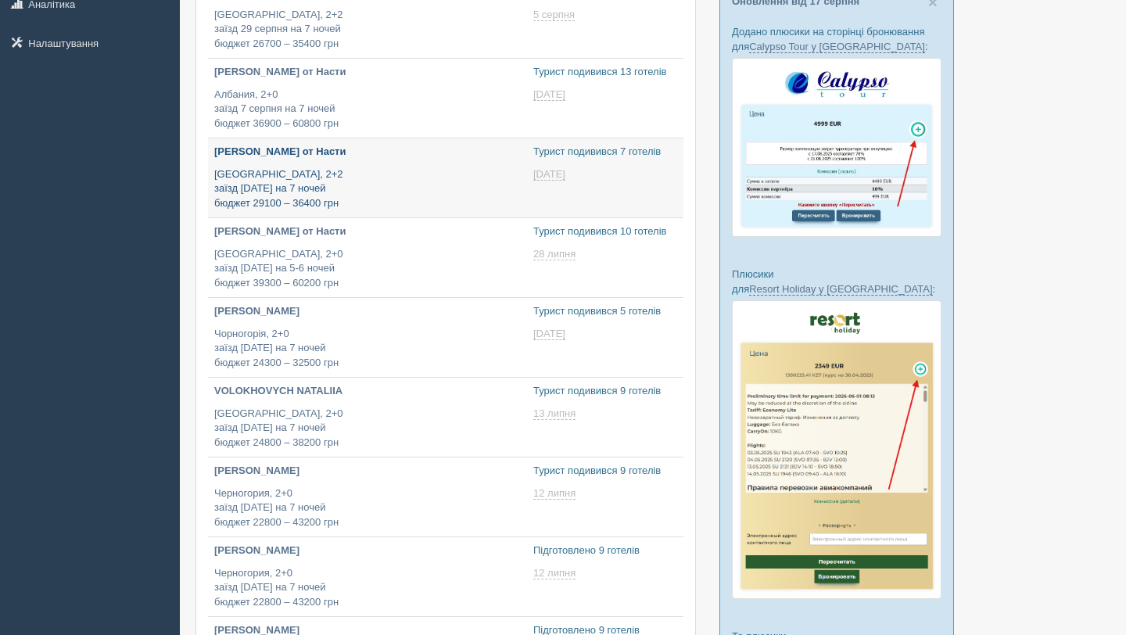
type input "[DATE] 23:15"
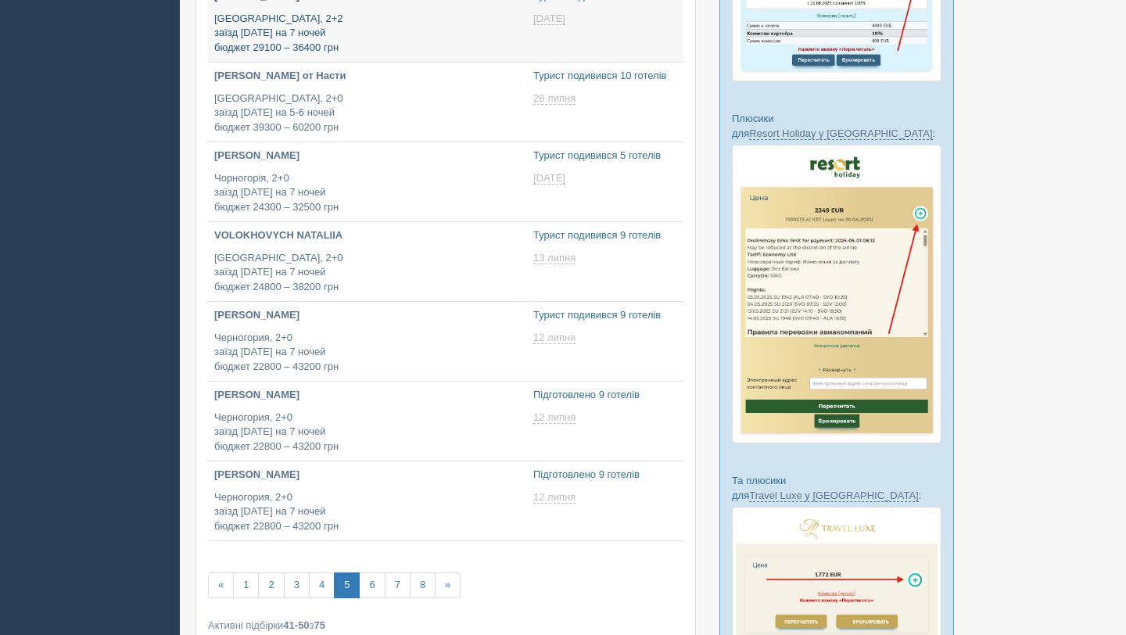
type input "[DATE] 20:40"
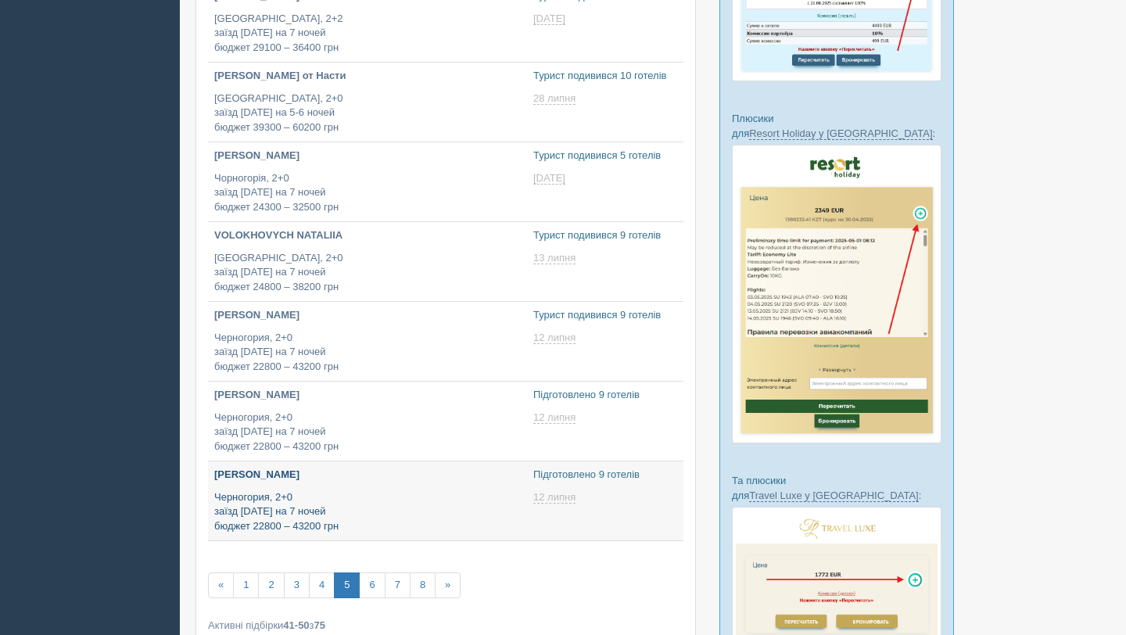
type input "[DATE] 20:35"
click at [370, 586] on link "6" at bounding box center [372, 586] width 26 height 26
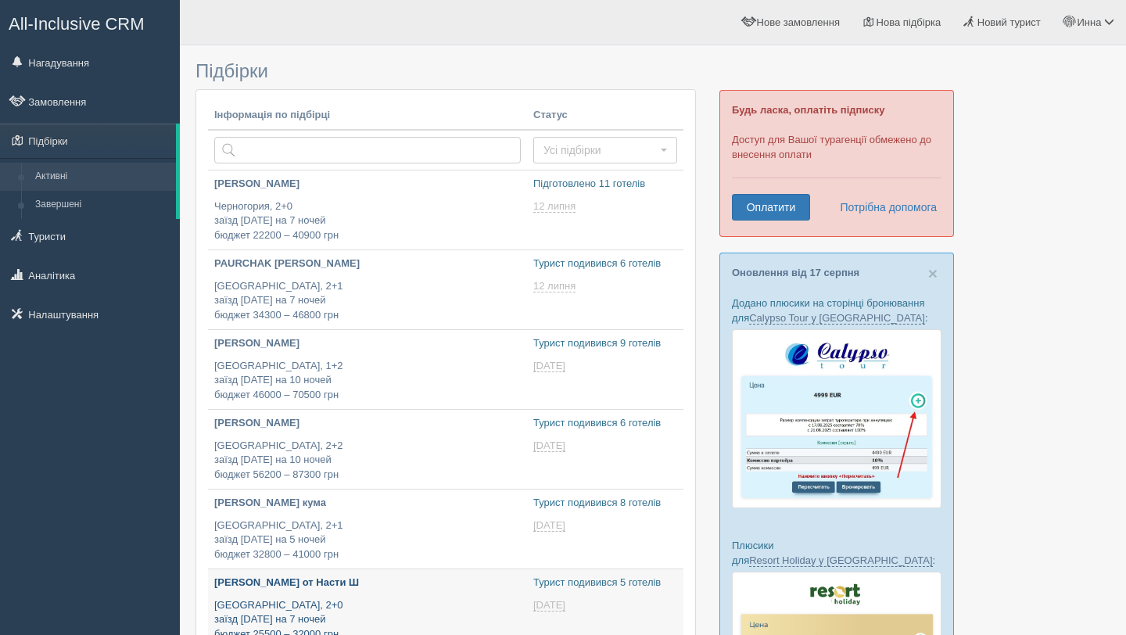
type input "[DATE] 18:05"
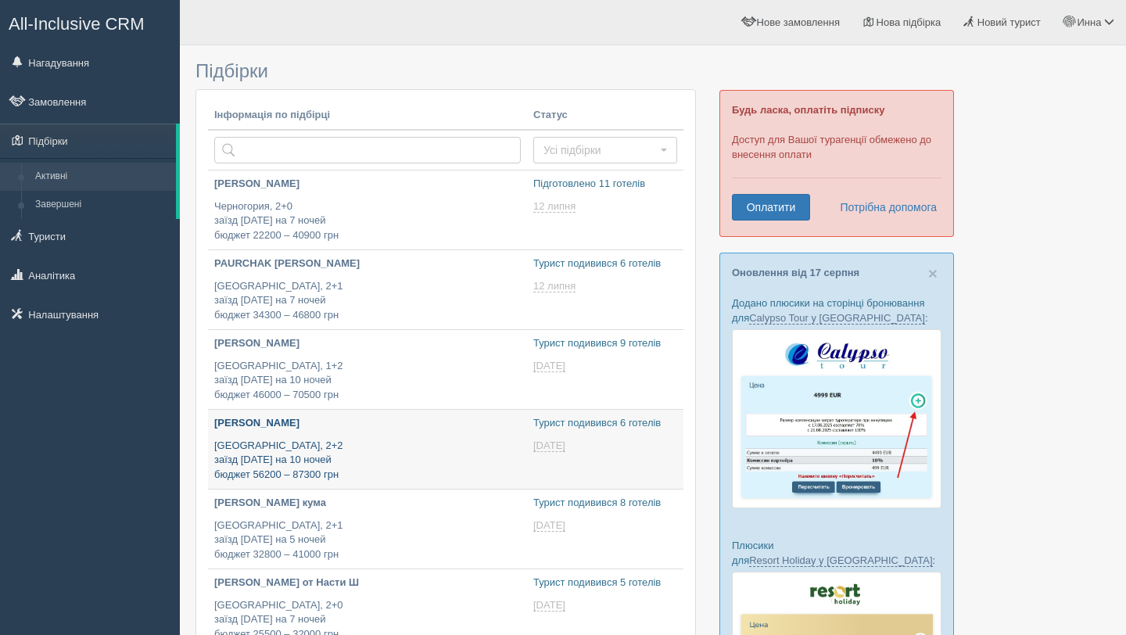
type input "[DATE] 19:20"
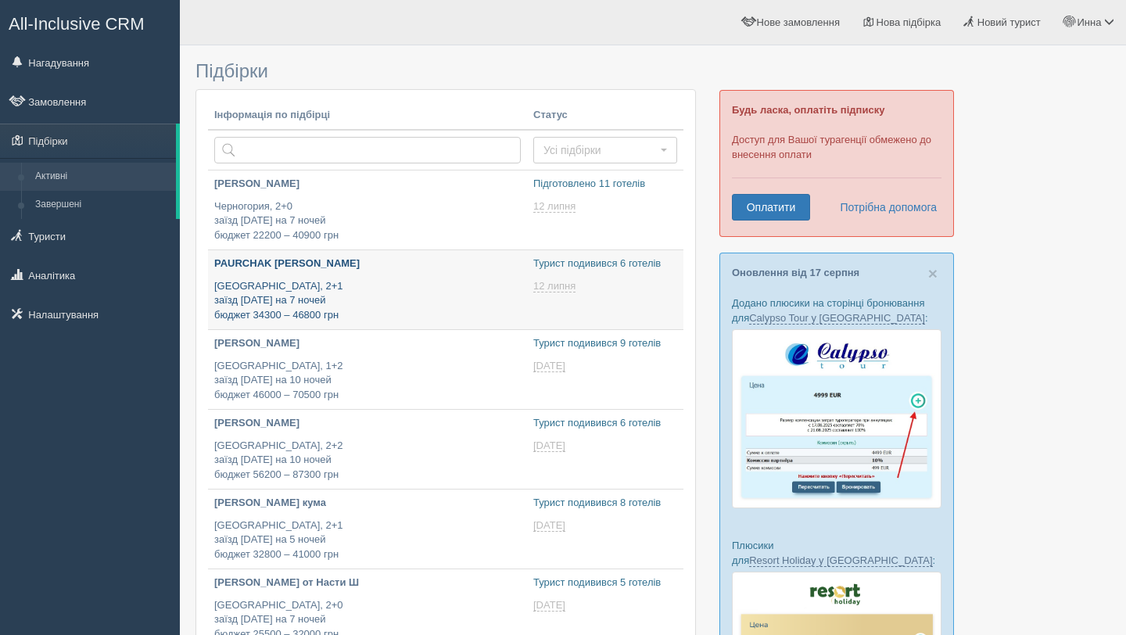
type input "[DATE] 19:30"
type input "[DATE] 14:20"
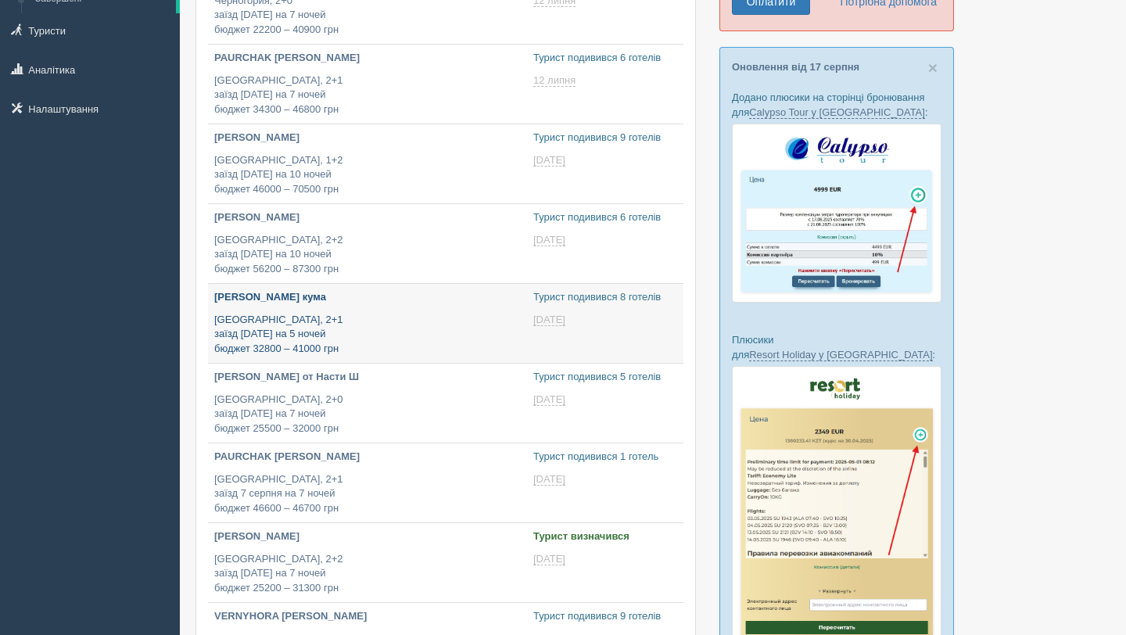
type input "[DATE] 15:30"
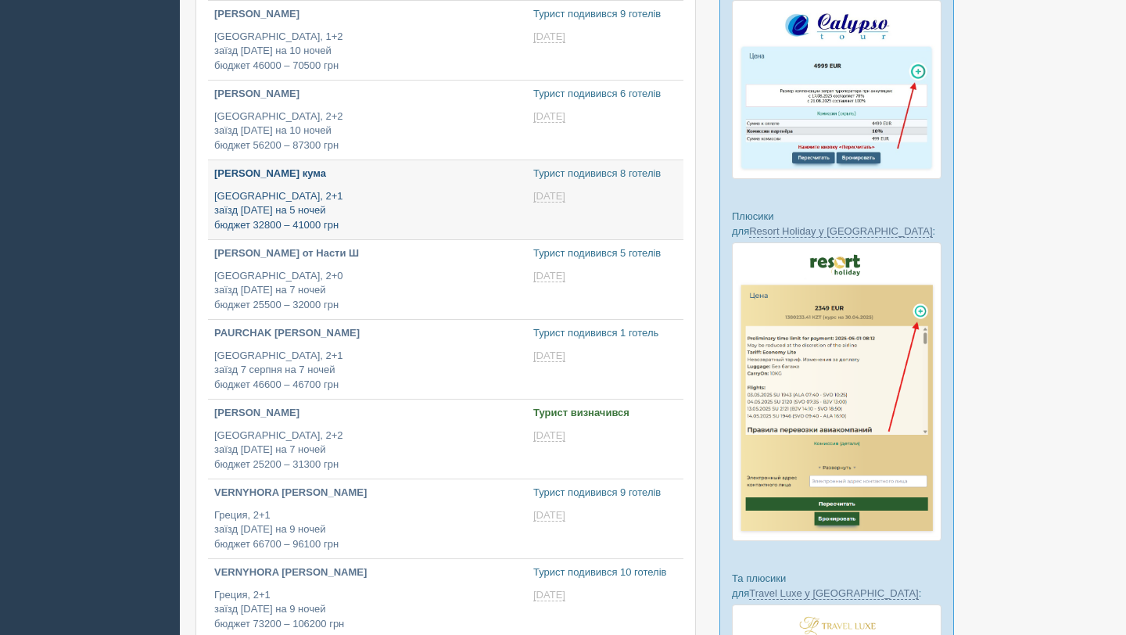
type input "[DATE] 15:10"
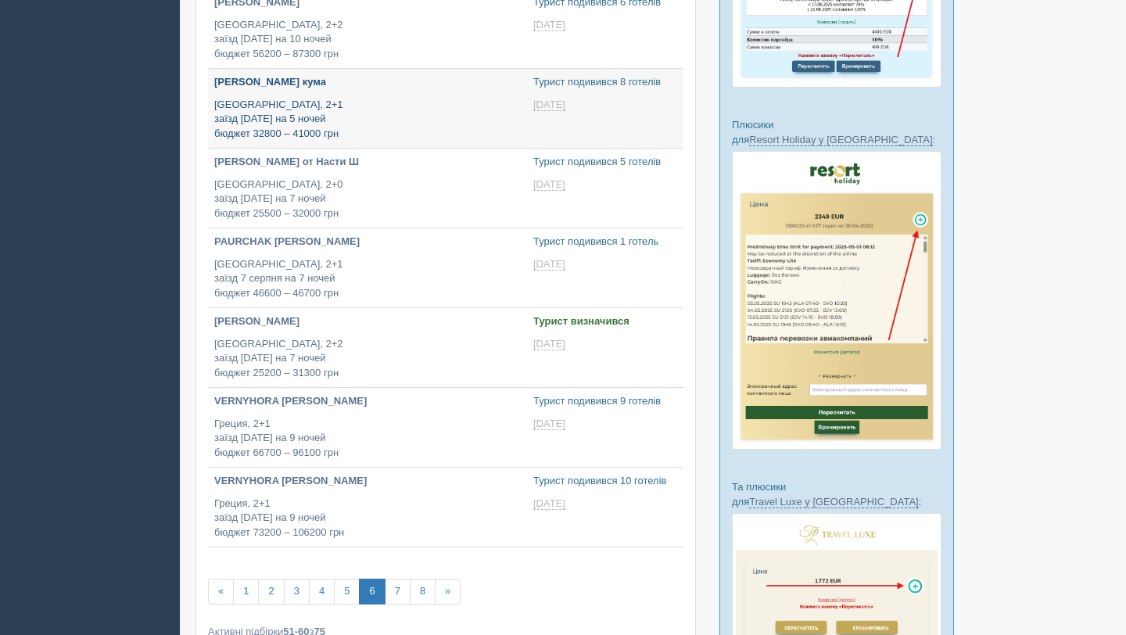
type input "[DATE] 18:00"
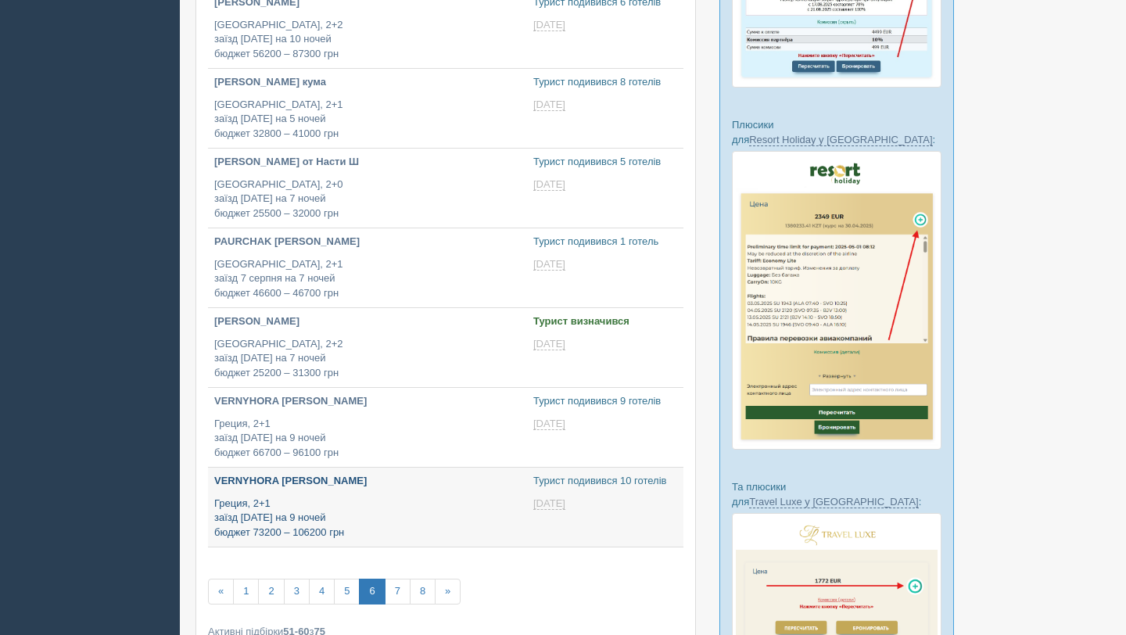
type input "[DATE] 16:50"
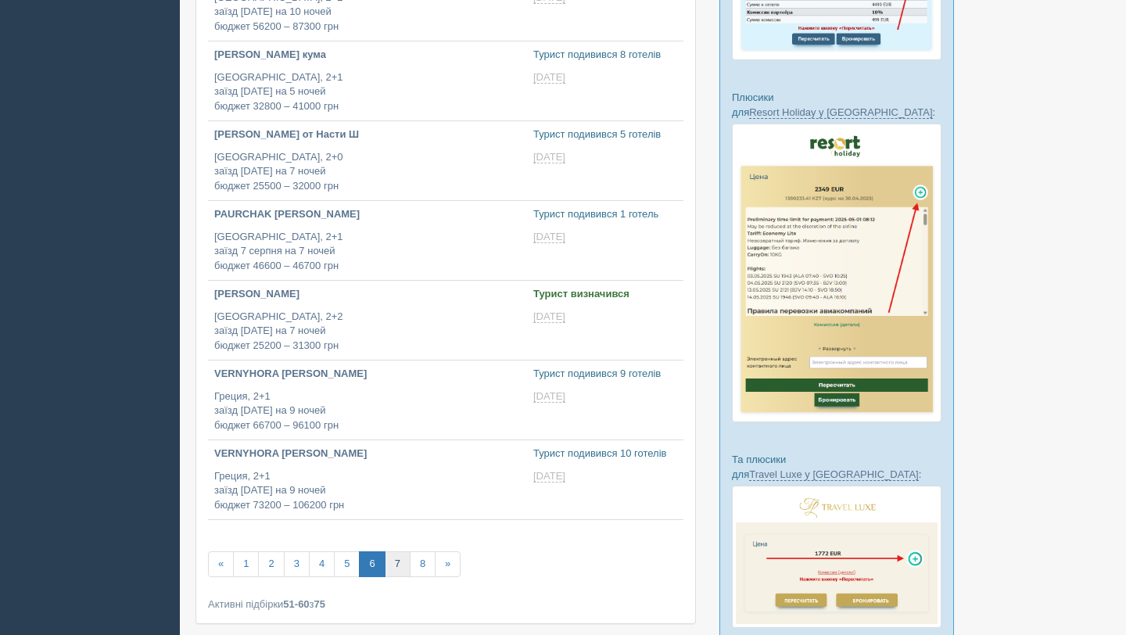
click at [400, 566] on link "7" at bounding box center [398, 564] width 26 height 26
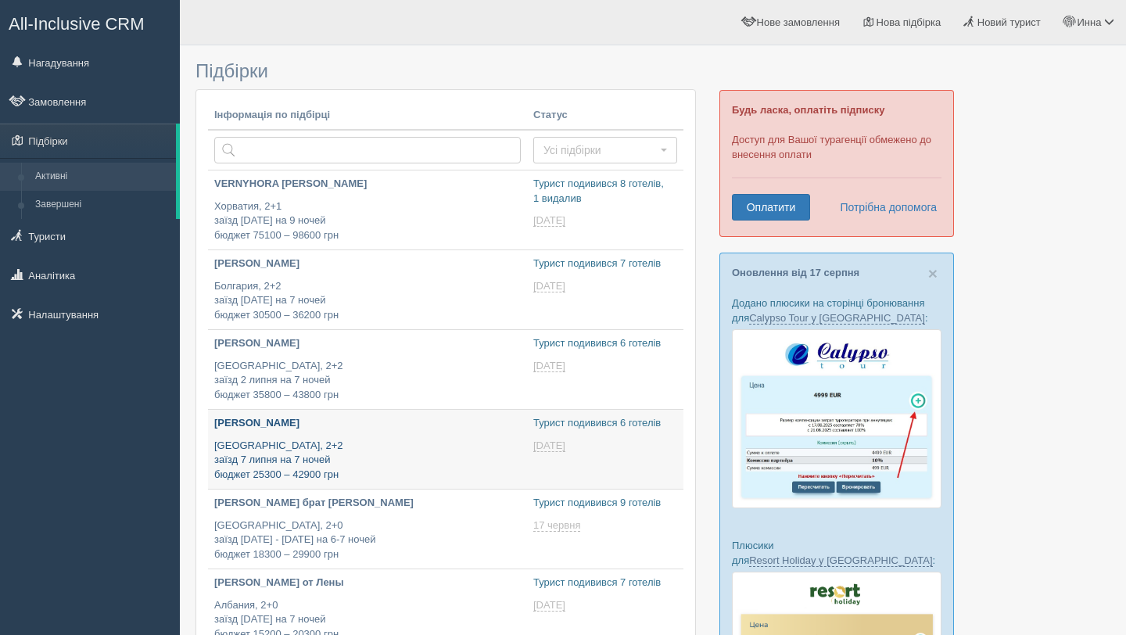
type input "[DATE] 19:25"
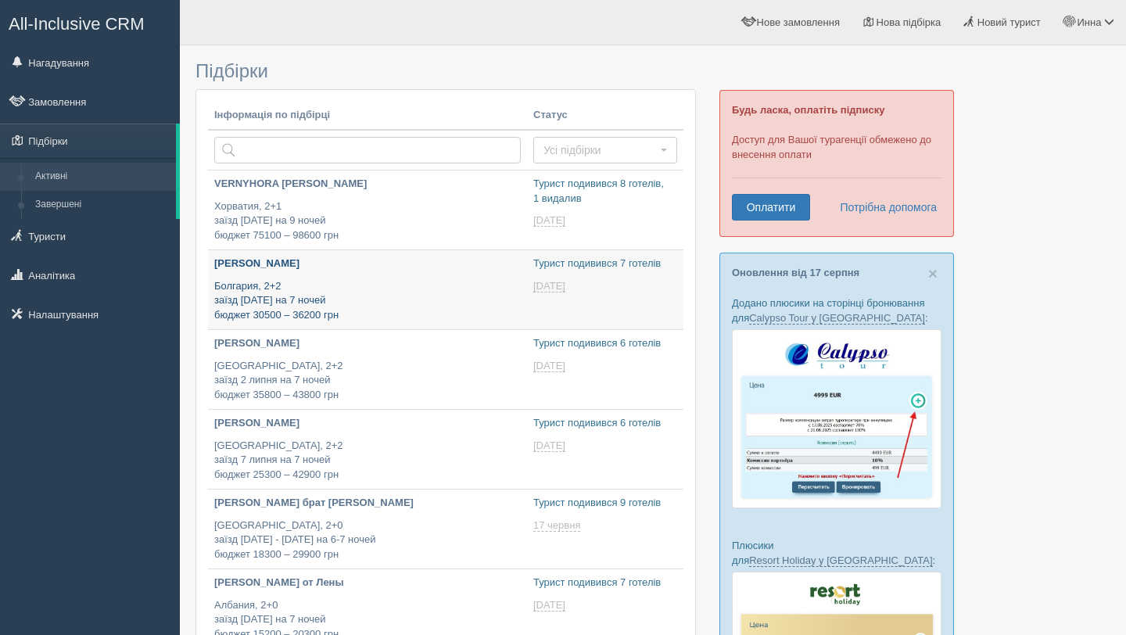
type input "[DATE] 19:40"
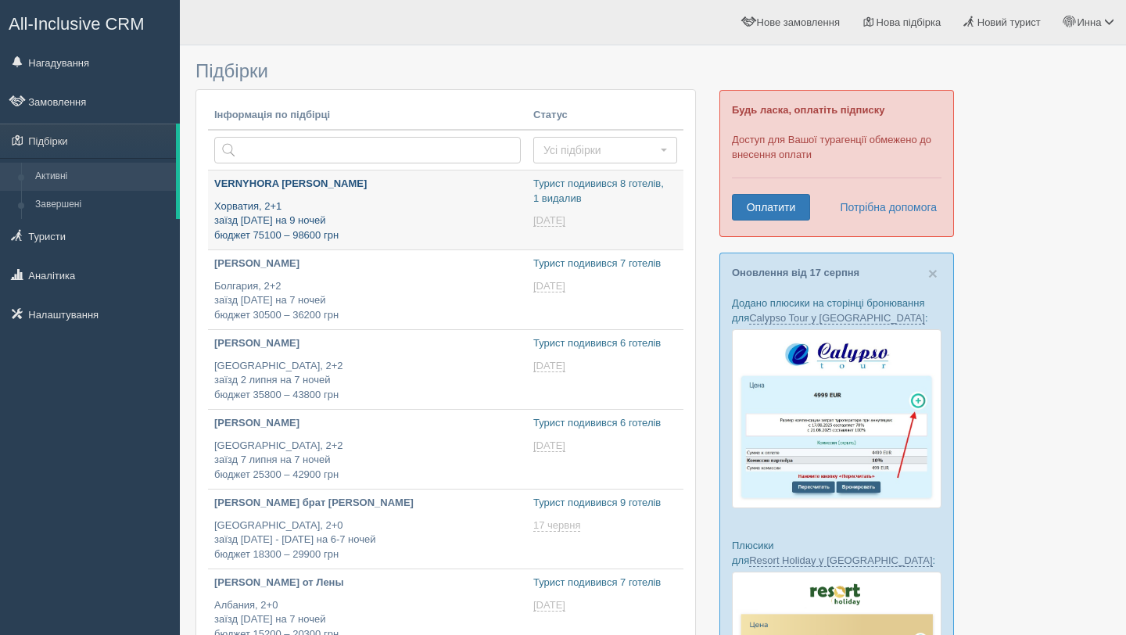
type input "[DATE] 15:50"
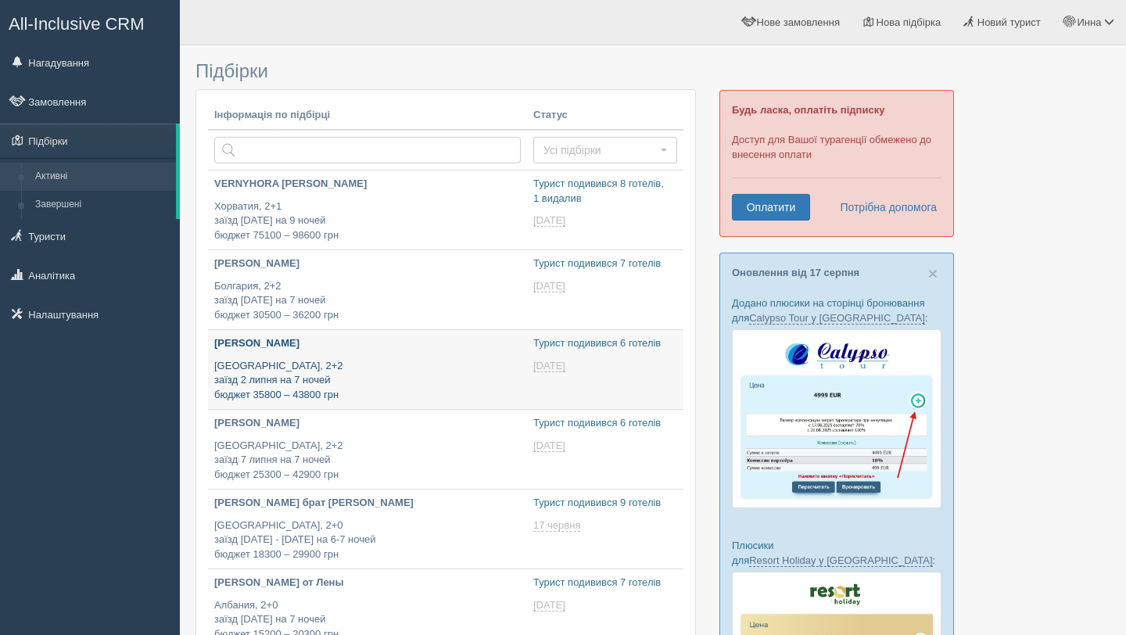
type input "[DATE] 19:35"
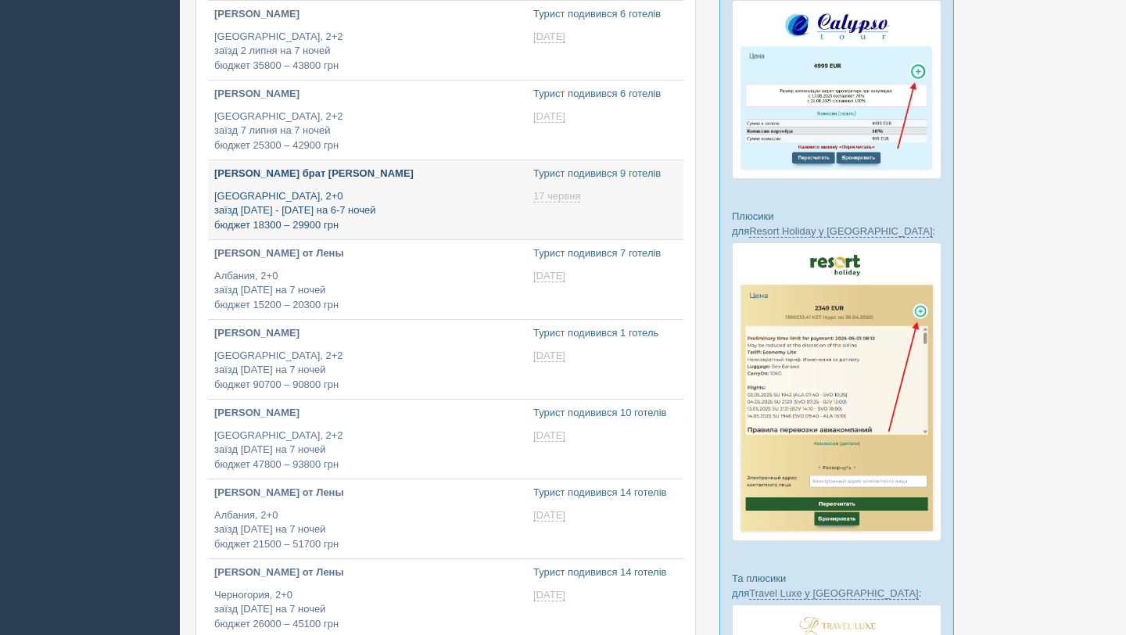
type input "[DATE] 22:10"
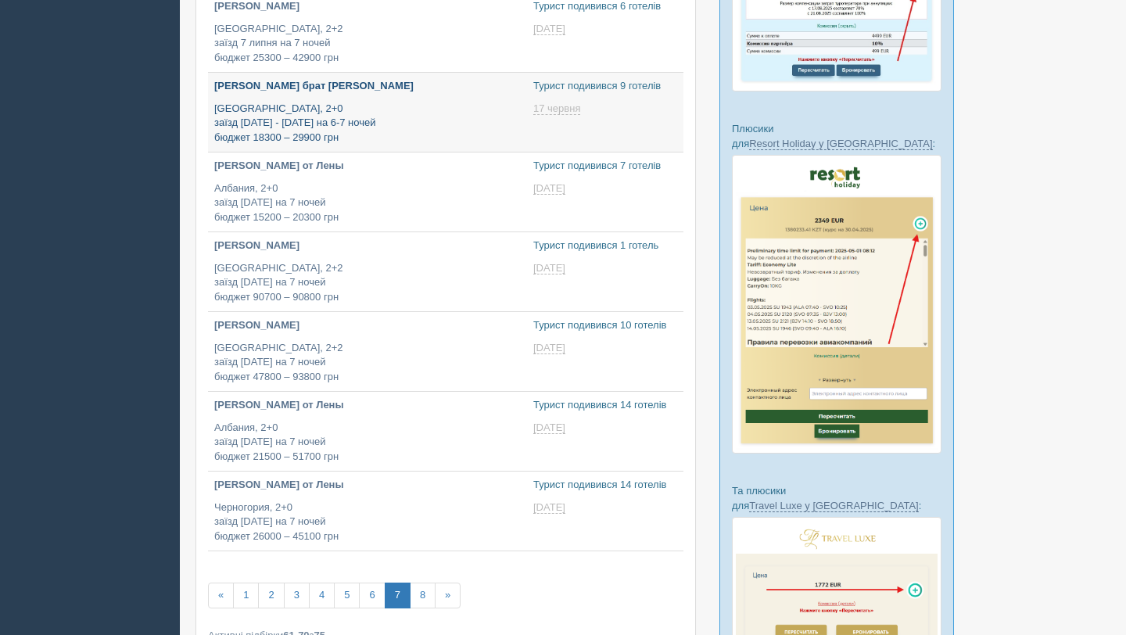
type input "[DATE] 22:05"
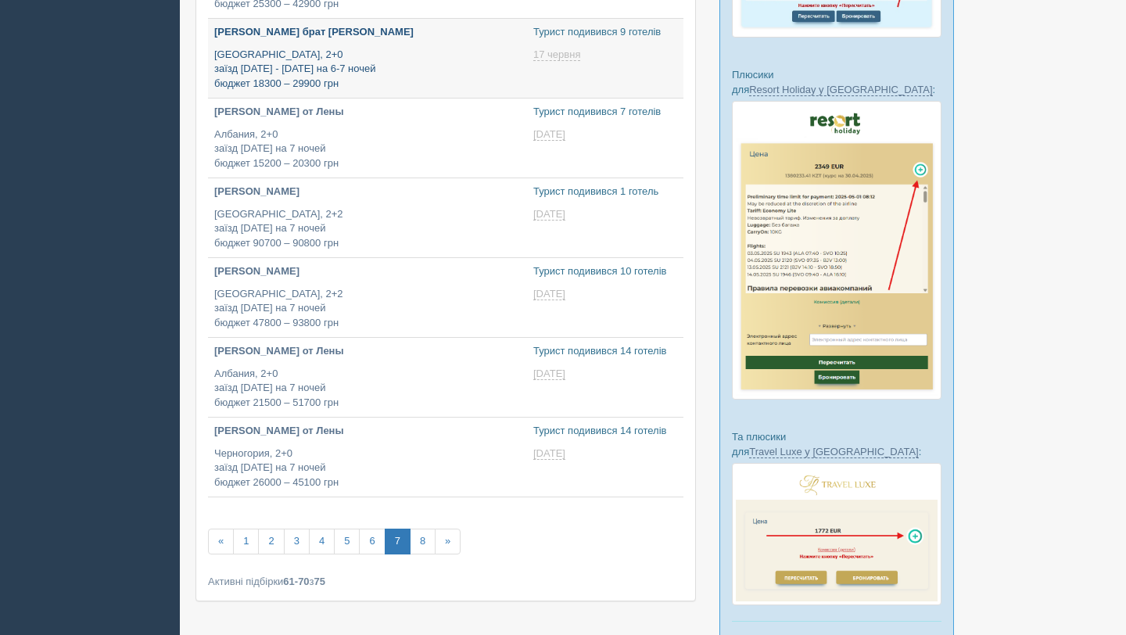
type input "[DATE] 15:45"
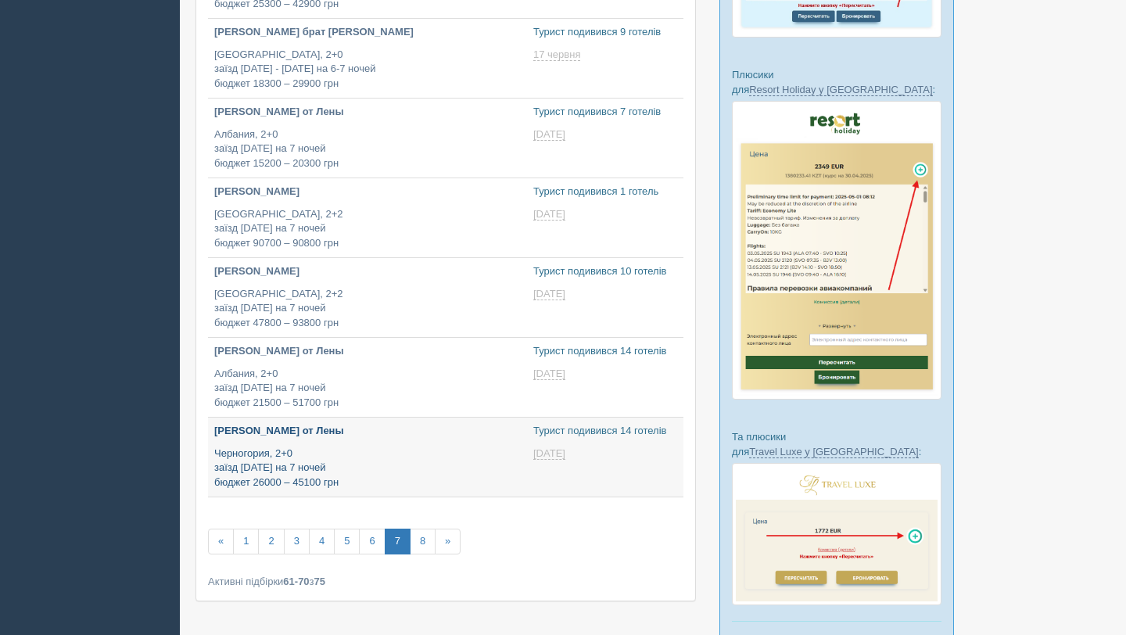
type input "[DATE] 15:00"
click at [432, 551] on link "8" at bounding box center [423, 542] width 26 height 26
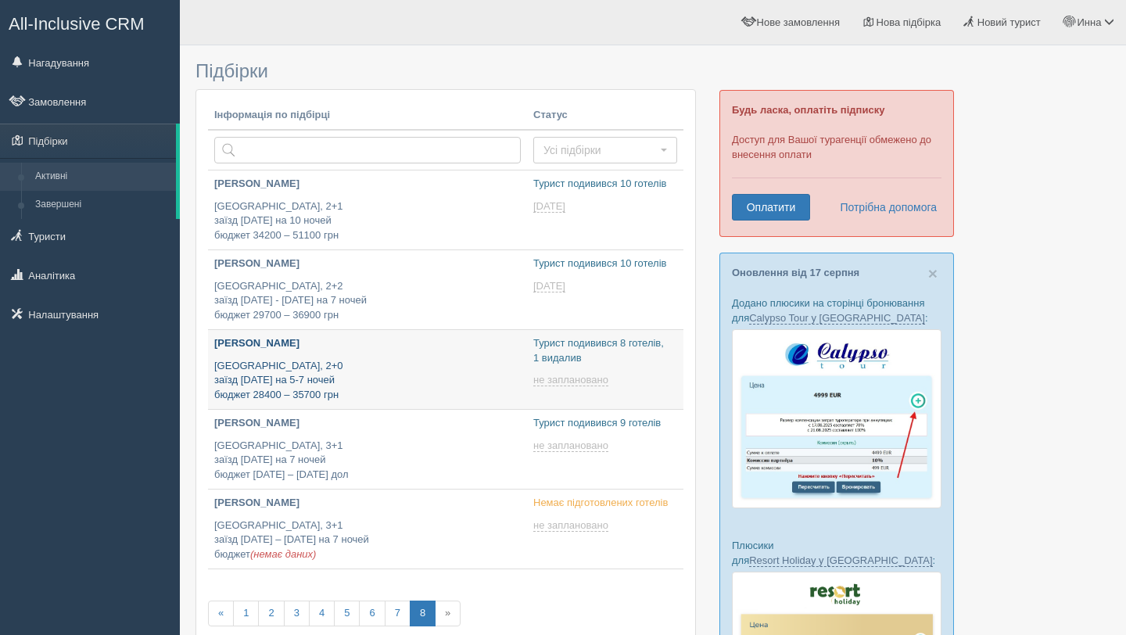
type input "[DATE] 13:45"
type input "[DATE] 19:25"
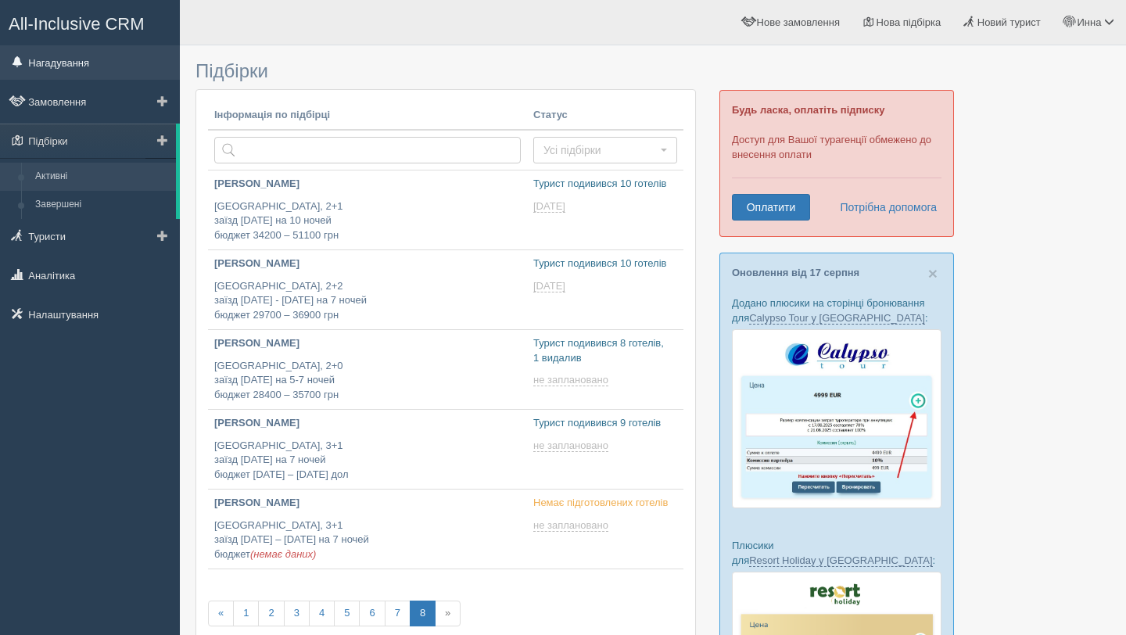
type input "[DATE] 19:55"
click at [67, 107] on link "Замовлення" at bounding box center [90, 101] width 180 height 34
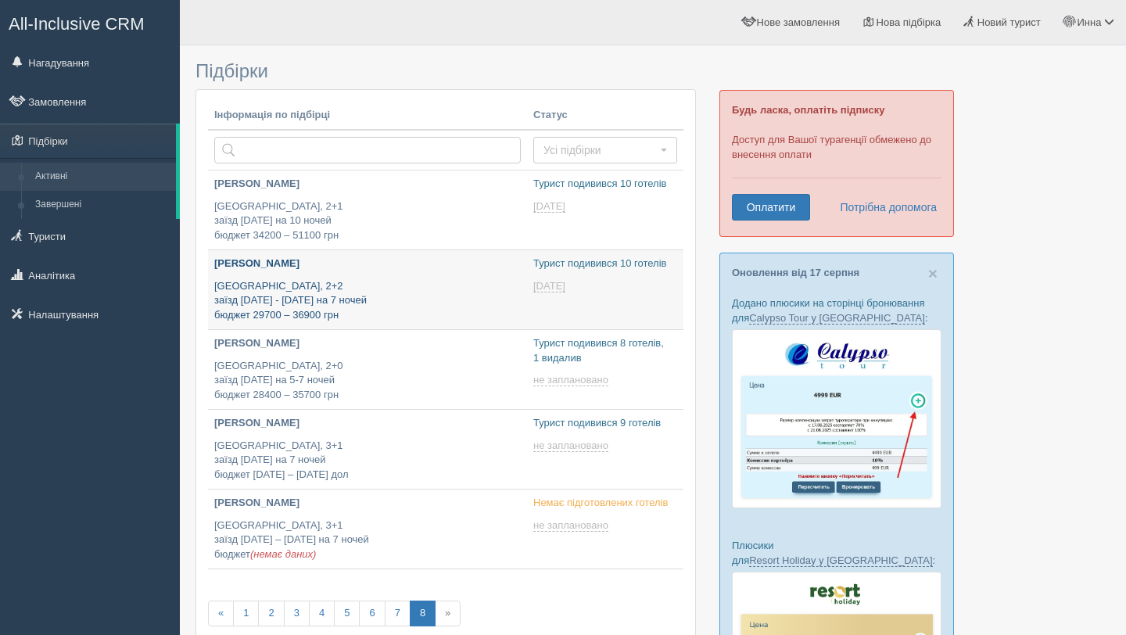
type input "[DATE] 17:05"
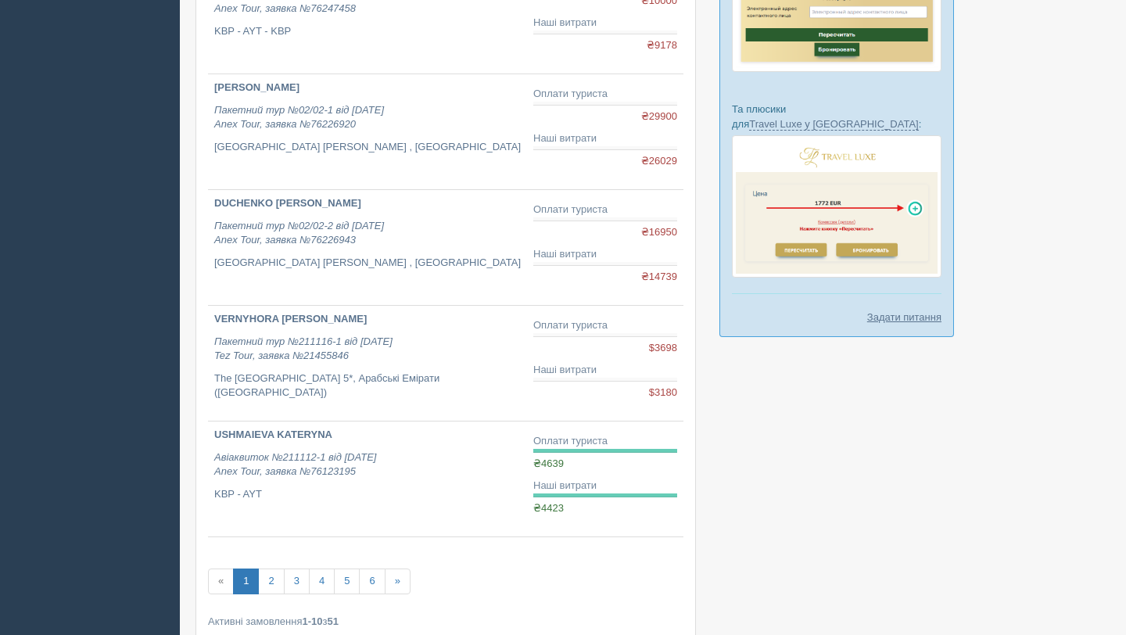
scroll to position [856, 0]
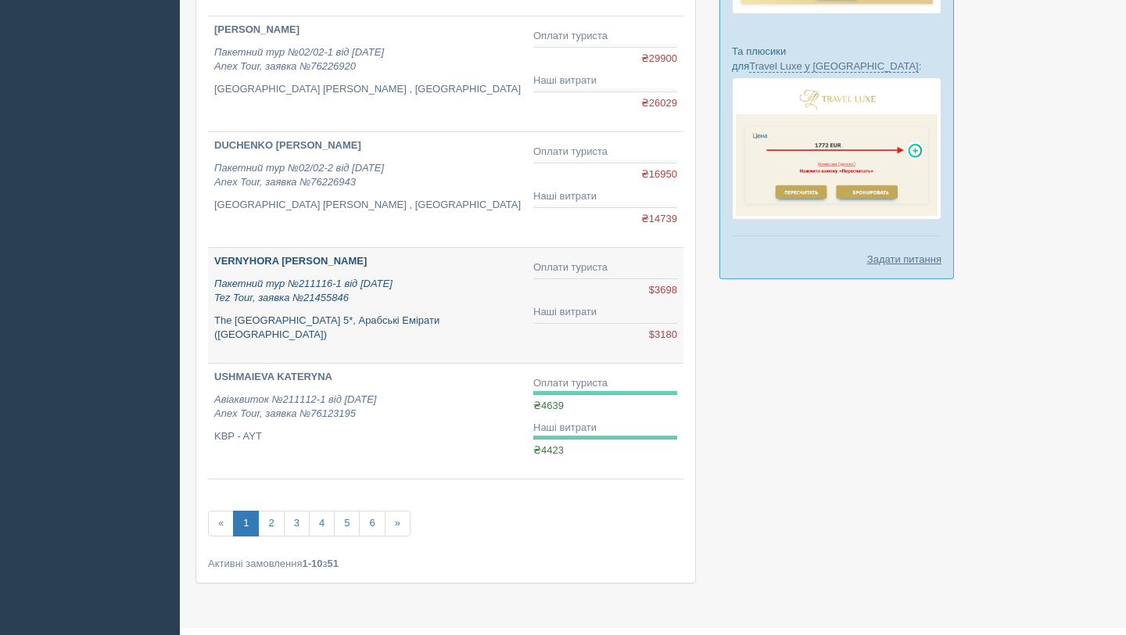
click at [246, 321] on p "The [GEOGRAPHIC_DATA] 5*, Арабські Емірати ([GEOGRAPHIC_DATA])" at bounding box center [367, 328] width 307 height 29
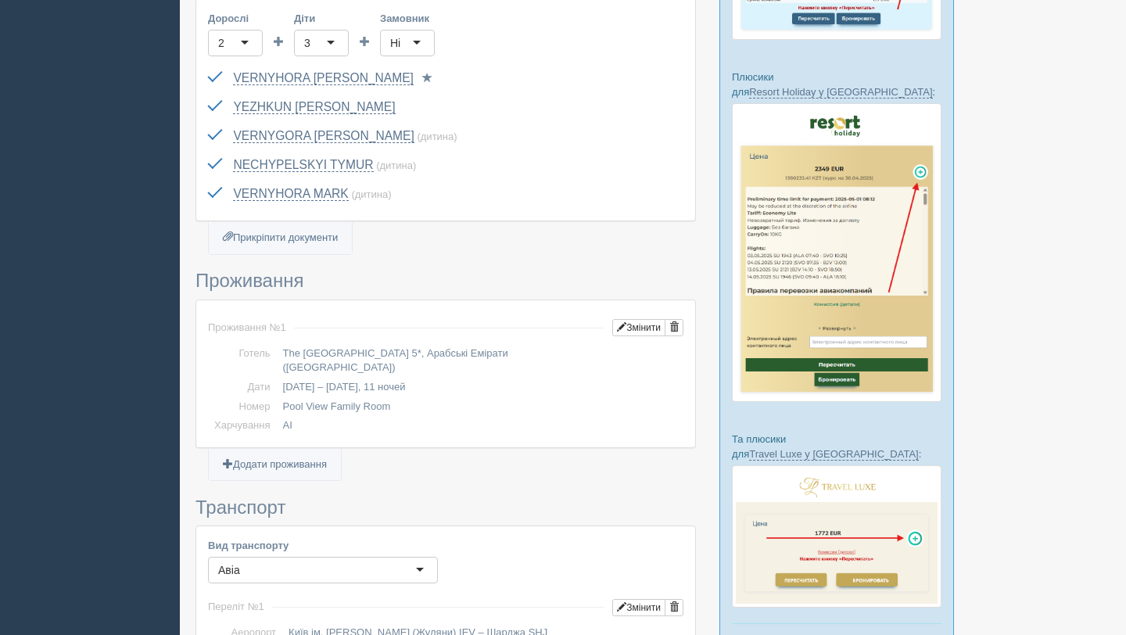
scroll to position [472, 0]
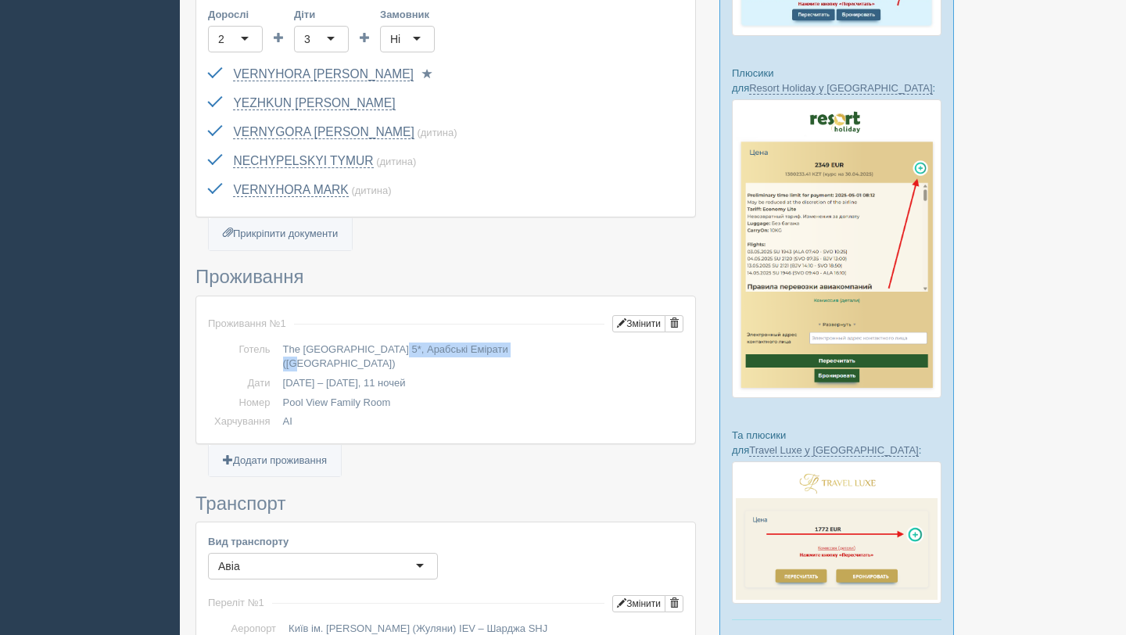
drag, startPoint x: 285, startPoint y: 347, endPoint x: 411, endPoint y: 344, distance: 126.7
click at [411, 344] on td "The [GEOGRAPHIC_DATA] 5*, Арабські Емірати ([GEOGRAPHIC_DATA])" at bounding box center [480, 357] width 407 height 34
copy td "The [GEOGRAPHIC_DATA] 5*"
